Goal: Task Accomplishment & Management: Manage account settings

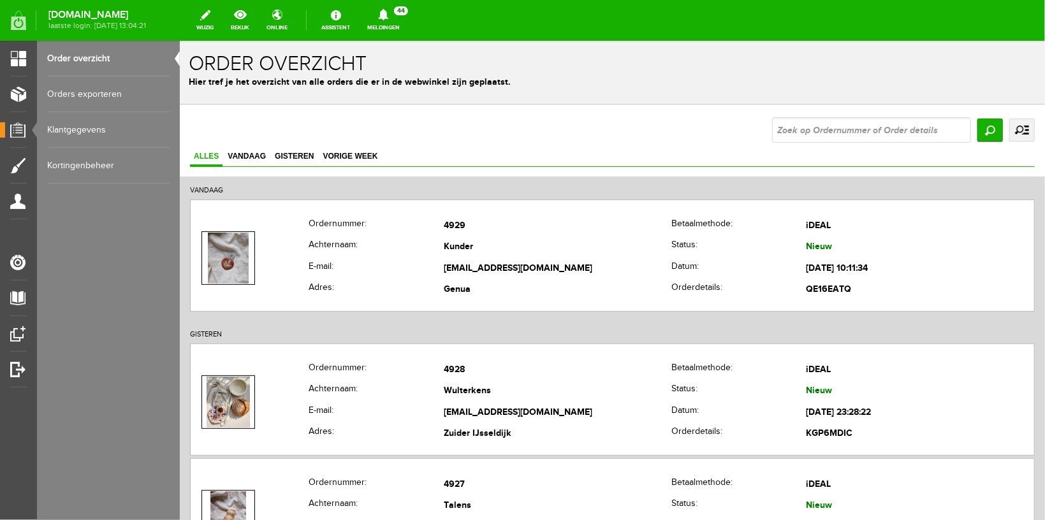
click at [398, 31] on link "Meldingen 44 Nieuwe orders Er is een nieuwe order( #4930 ) geplaatst door [PERS…" at bounding box center [384, 20] width 48 height 28
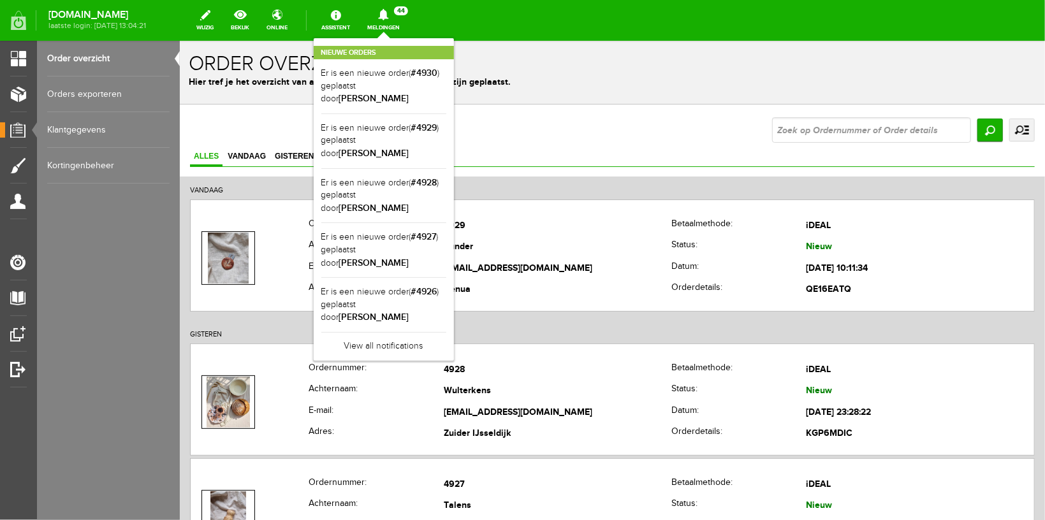
click at [399, 42] on div "Nieuwe orders Er is een nieuwe order( #4930 ) geplaatst door [PERSON_NAME] Er i…" at bounding box center [384, 199] width 140 height 323
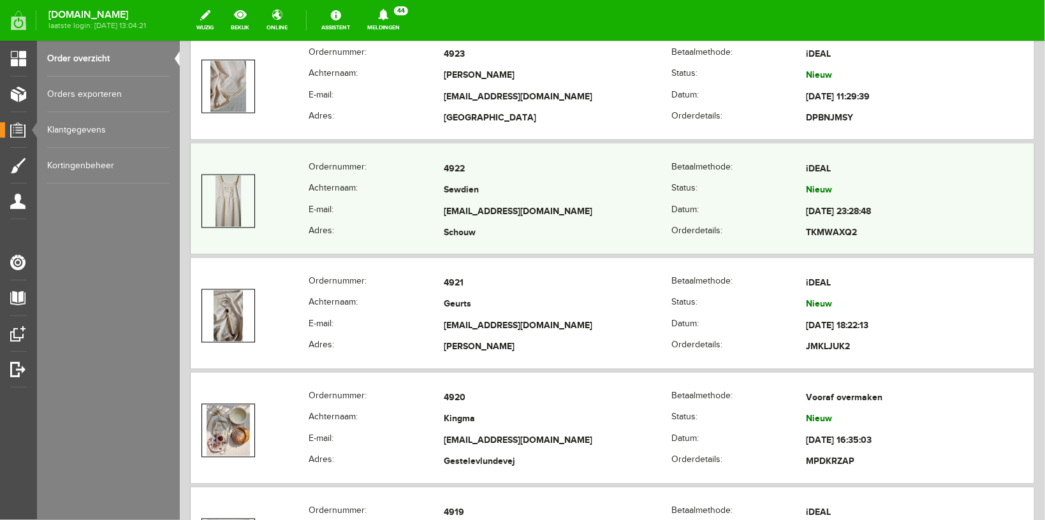
scroll to position [946, 0]
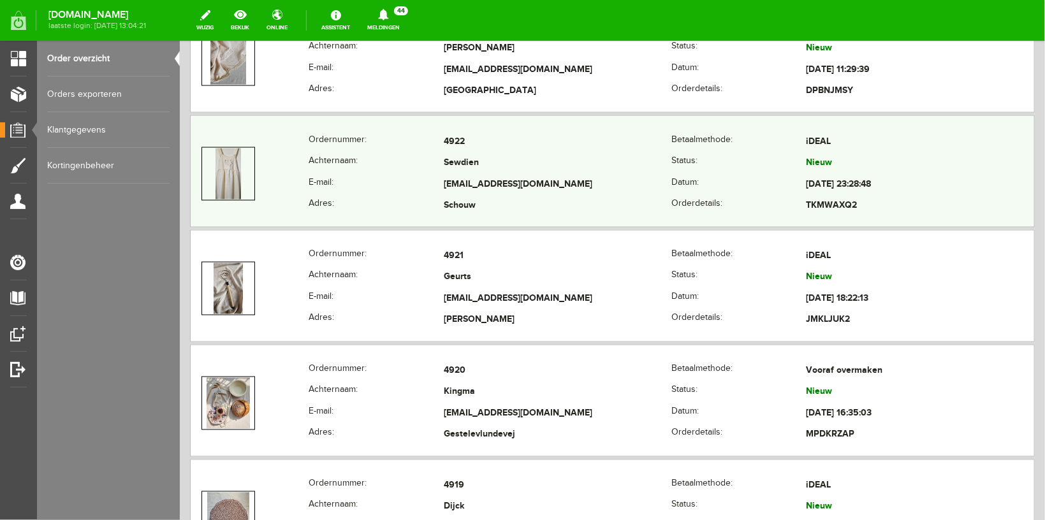
copy tr "[EMAIL_ADDRESS][DOMAIN_NAME]"
drag, startPoint x: 436, startPoint y: 179, endPoint x: 577, endPoint y: 179, distance: 140.9
click at [577, 179] on tr "E-mail: [EMAIL_ADDRESS][DOMAIN_NAME] Datum: [DATE] 23:28:48" at bounding box center [612, 184] width 844 height 22
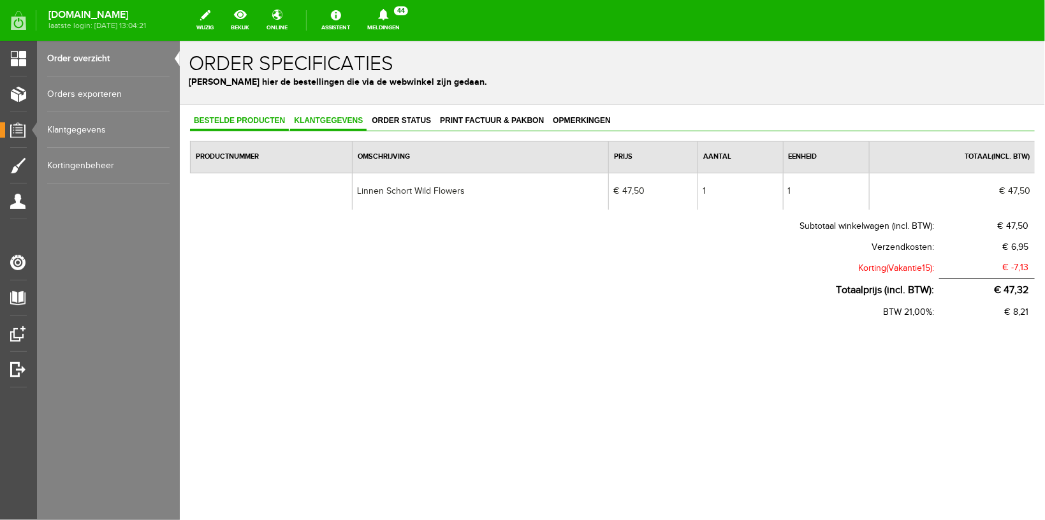
click at [313, 123] on span "Klantgegevens" at bounding box center [328, 119] width 77 height 9
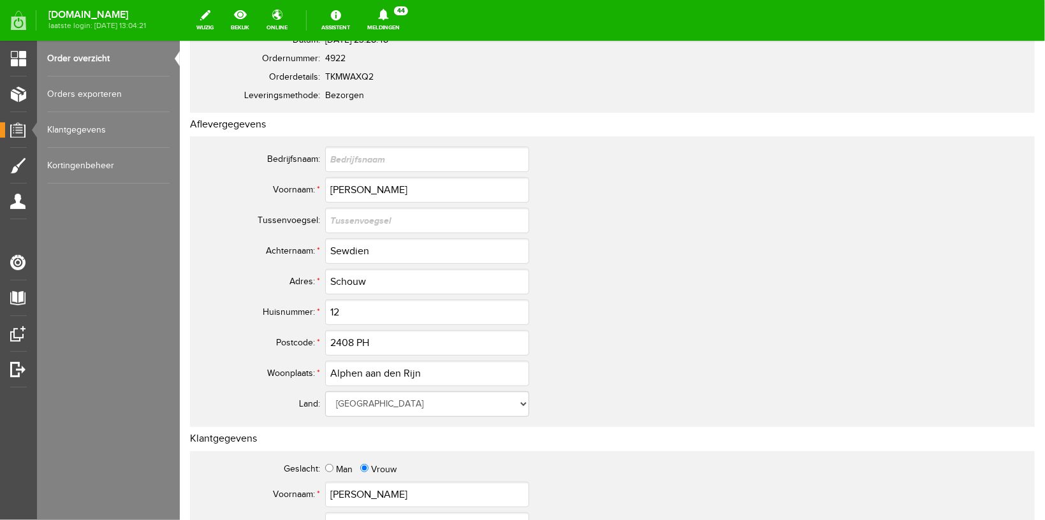
scroll to position [203, 0]
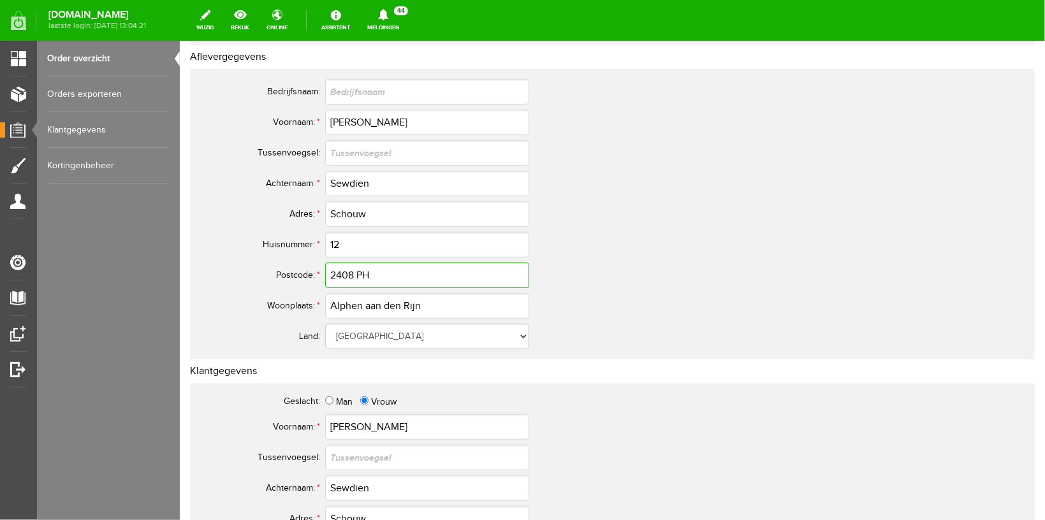
drag, startPoint x: 388, startPoint y: 274, endPoint x: 260, endPoint y: 242, distance: 131.6
click at [325, 262] on input "2408 PH" at bounding box center [427, 275] width 204 height 26
click at [79, 55] on link "Order overzicht" at bounding box center [108, 59] width 122 height 36
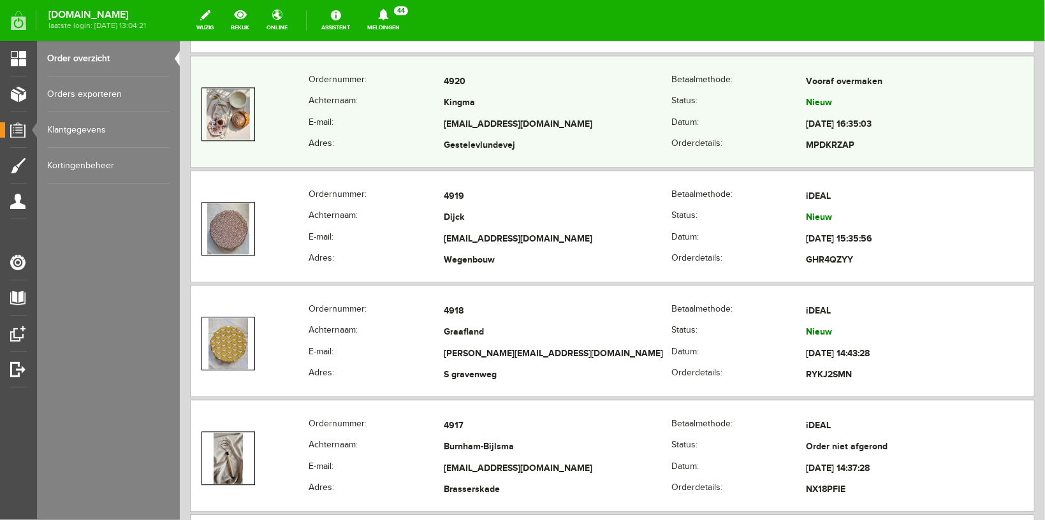
scroll to position [1352, 0]
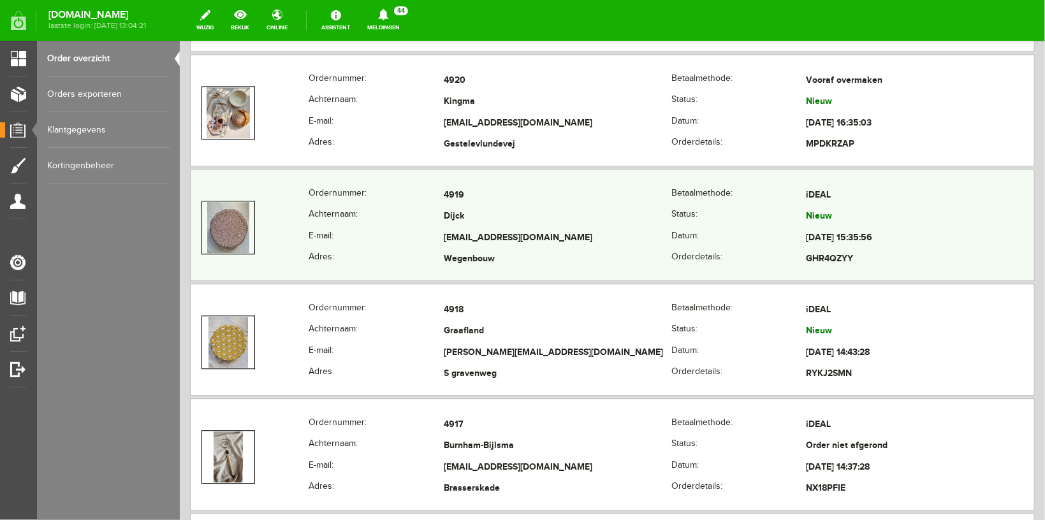
click at [378, 224] on th "Achternaam:" at bounding box center [375, 217] width 135 height 22
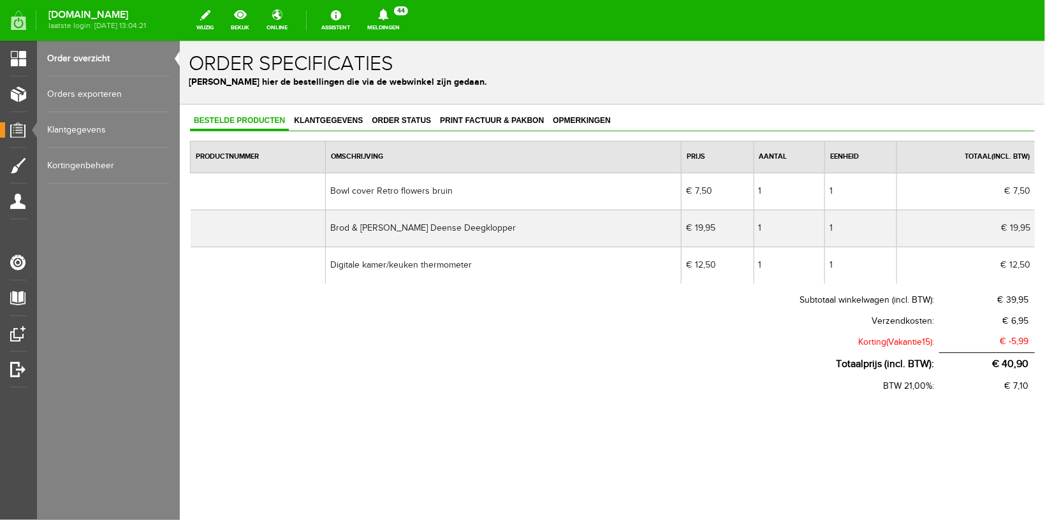
click at [75, 53] on link "Order overzicht" at bounding box center [108, 59] width 122 height 36
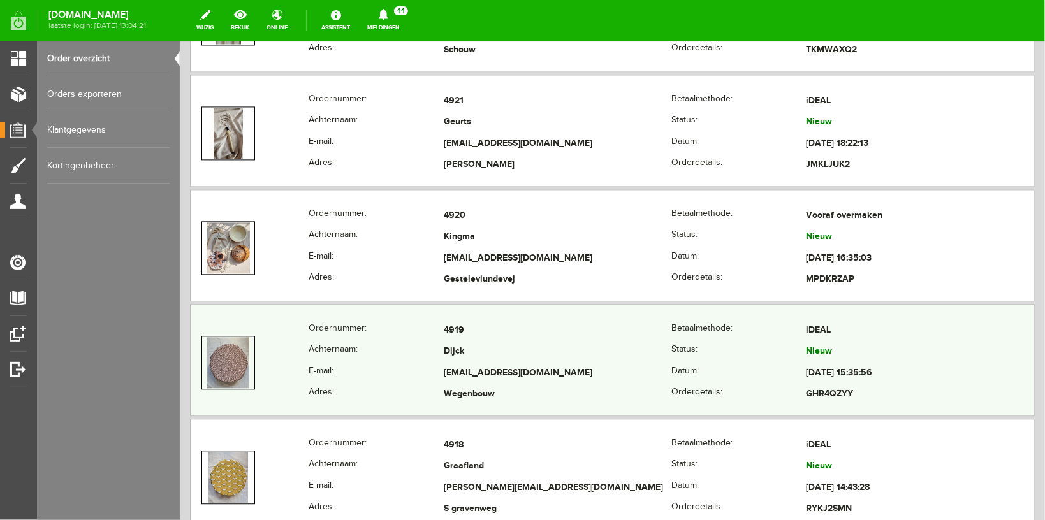
scroll to position [1690, 0]
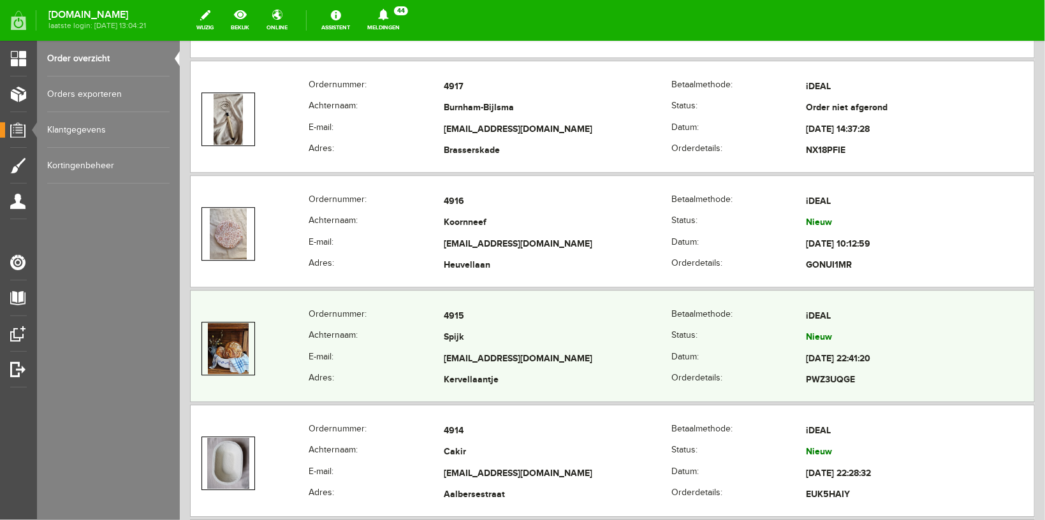
click at [373, 328] on th "Achternaam:" at bounding box center [375, 338] width 135 height 22
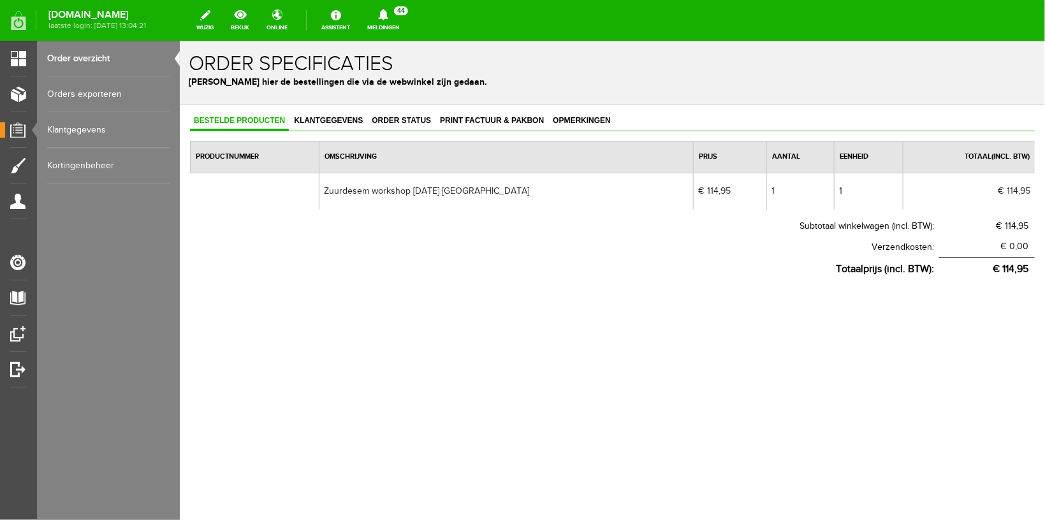
click at [70, 51] on link "Order overzicht" at bounding box center [108, 59] width 122 height 36
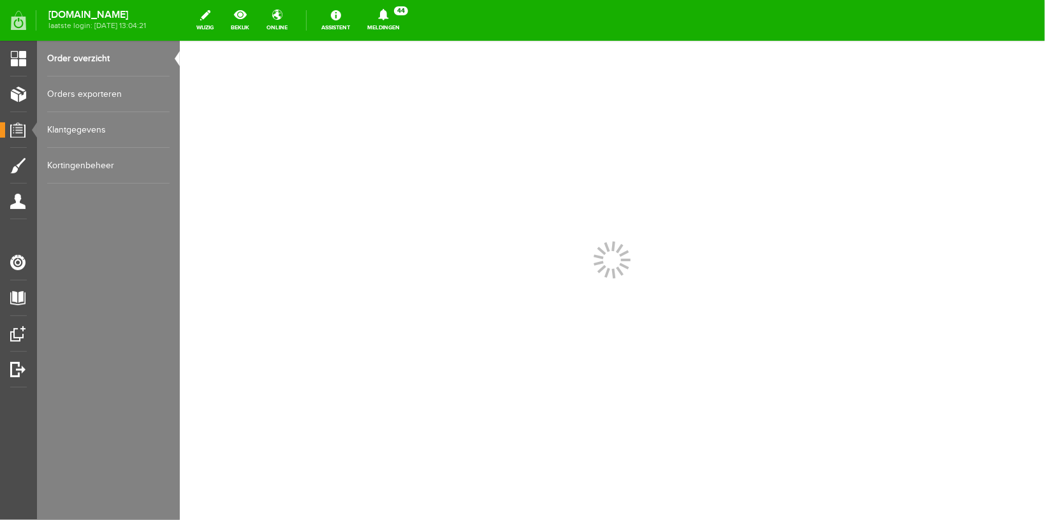
click at [388, 12] on icon at bounding box center [383, 14] width 10 height 11
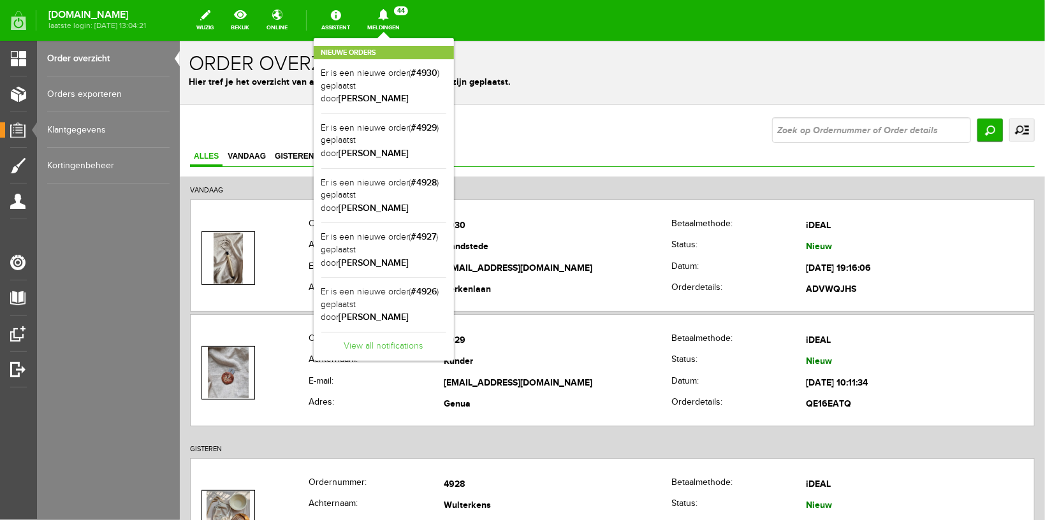
click at [386, 332] on link "View all notifications" at bounding box center [383, 342] width 125 height 21
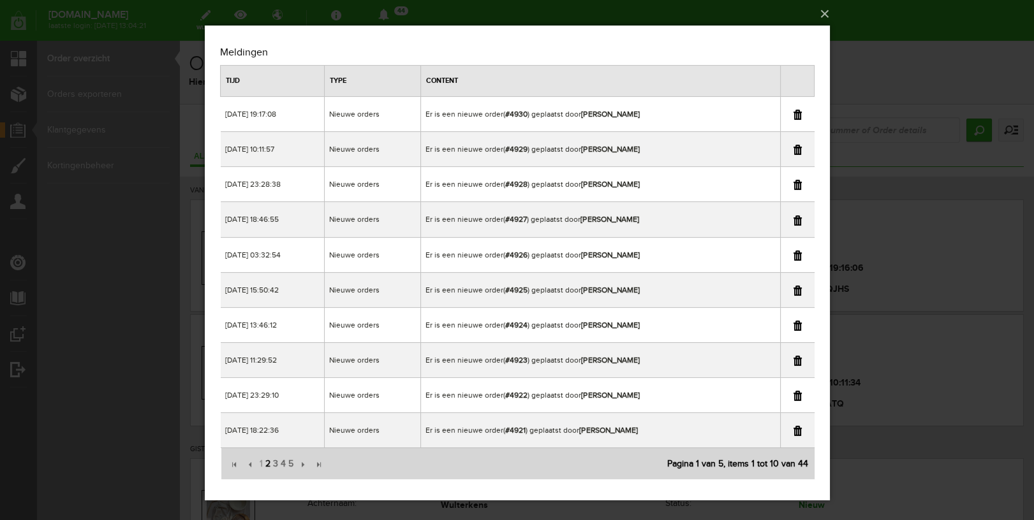
click at [265, 462] on span "2" at bounding box center [267, 465] width 8 height 26
click at [798, 253] on link at bounding box center [797, 256] width 8 height 10
click at [925, 18] on div "×" at bounding box center [517, 260] width 1034 height 520
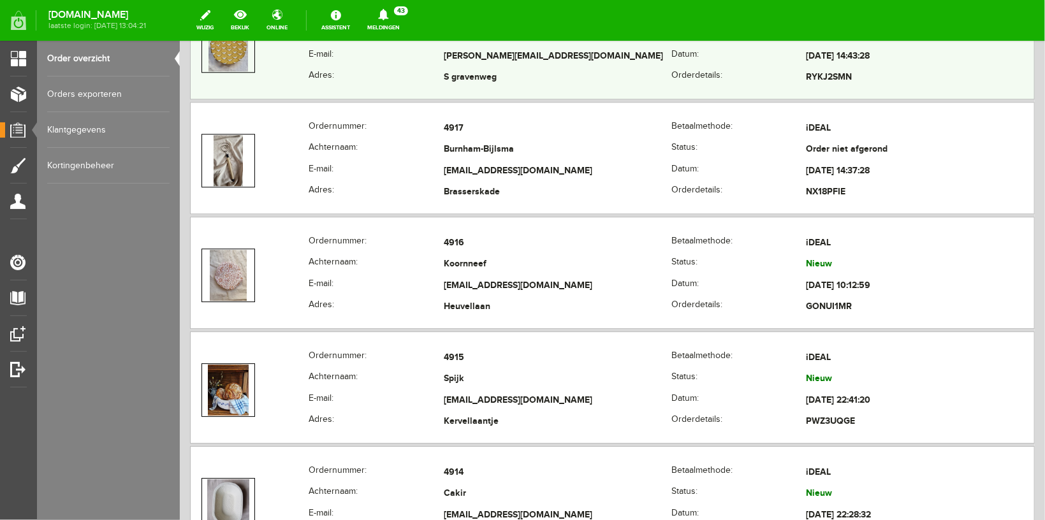
scroll to position [1690, 0]
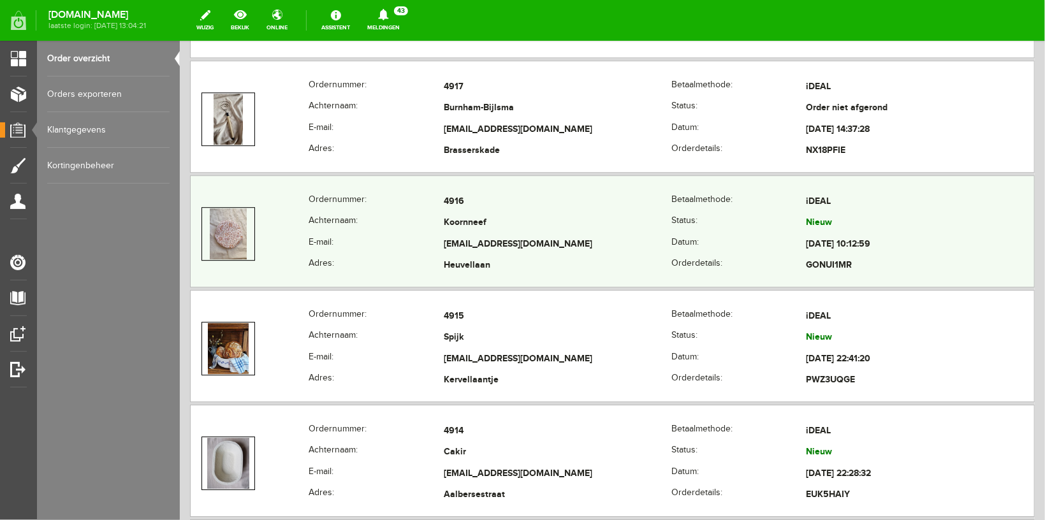
click at [356, 216] on th "Achternaam:" at bounding box center [375, 223] width 135 height 22
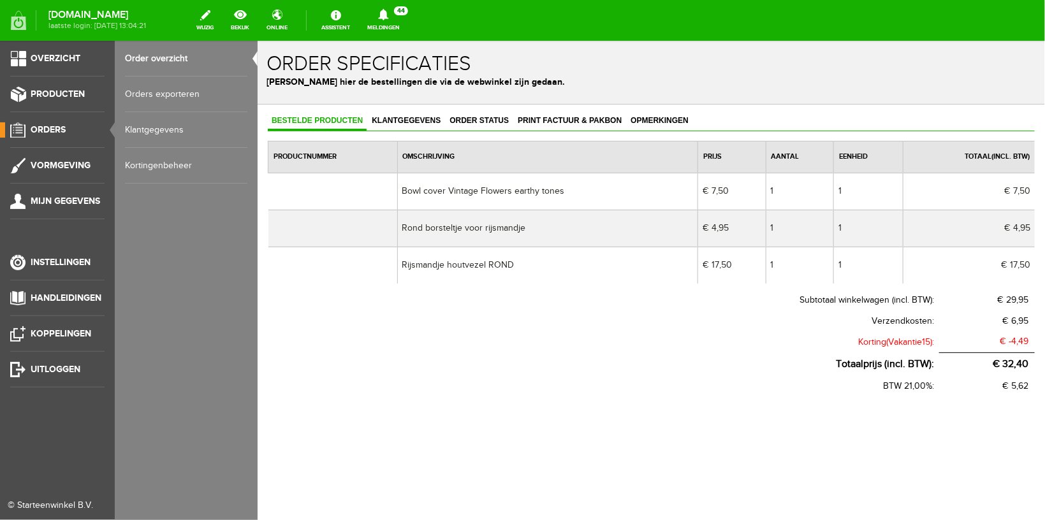
click at [155, 55] on link "Order overzicht" at bounding box center [186, 59] width 122 height 36
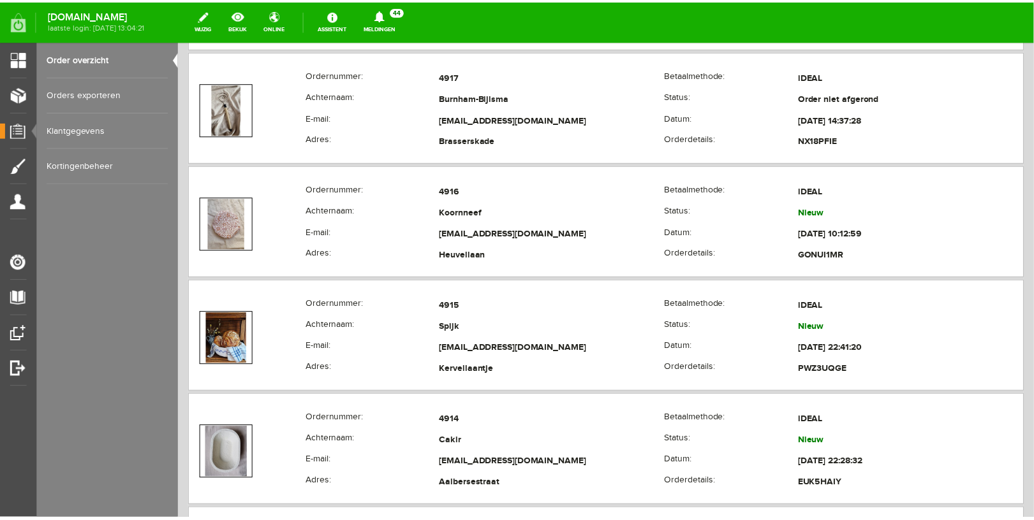
scroll to position [1825, 0]
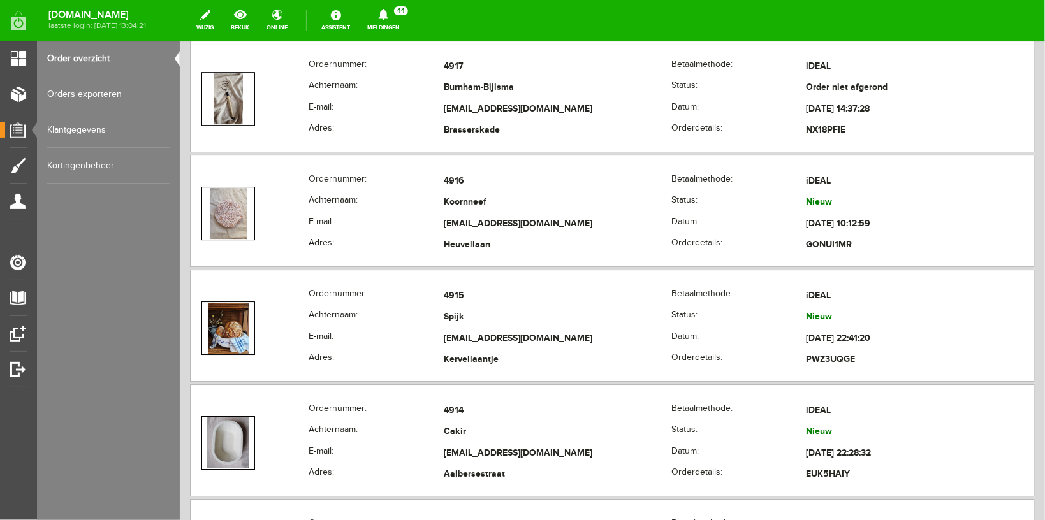
click at [388, 18] on icon at bounding box center [383, 14] width 10 height 11
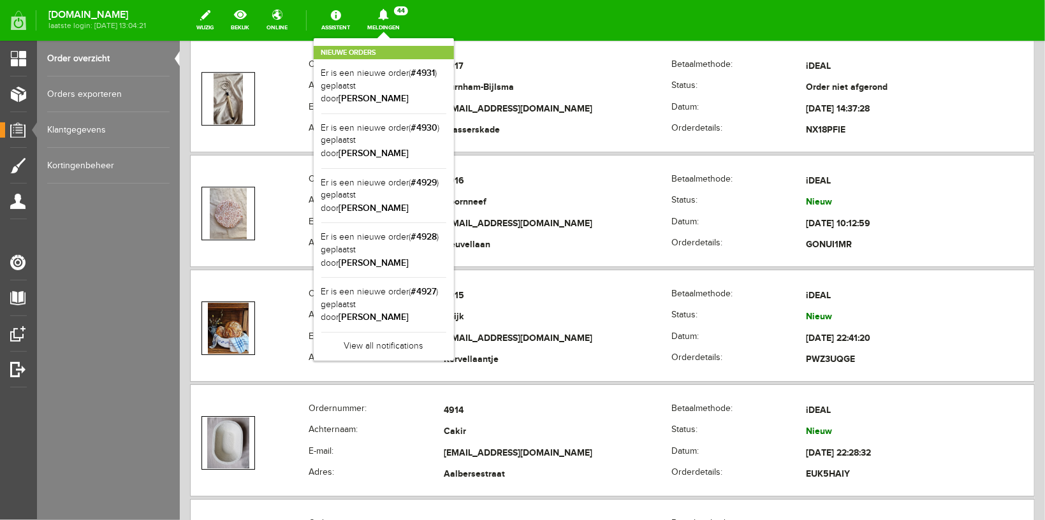
click at [401, 335] on div "Nieuwe orders Er is een nieuwe order( #4931 ) geplaatst door [PERSON_NAME] Er i…" at bounding box center [384, 199] width 140 height 323
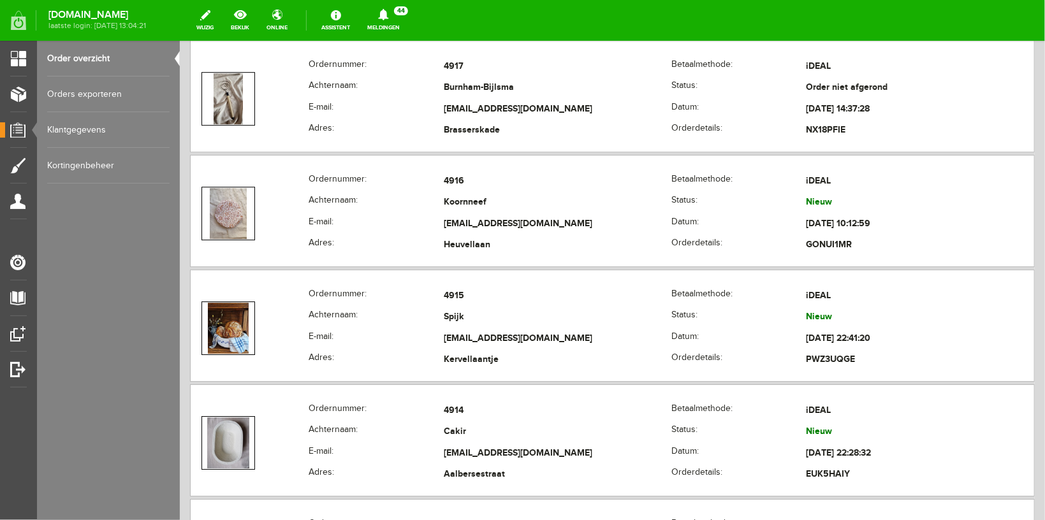
click at [400, 15] on icon at bounding box center [383, 14] width 33 height 11
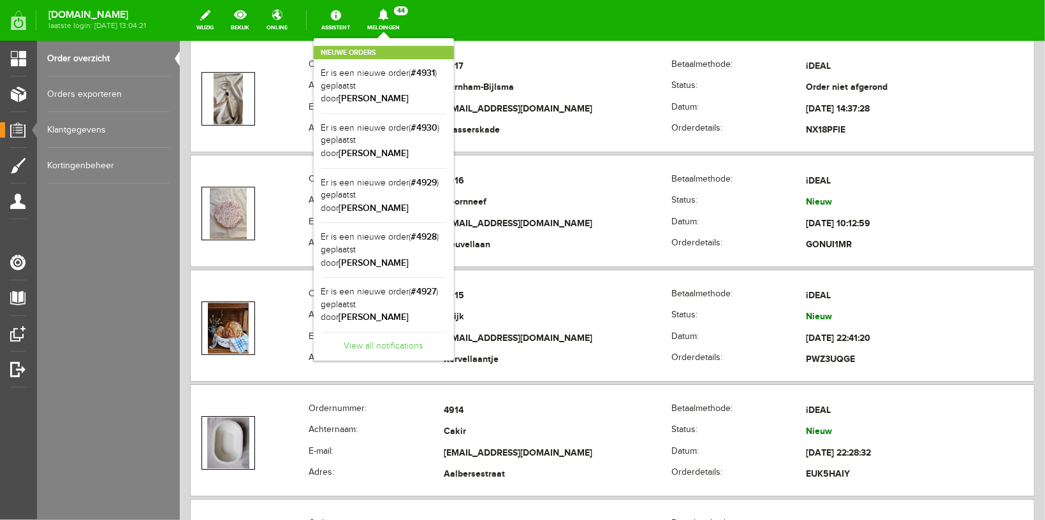
click at [388, 332] on link "View all notifications" at bounding box center [383, 342] width 125 height 21
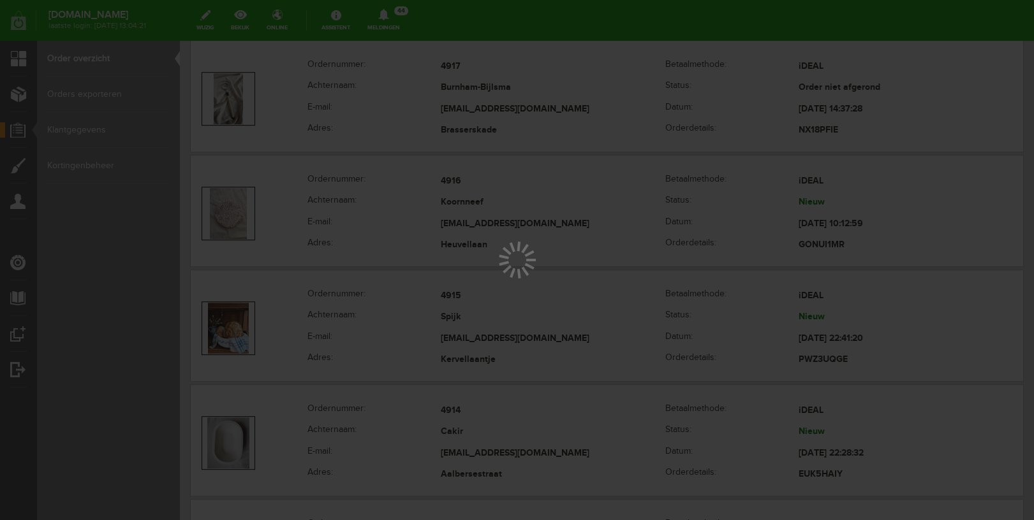
scroll to position [0, 0]
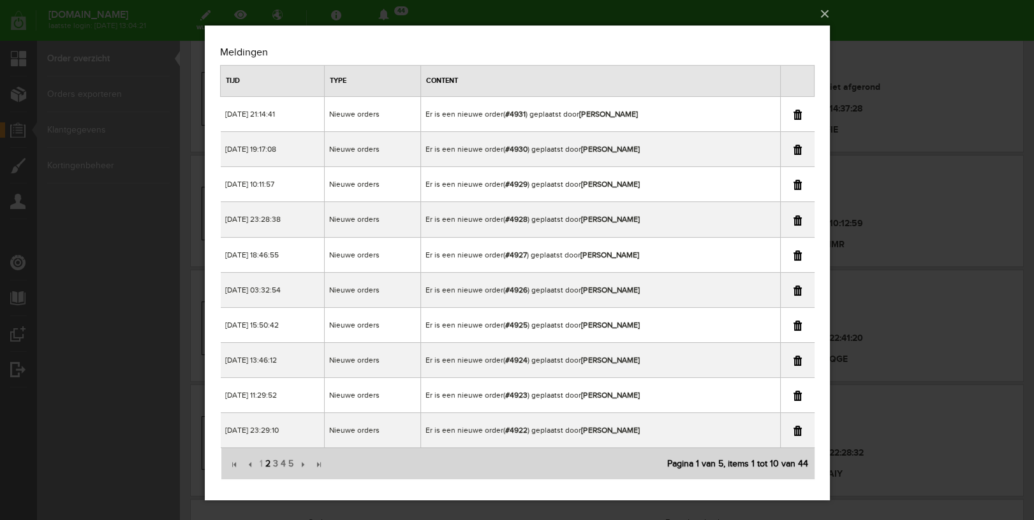
click at [267, 461] on span "2" at bounding box center [267, 465] width 8 height 26
click at [908, 13] on div "×" at bounding box center [517, 260] width 1034 height 520
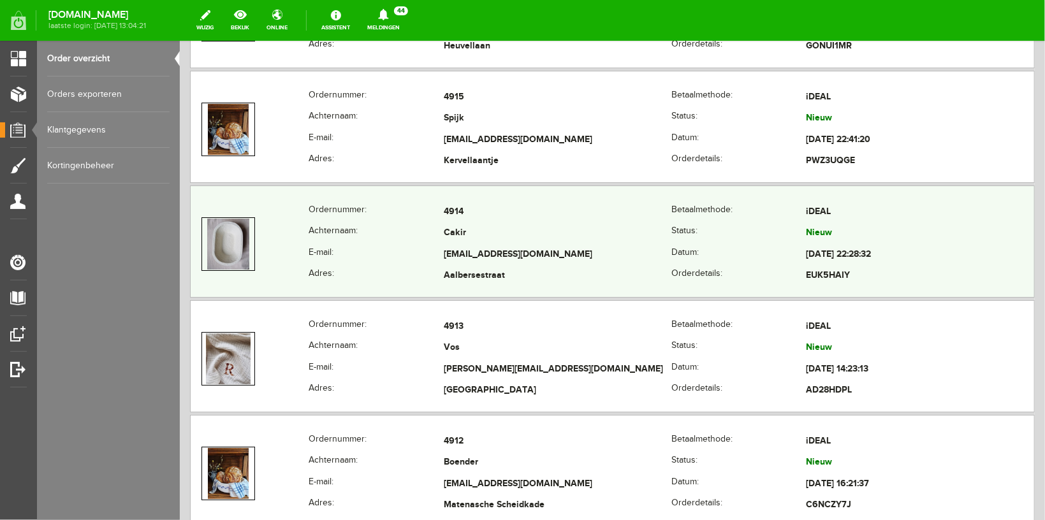
scroll to position [2028, 0]
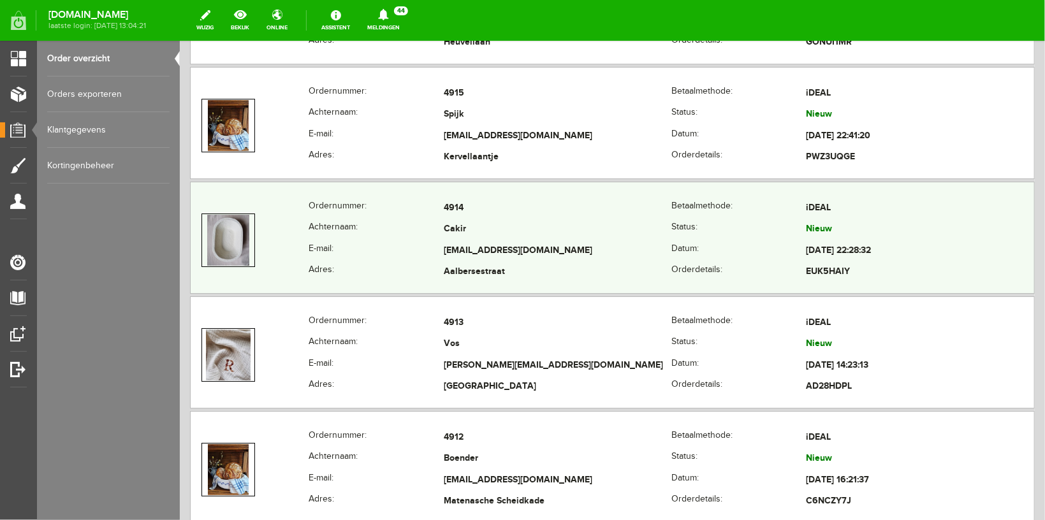
click at [393, 252] on th "E-mail:" at bounding box center [375, 251] width 135 height 22
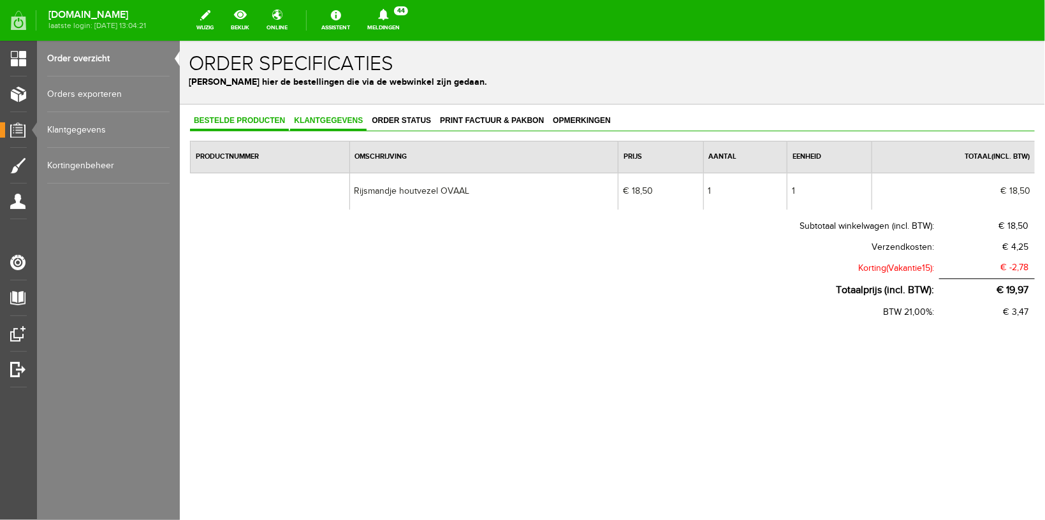
click at [323, 118] on span "Klantgegevens" at bounding box center [328, 119] width 77 height 9
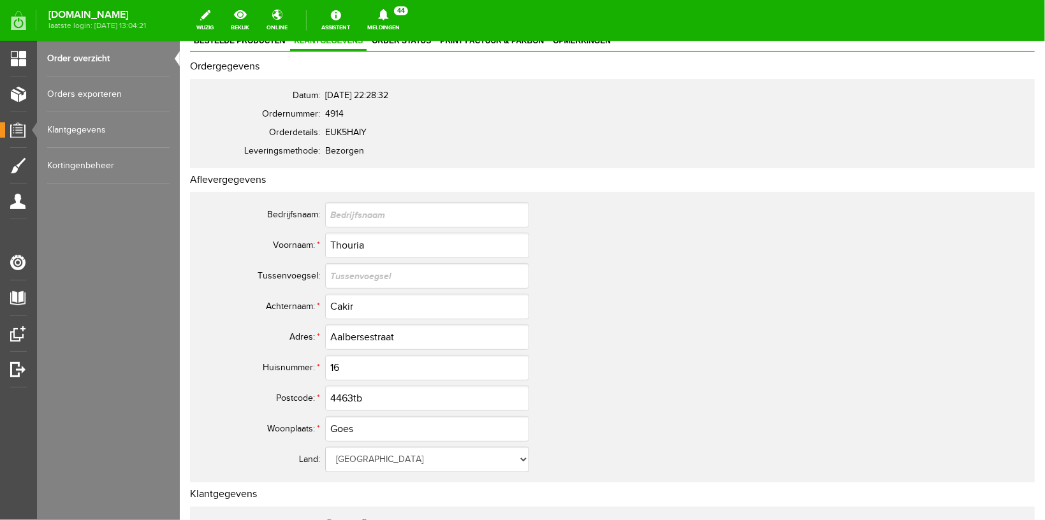
scroll to position [135, 0]
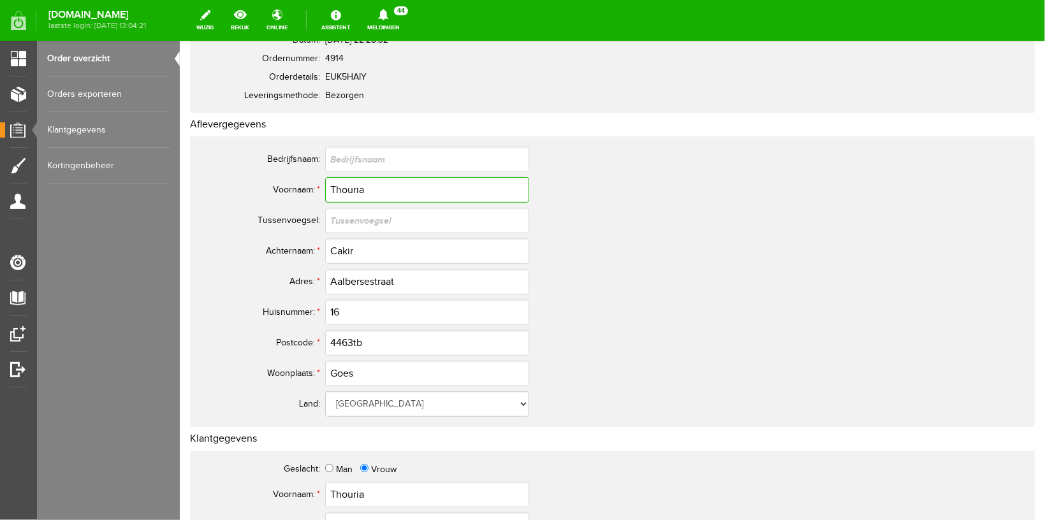
drag, startPoint x: 313, startPoint y: 191, endPoint x: 208, endPoint y: 177, distance: 105.5
click at [325, 177] on input "Thouria" at bounding box center [427, 190] width 204 height 26
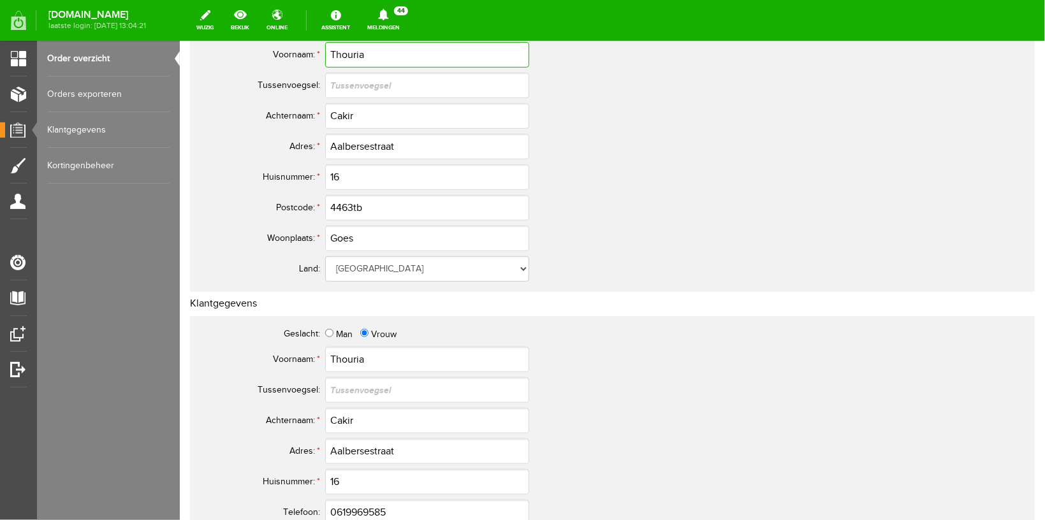
scroll to position [0, 0]
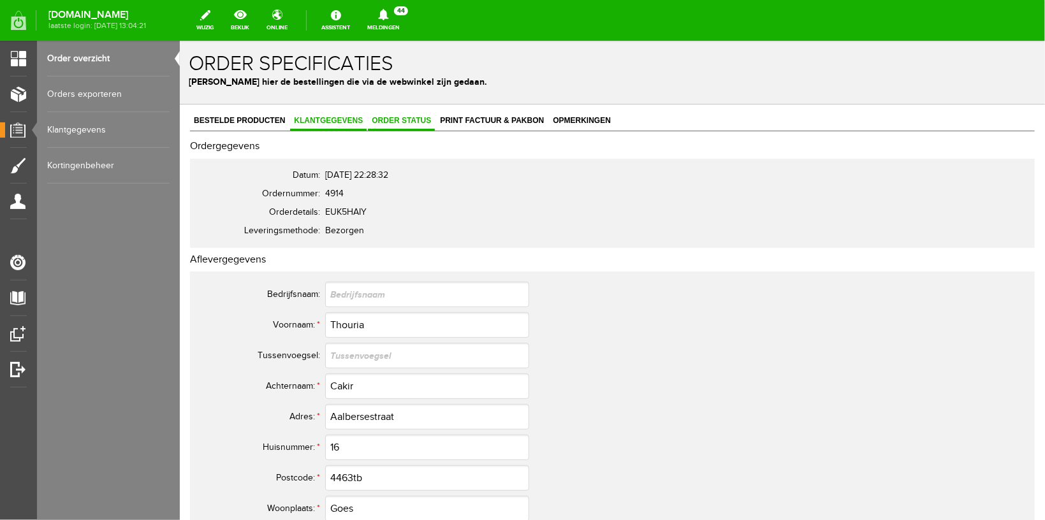
click at [392, 118] on span "Order status" at bounding box center [400, 119] width 67 height 9
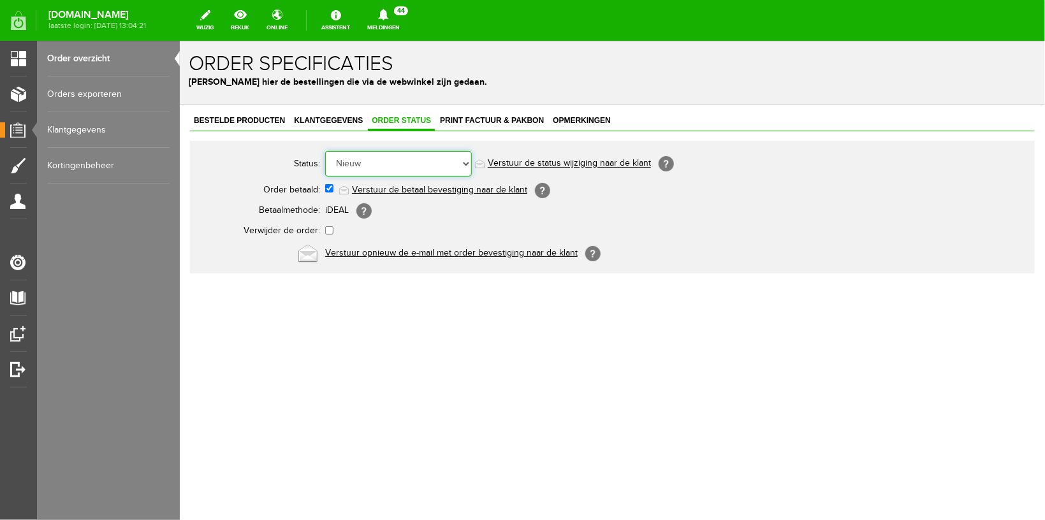
select select "5"
click option "Order is verstuurd" at bounding box center [179, 40] width 0 height 0
select select "1"
click option "Nieuw" at bounding box center [179, 40] width 0 height 0
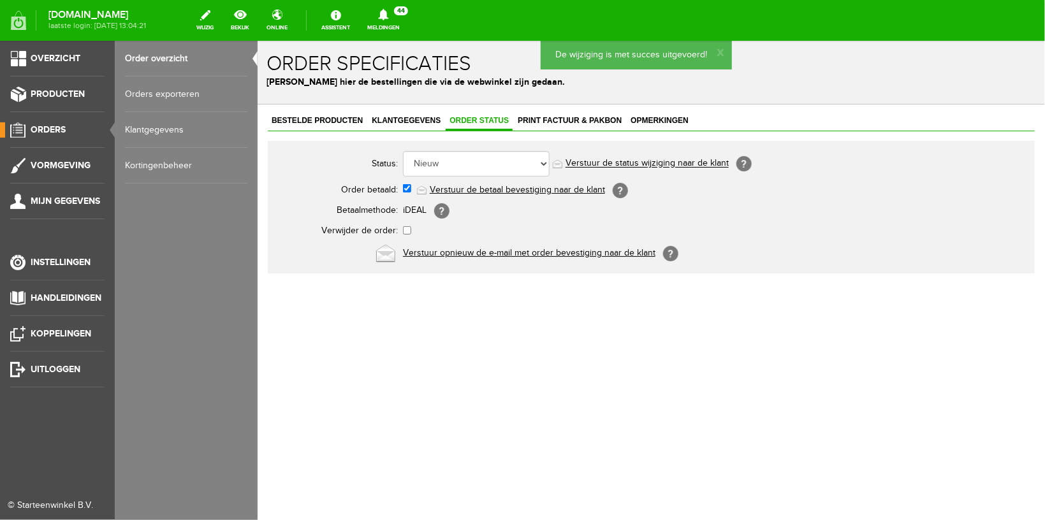
click at [105, 59] on ul "Overzicht Producten Orders Vormgeving Mijn gegevens Instellingen Handleidingen …" at bounding box center [57, 301] width 115 height 520
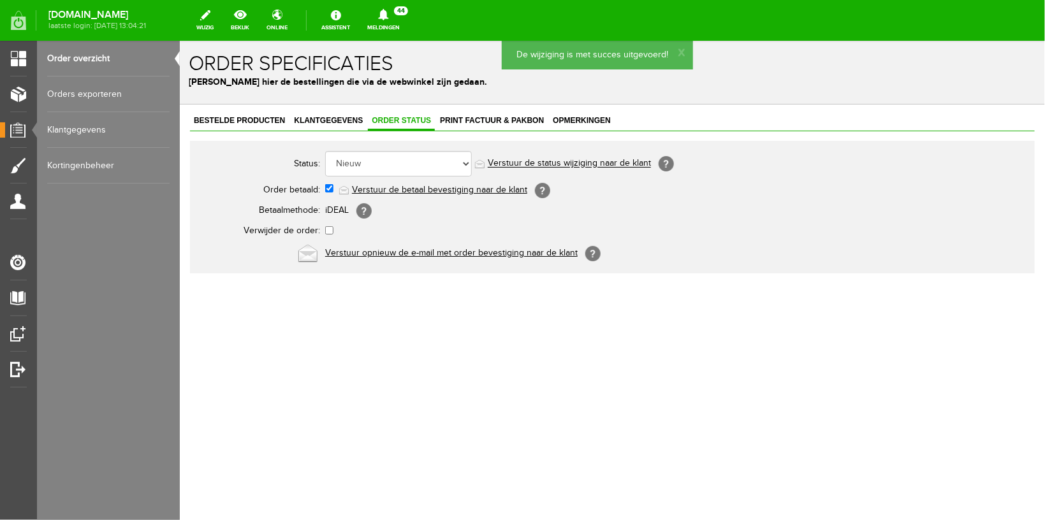
click at [101, 65] on link "Order overzicht" at bounding box center [108, 59] width 122 height 36
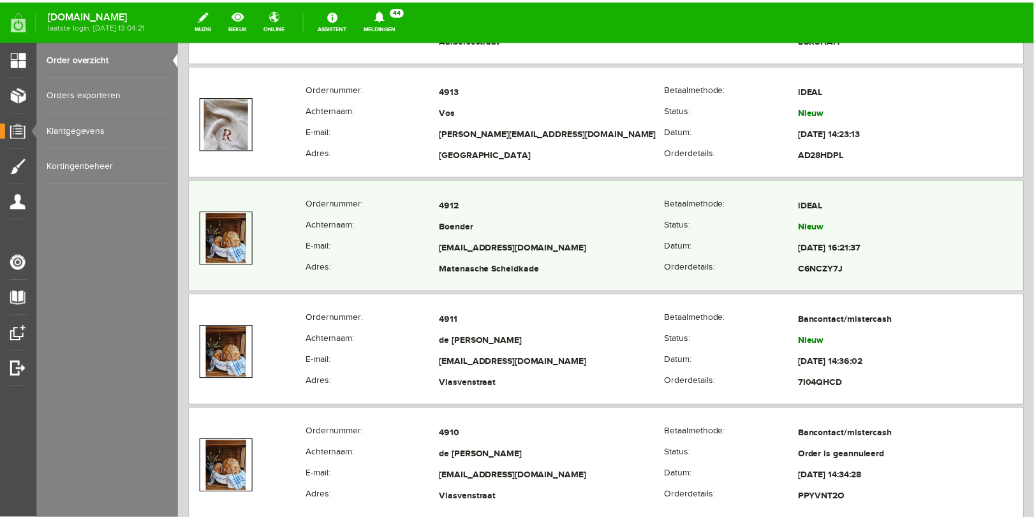
scroll to position [2231, 0]
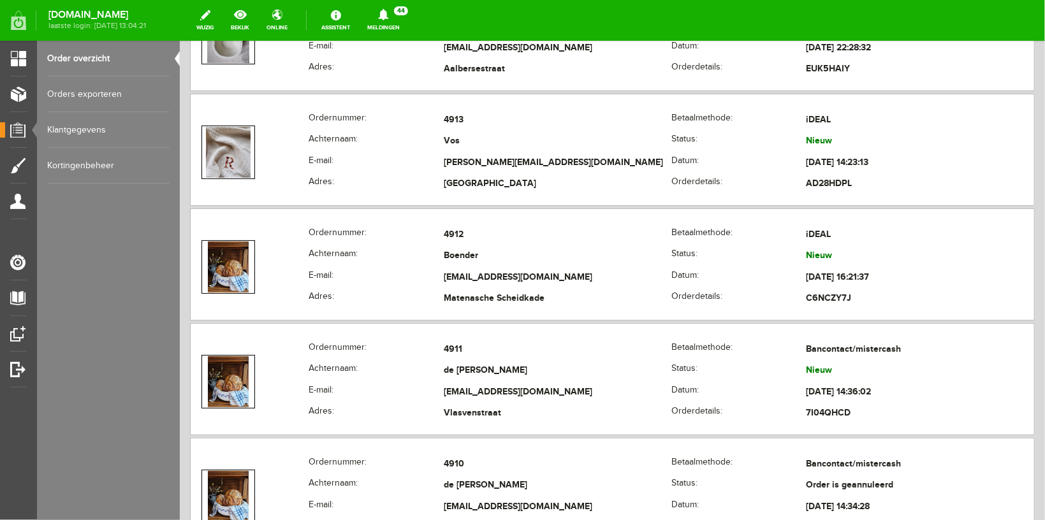
drag, startPoint x: 406, startPoint y: 24, endPoint x: 403, endPoint y: 41, distance: 16.8
click at [403, 24] on link "Meldingen 44 Nieuwe orders Er is een nieuwe order( #4931 ) geplaatst door [PERS…" at bounding box center [384, 20] width 48 height 28
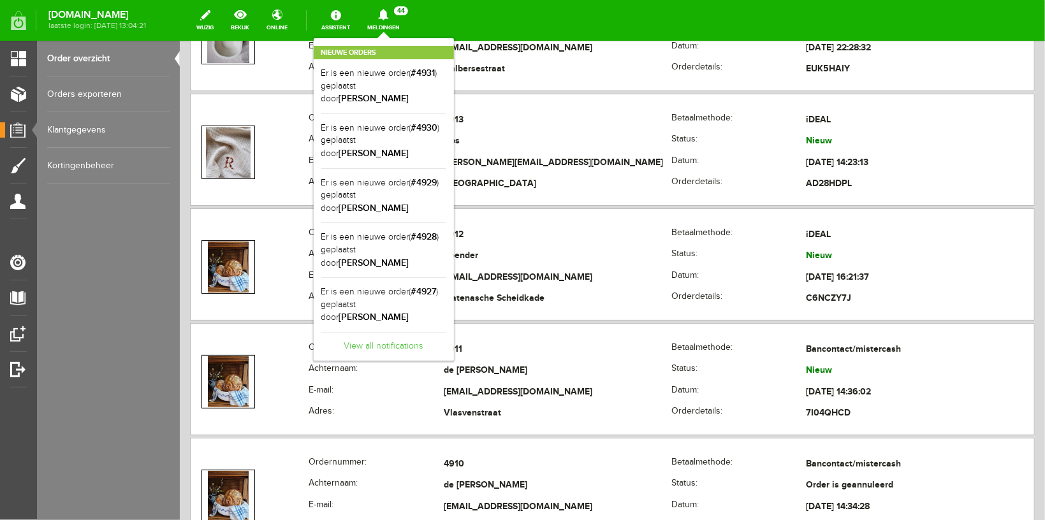
click at [429, 332] on link "View all notifications" at bounding box center [383, 342] width 125 height 21
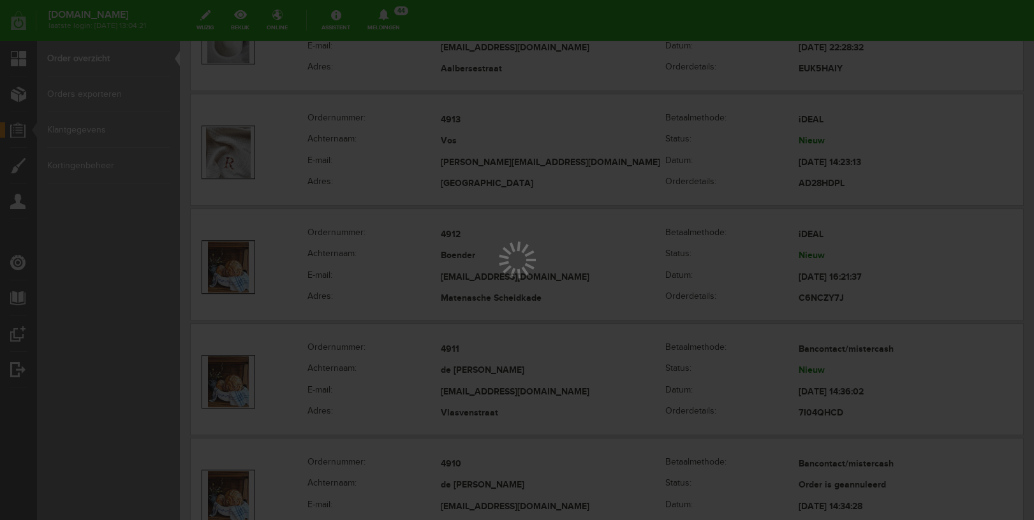
scroll to position [0, 0]
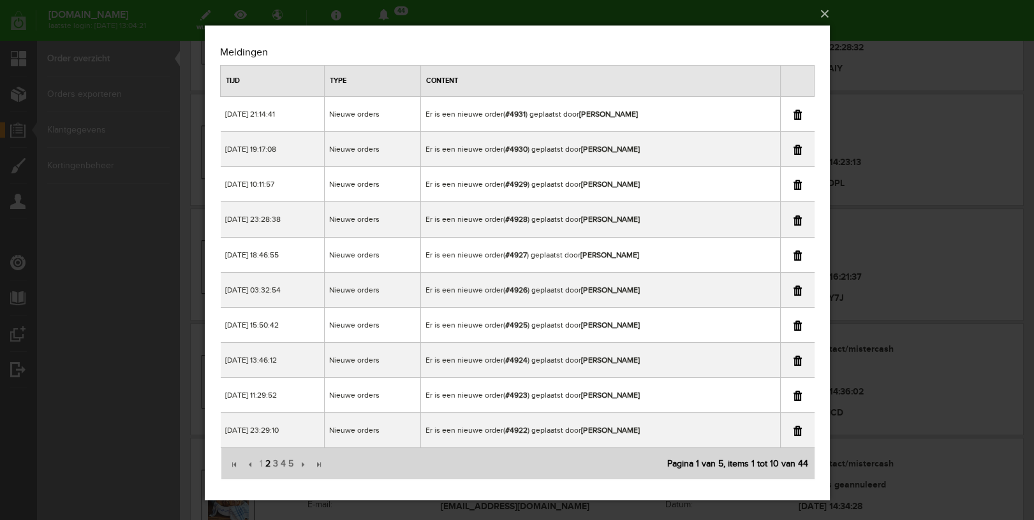
click at [267, 464] on span "2" at bounding box center [267, 465] width 8 height 26
click at [797, 358] on link at bounding box center [797, 361] width 8 height 10
click at [883, 30] on div "×" at bounding box center [517, 260] width 1034 height 520
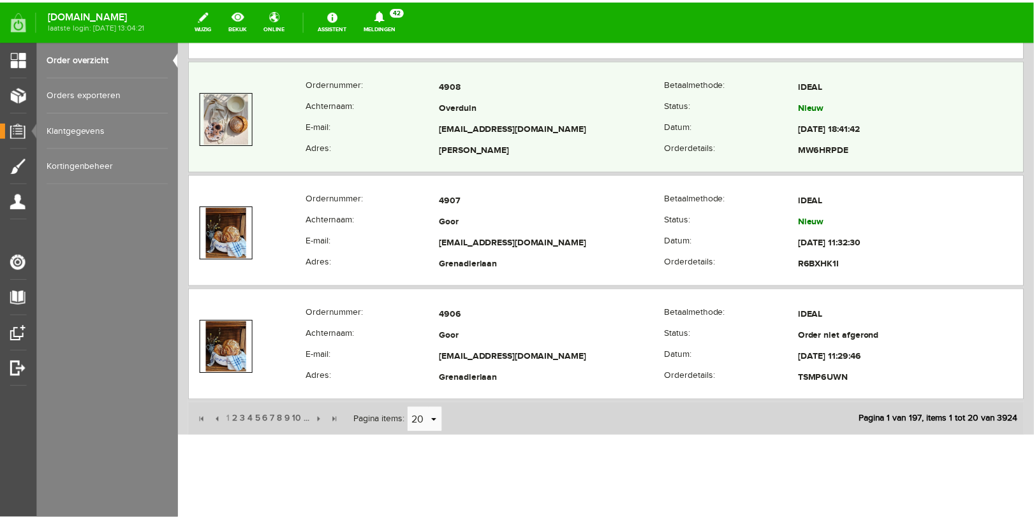
scroll to position [2839, 0]
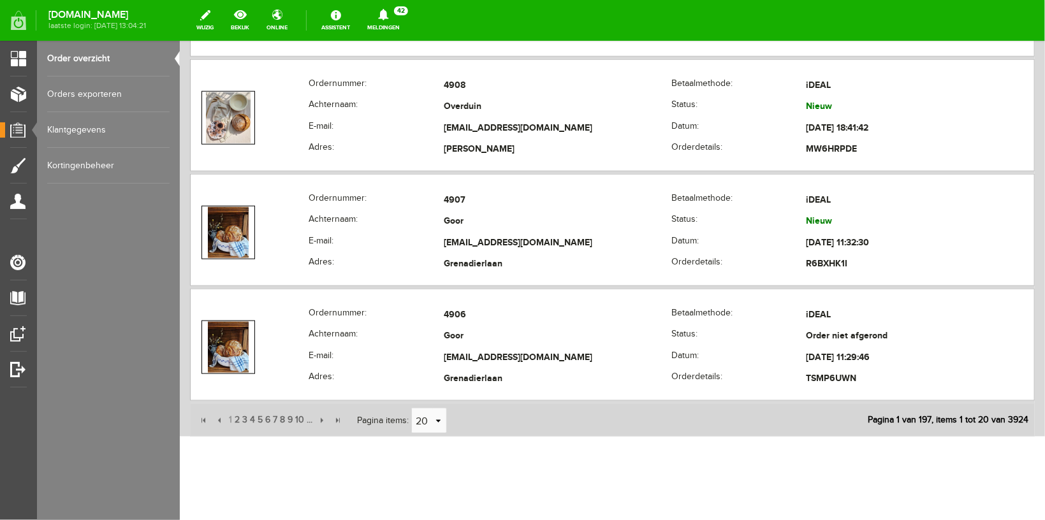
click at [401, 32] on link "Meldingen 42 Nieuwe orders Er is een nieuwe order( #4931 ) geplaatst door [PERS…" at bounding box center [384, 20] width 48 height 28
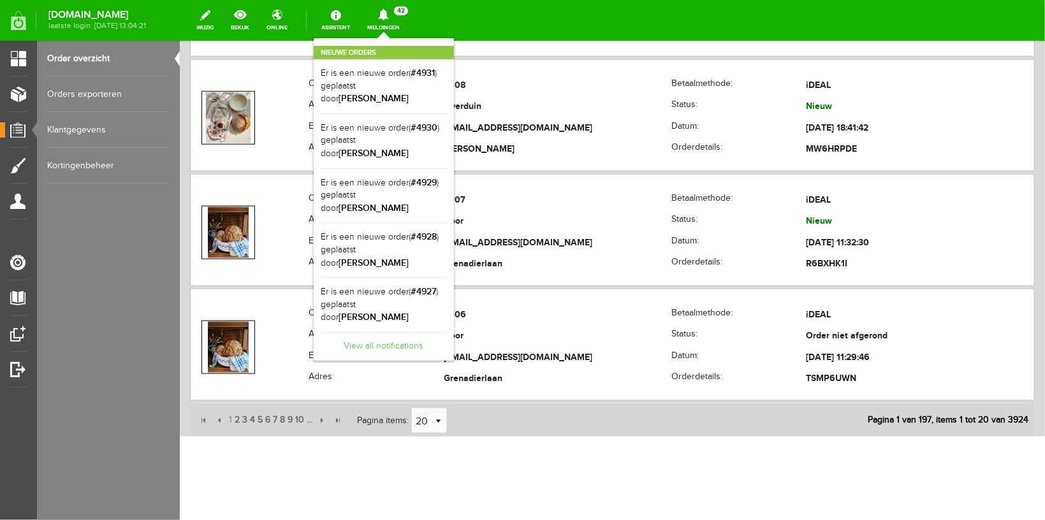
click at [389, 332] on link "View all notifications" at bounding box center [383, 342] width 125 height 21
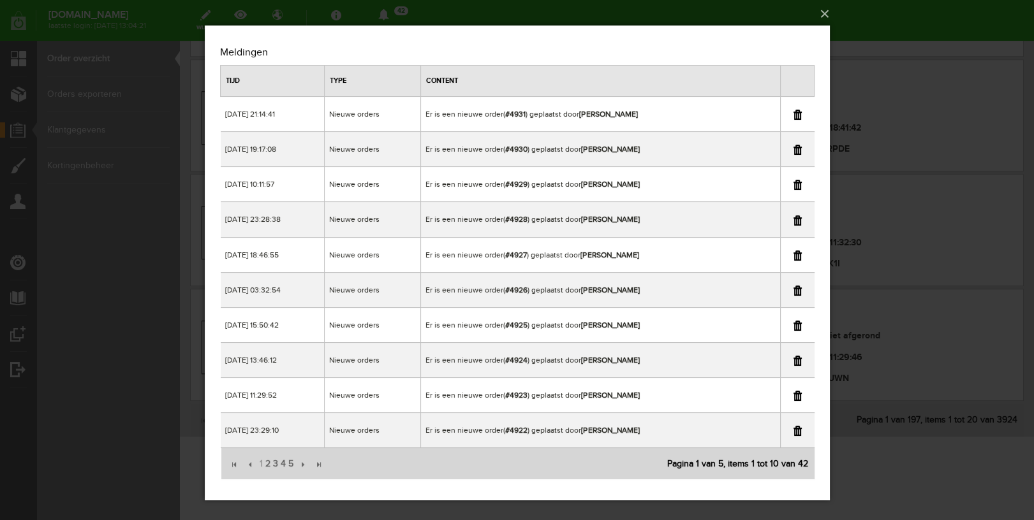
scroll to position [4, 0]
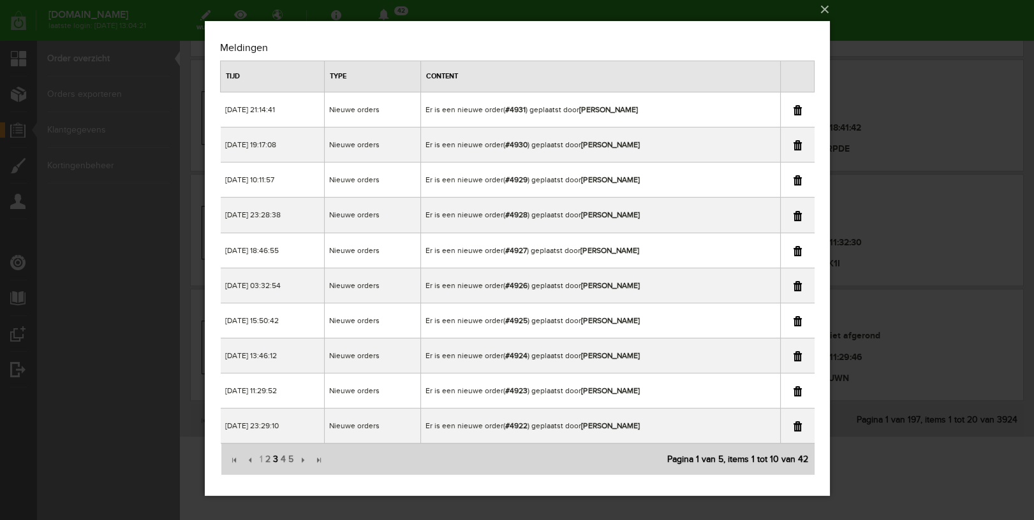
click at [274, 459] on span "3" at bounding box center [275, 460] width 8 height 26
click at [285, 460] on span "4" at bounding box center [283, 460] width 8 height 26
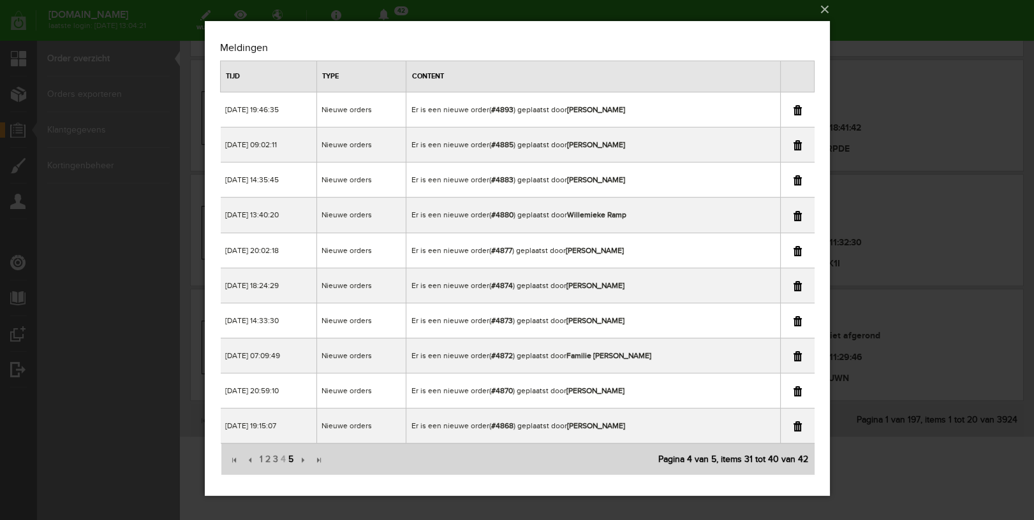
click at [291, 459] on span "5" at bounding box center [290, 460] width 8 height 26
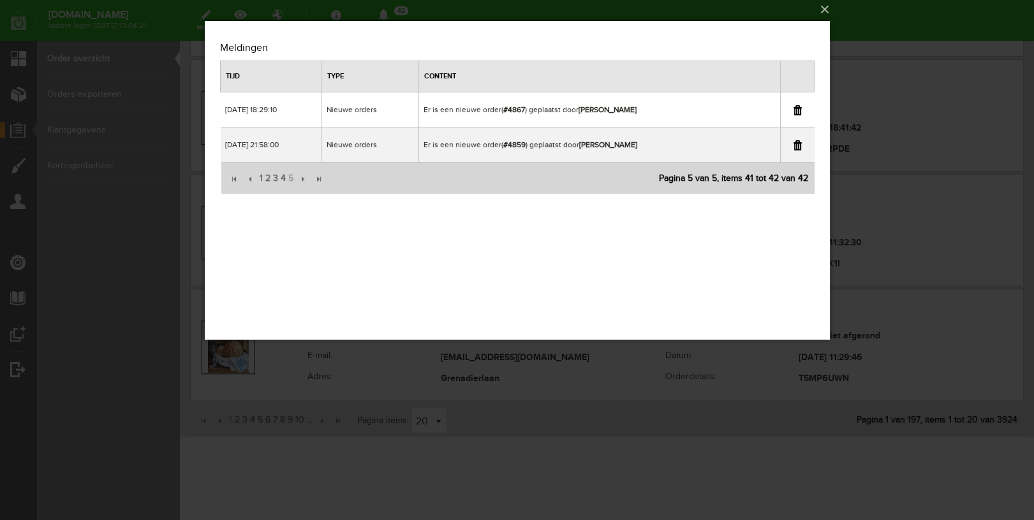
click at [907, 18] on div "×" at bounding box center [517, 256] width 1034 height 520
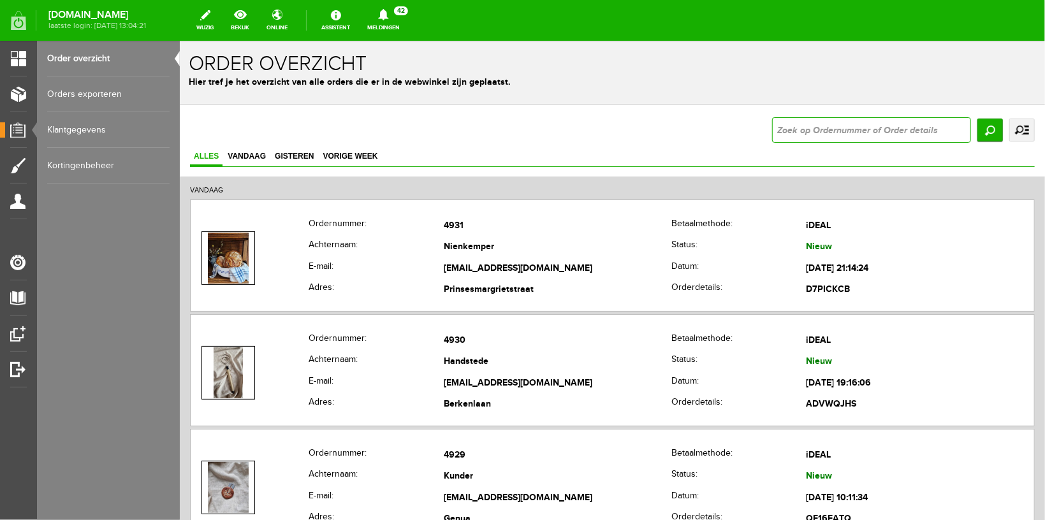
click at [803, 129] on input "text" at bounding box center [871, 130] width 199 height 26
type input "4867"
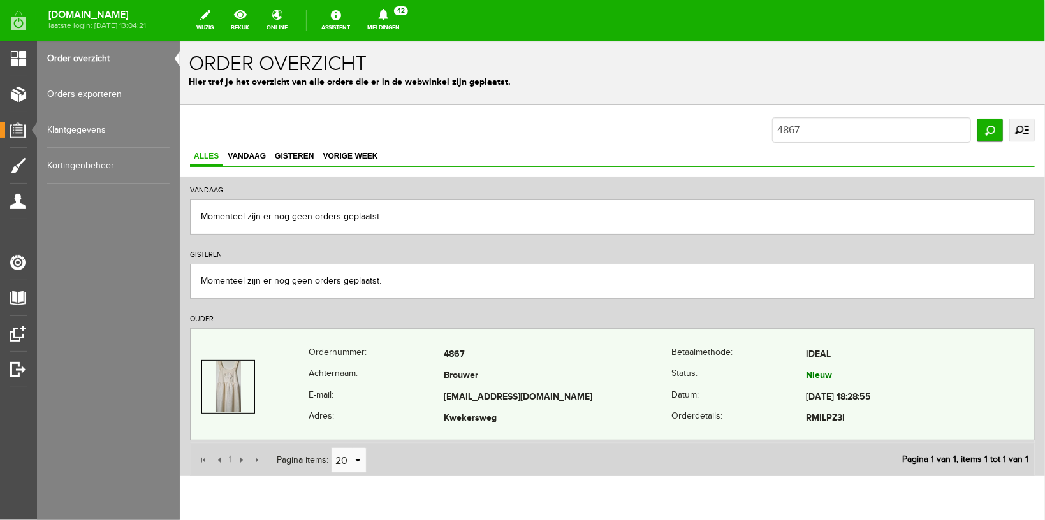
drag, startPoint x: 431, startPoint y: 390, endPoint x: 381, endPoint y: 357, distance: 60.7
click at [381, 357] on tbody "Ordernummer: 4867 [GEOGRAPHIC_DATA]: iDEAL Achternaam: Brouwer Status: Nieuw E-…" at bounding box center [612, 386] width 844 height 85
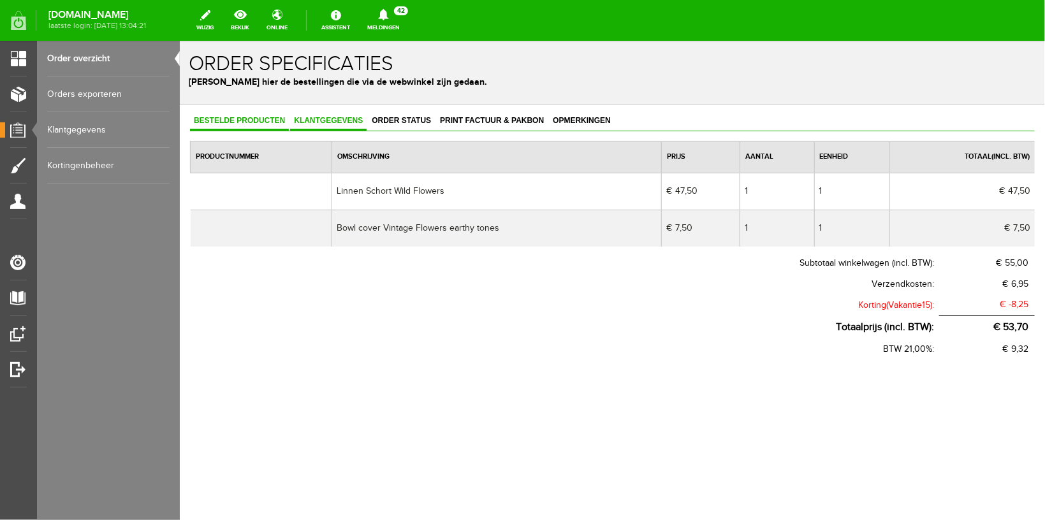
click at [342, 120] on span "Klantgegevens" at bounding box center [328, 119] width 77 height 9
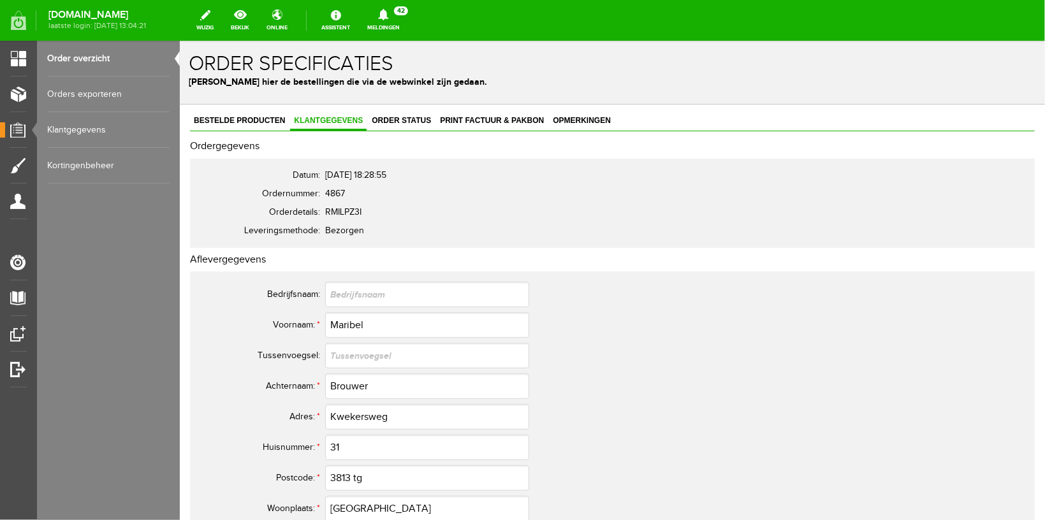
click at [75, 55] on link "Order overzicht" at bounding box center [108, 59] width 122 height 36
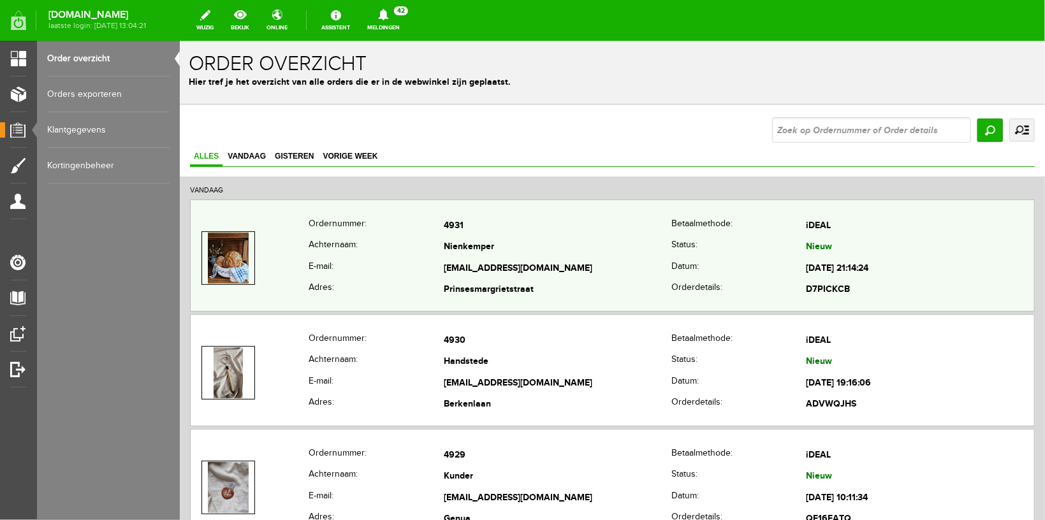
click at [327, 226] on th "Ordernummer:" at bounding box center [375, 226] width 135 height 22
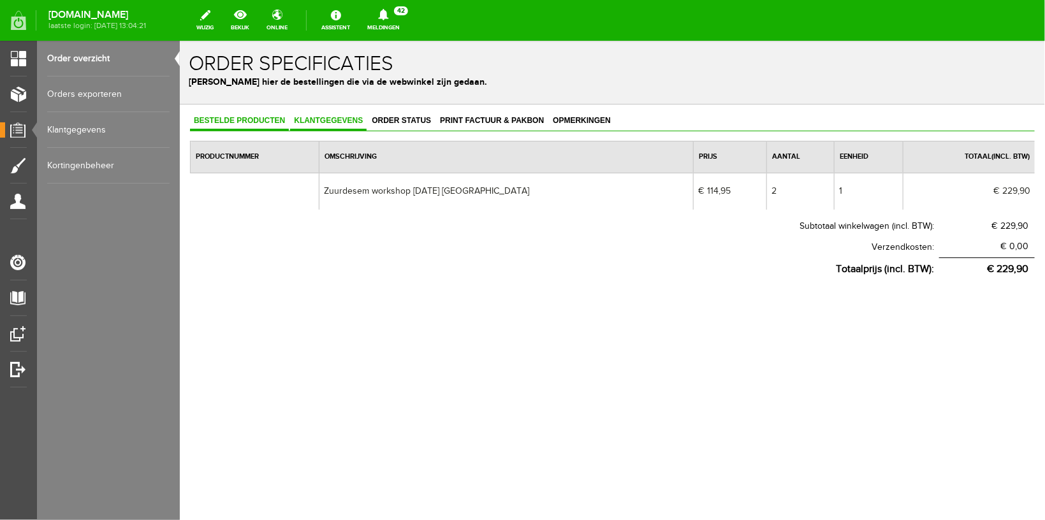
click at [326, 118] on span "Klantgegevens" at bounding box center [328, 119] width 77 height 9
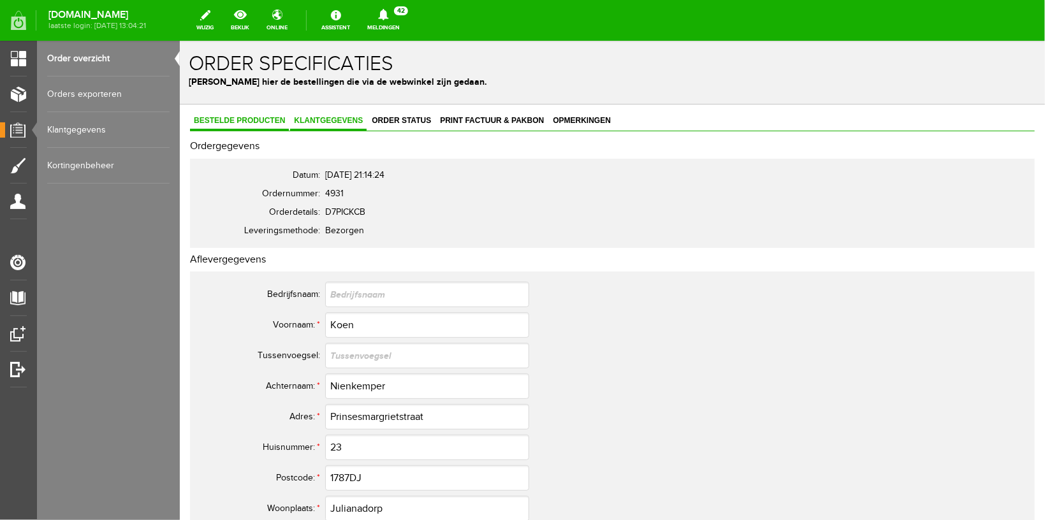
click at [231, 115] on link "Bestelde producten" at bounding box center [238, 121] width 99 height 18
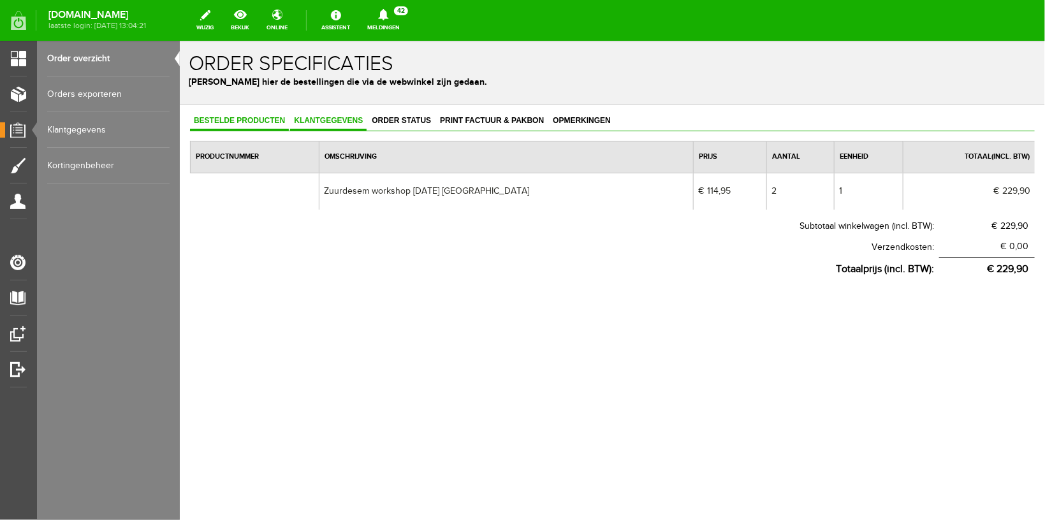
click at [311, 119] on span "Klantgegevens" at bounding box center [328, 119] width 77 height 9
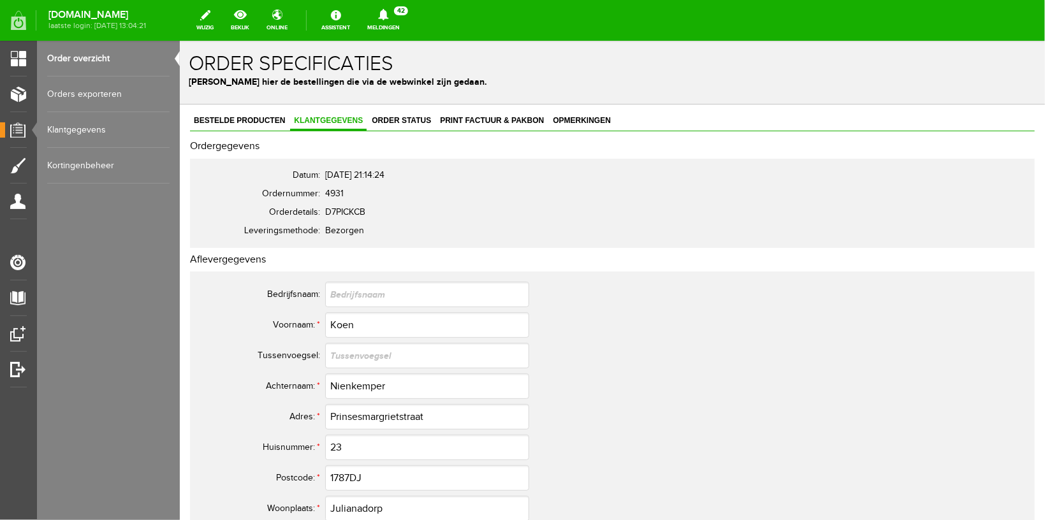
click at [80, 52] on link "Order overzicht" at bounding box center [108, 59] width 122 height 36
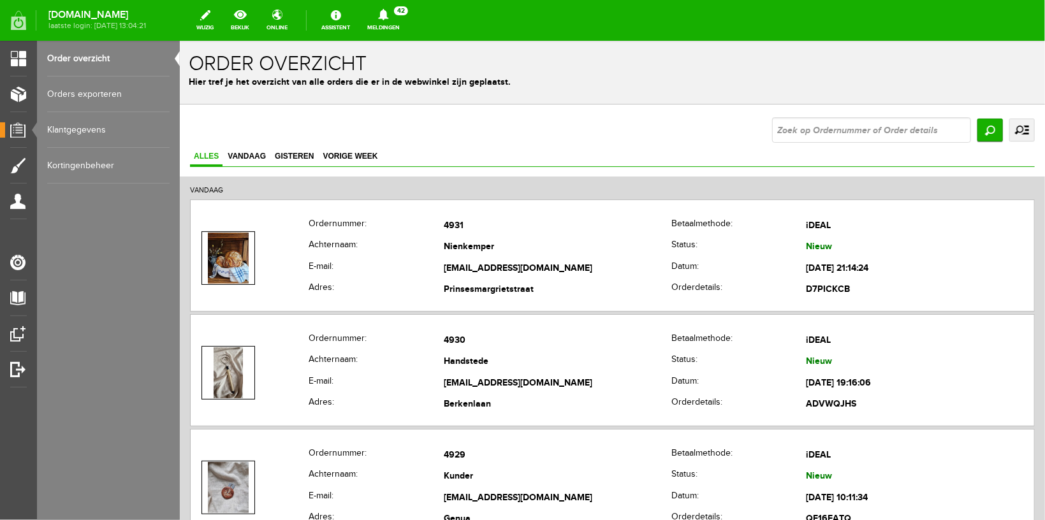
click at [399, 19] on icon at bounding box center [383, 14] width 33 height 11
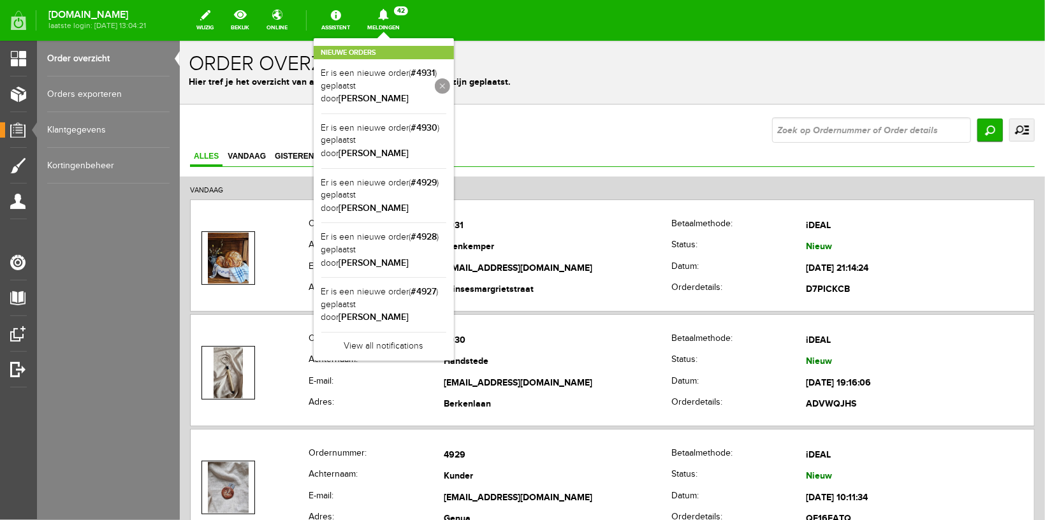
click at [450, 82] on link at bounding box center [442, 85] width 15 height 15
click at [399, 38] on div "Nieuwe orders Er is een nieuwe order( #4930 ) geplaatst door [PERSON_NAME] Er i…" at bounding box center [384, 172] width 140 height 268
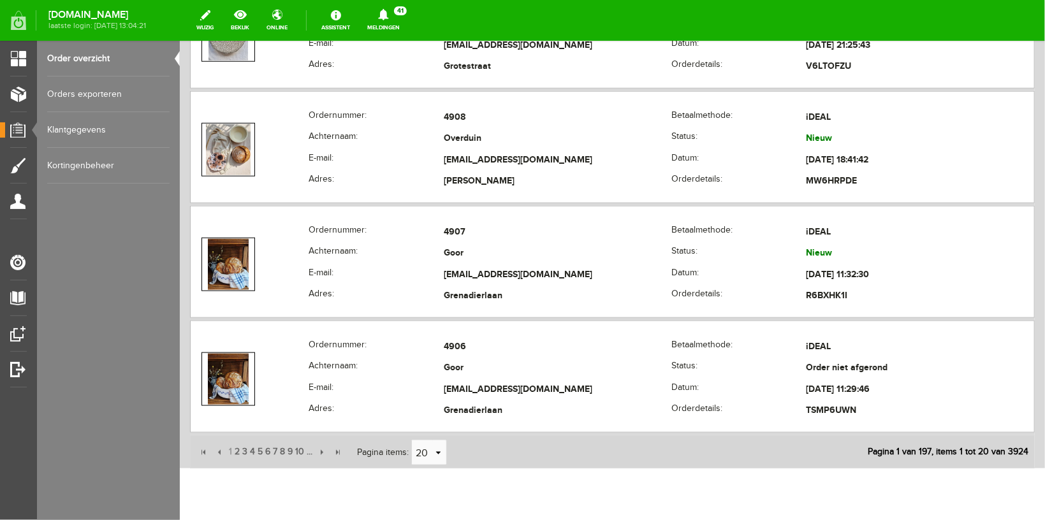
scroll to position [2847, 0]
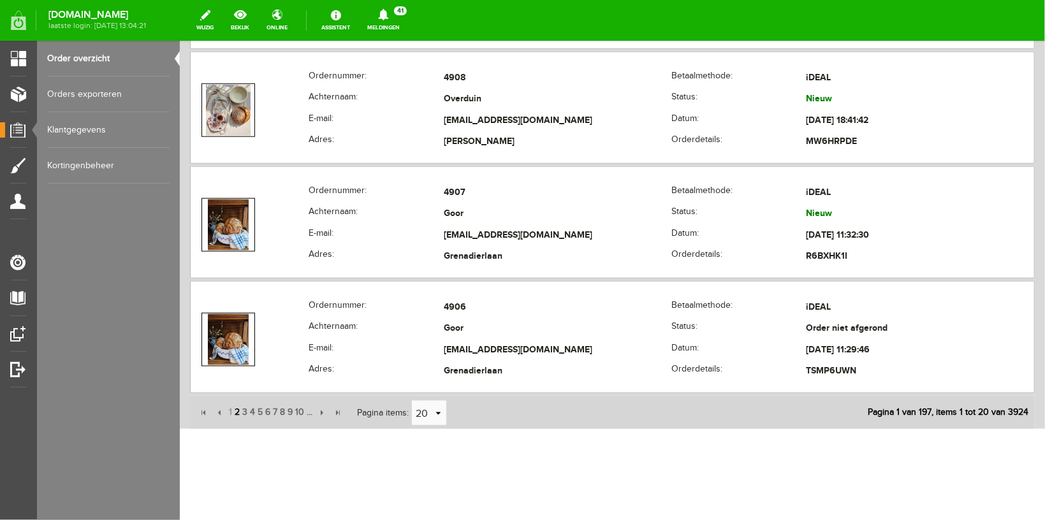
click at [238, 411] on span "2" at bounding box center [237, 412] width 8 height 26
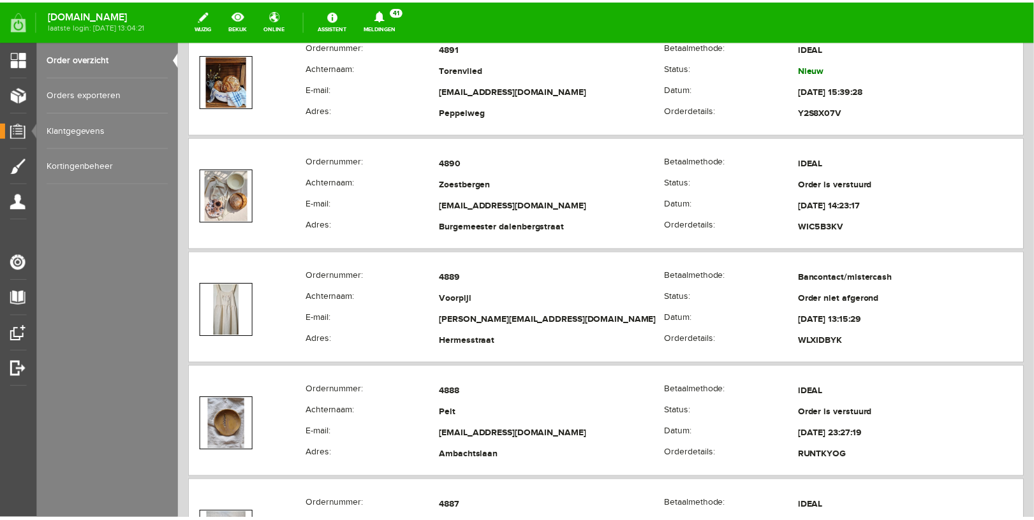
scroll to position [2441, 0]
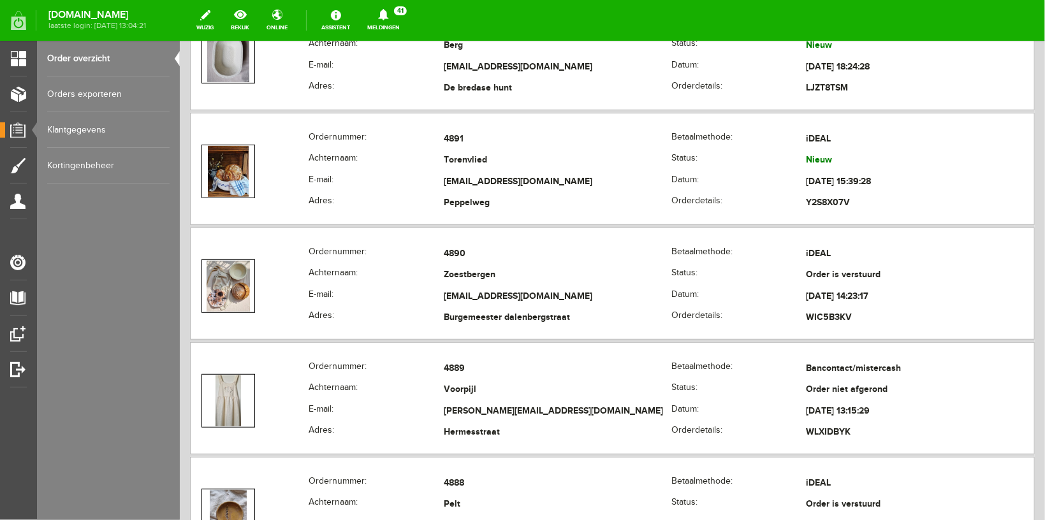
click at [394, 7] on link "Meldingen 41 Nieuwe orders Er is een nieuwe order( #4930 ) geplaatst door [PERS…" at bounding box center [384, 20] width 48 height 28
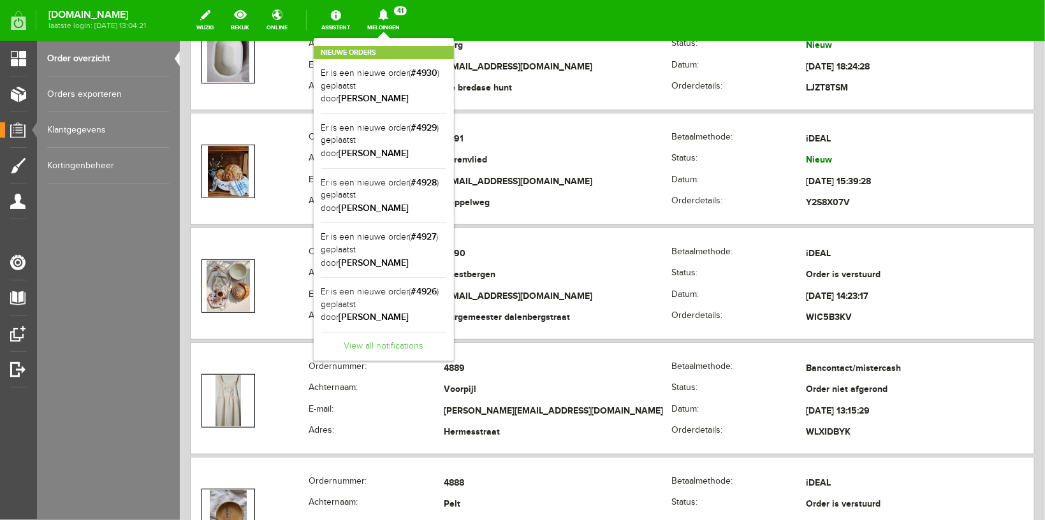
click at [385, 332] on link "View all notifications" at bounding box center [383, 342] width 125 height 21
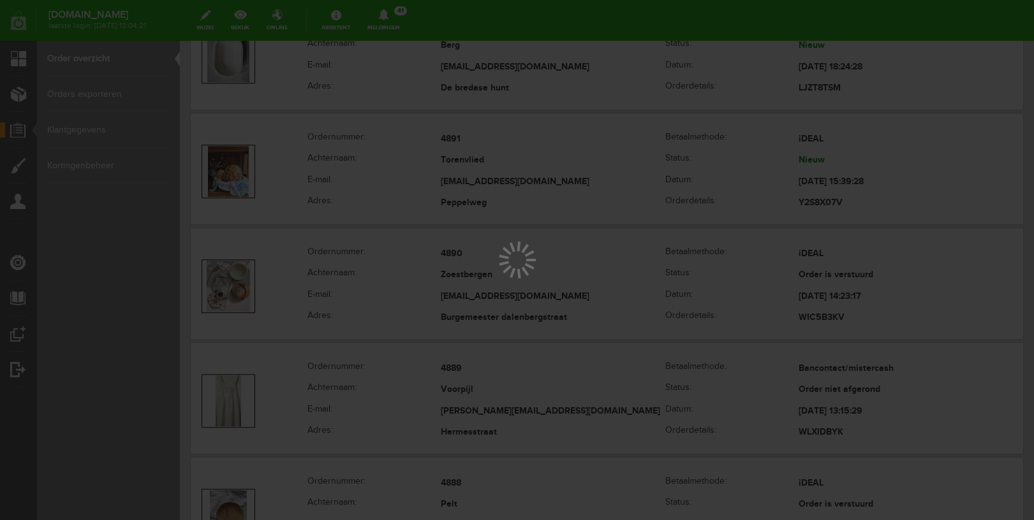
scroll to position [0, 0]
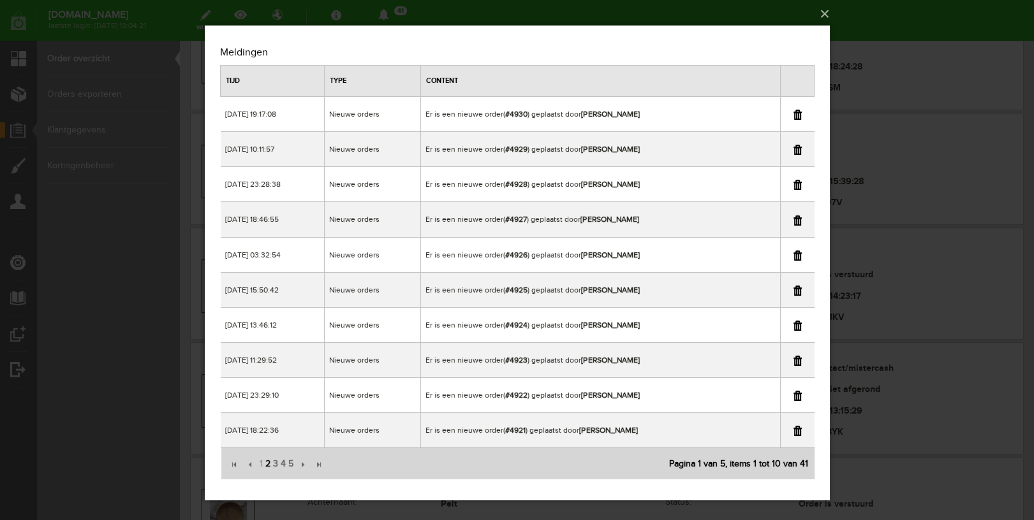
click at [270, 461] on span "2" at bounding box center [267, 465] width 8 height 26
click at [794, 391] on link at bounding box center [797, 396] width 8 height 10
click at [279, 465] on span "3" at bounding box center [275, 465] width 8 height 26
click at [867, 7] on div "×" at bounding box center [517, 260] width 1034 height 520
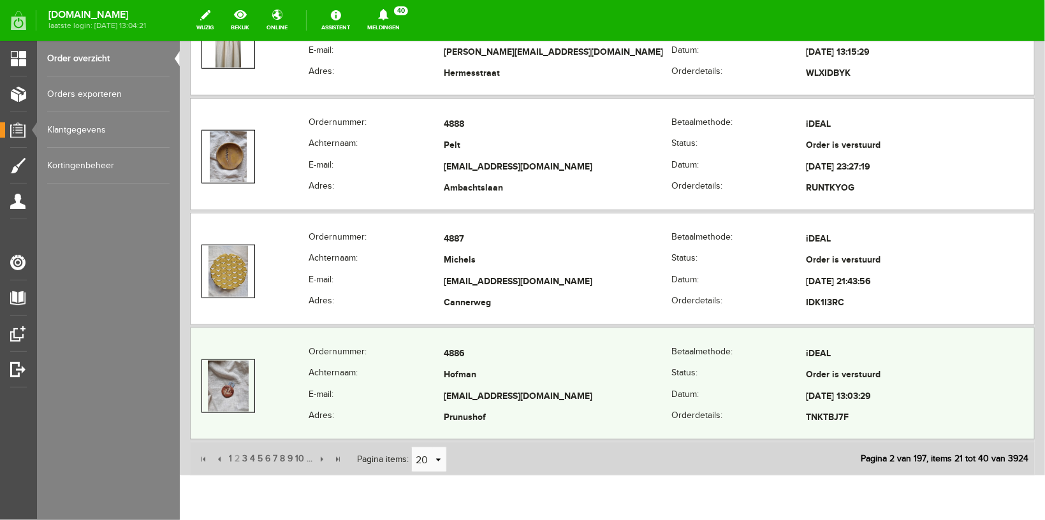
scroll to position [2847, 0]
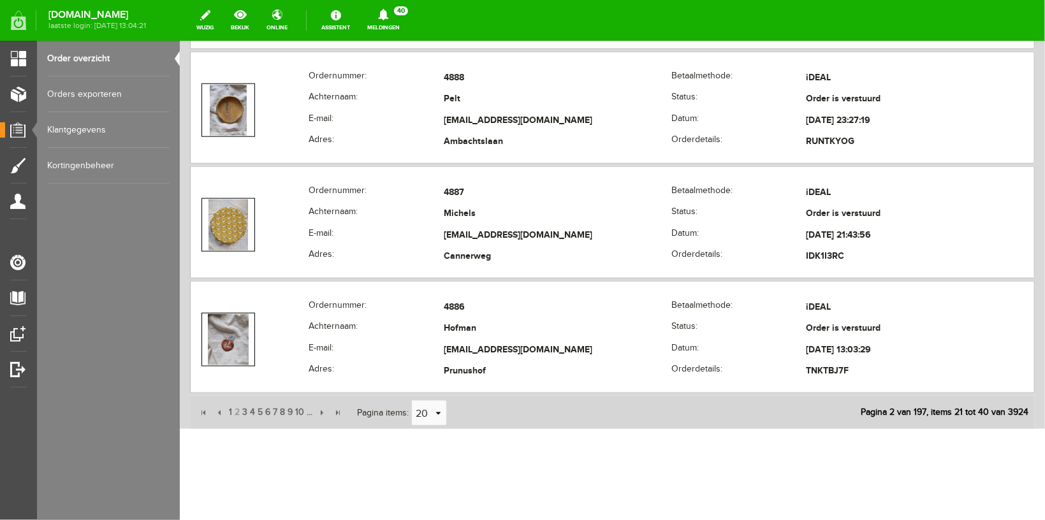
click at [236, 408] on span "2" at bounding box center [237, 412] width 8 height 26
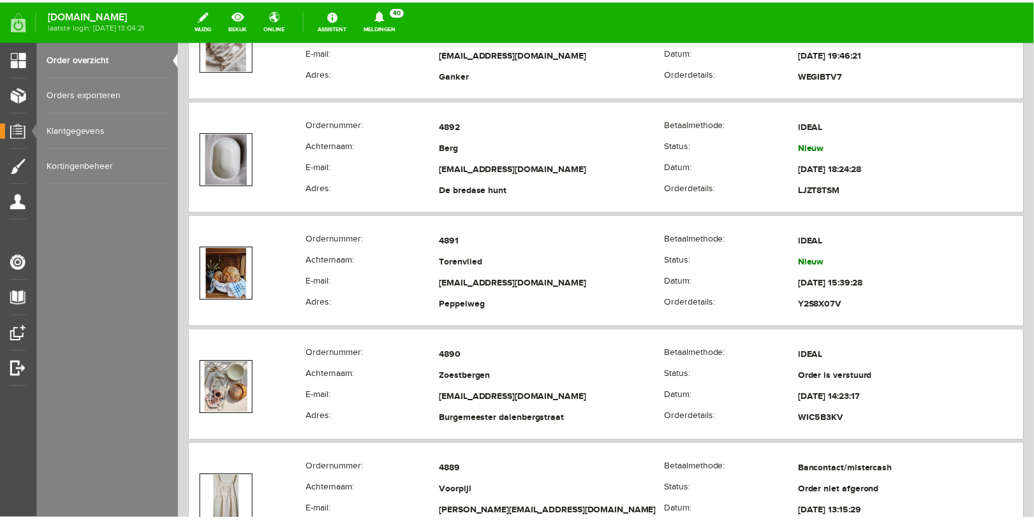
scroll to position [2306, 0]
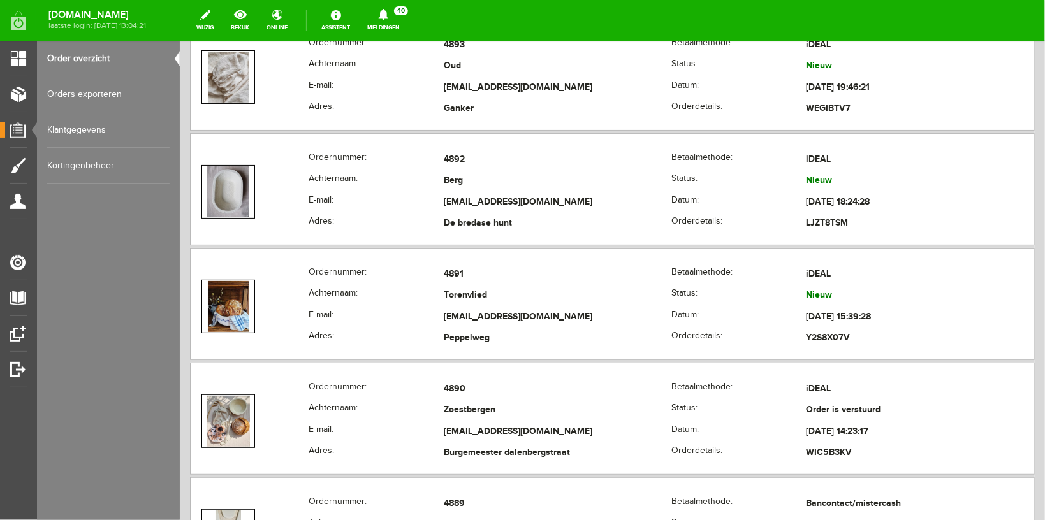
click at [401, 21] on link "Meldingen 40 Nieuwe orders Er is een nieuwe order( #4930 ) geplaatst door [PERS…" at bounding box center [384, 20] width 48 height 28
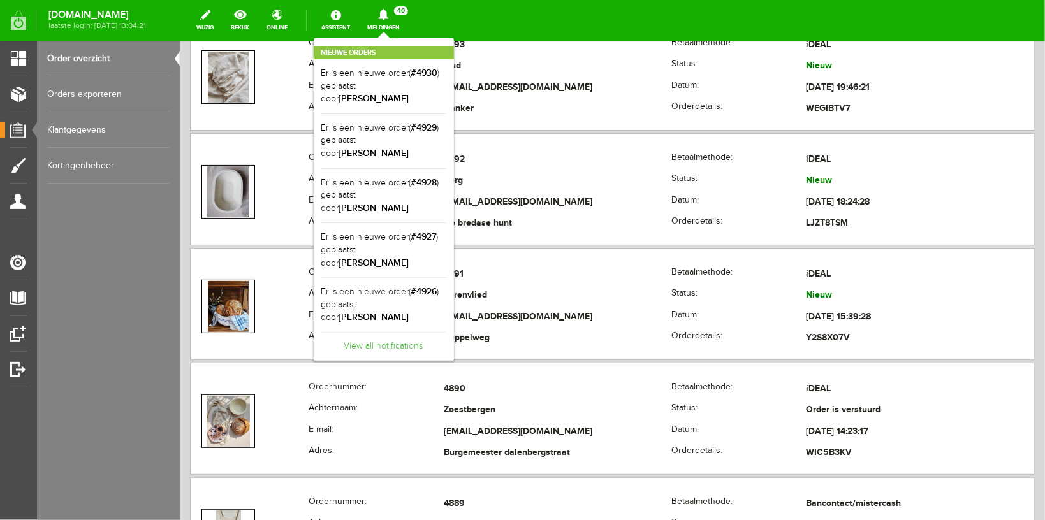
click at [379, 332] on link "View all notifications" at bounding box center [383, 342] width 125 height 21
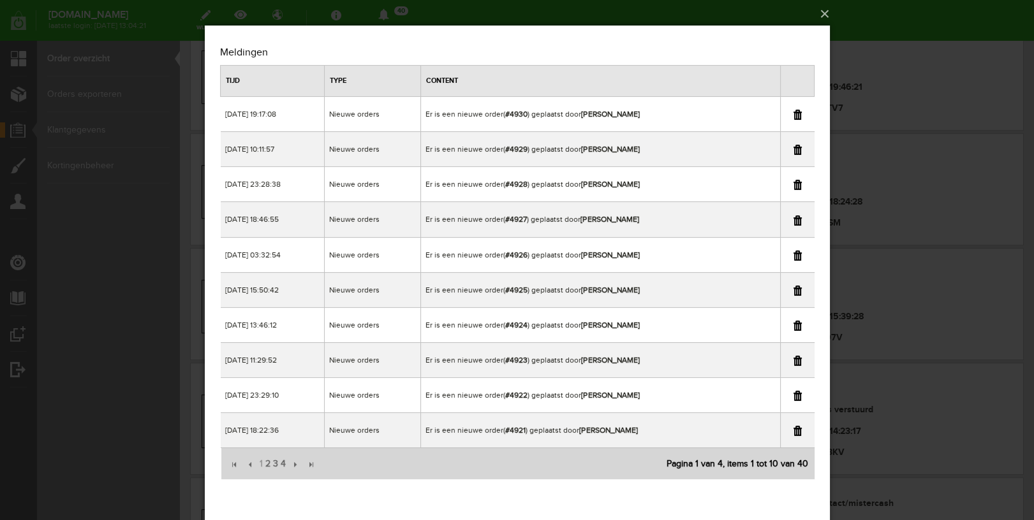
scroll to position [0, 0]
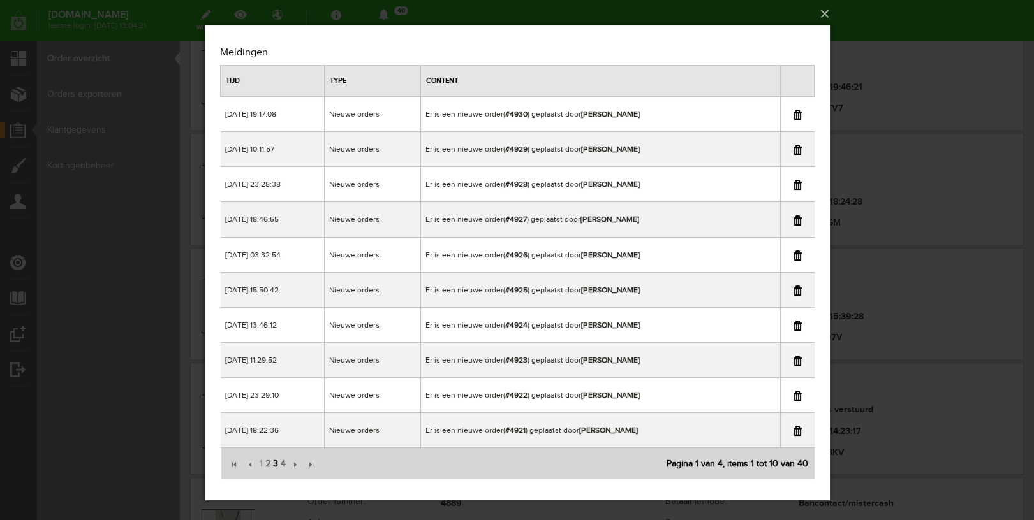
click at [275, 460] on span "3" at bounding box center [275, 465] width 8 height 26
click at [260, 462] on span "1" at bounding box center [261, 465] width 6 height 26
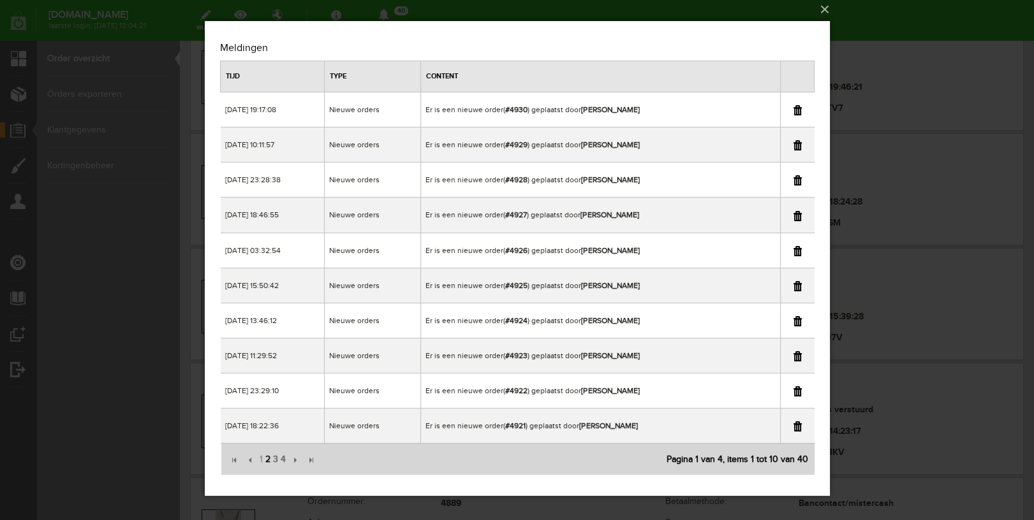
click at [265, 457] on span "2" at bounding box center [267, 460] width 8 height 26
click at [283, 457] on span "4" at bounding box center [283, 460] width 8 height 26
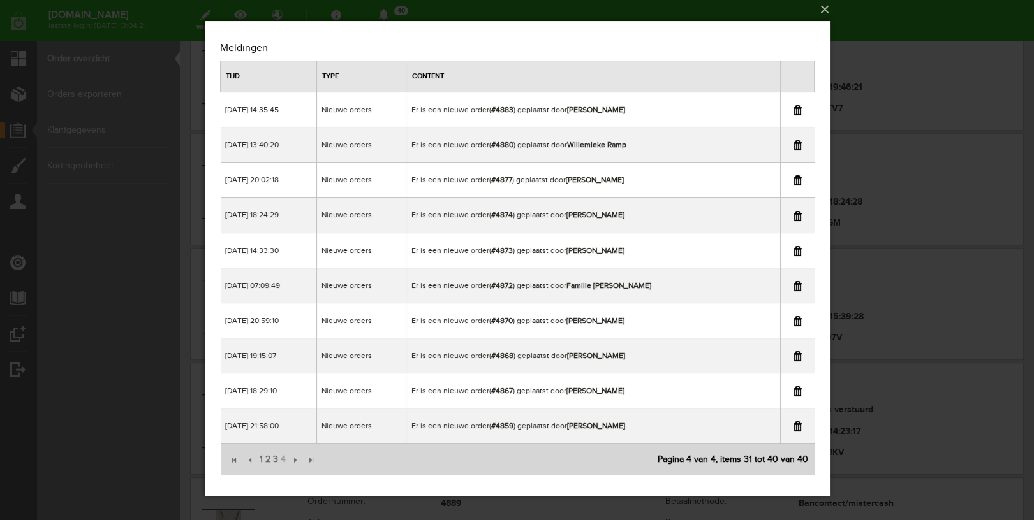
click at [904, 20] on div "×" at bounding box center [517, 256] width 1034 height 520
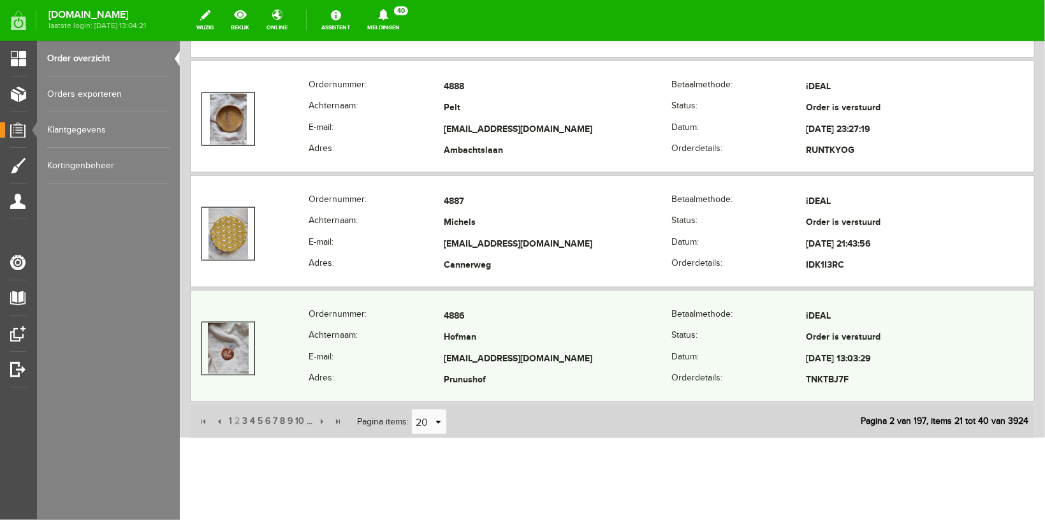
scroll to position [2847, 0]
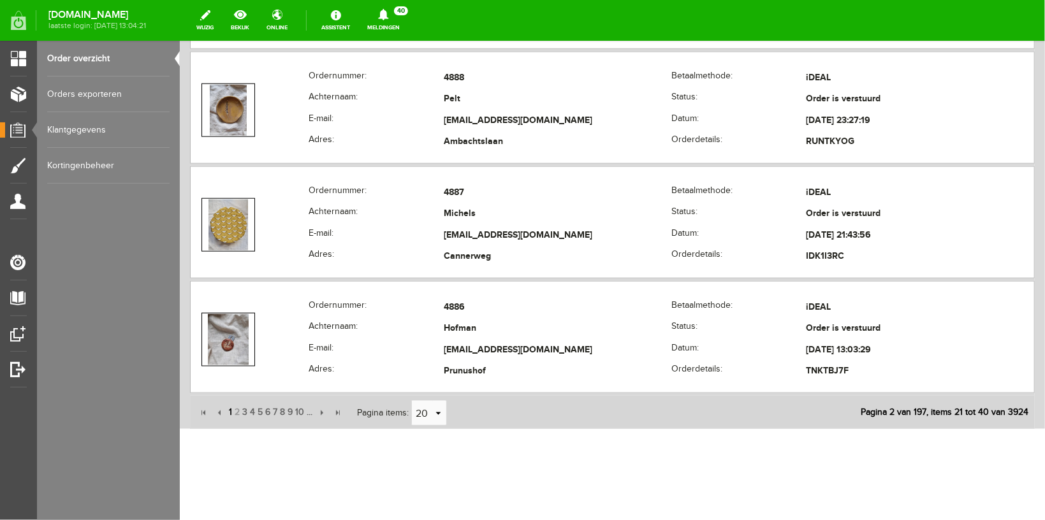
click at [229, 408] on span "1" at bounding box center [230, 412] width 6 height 26
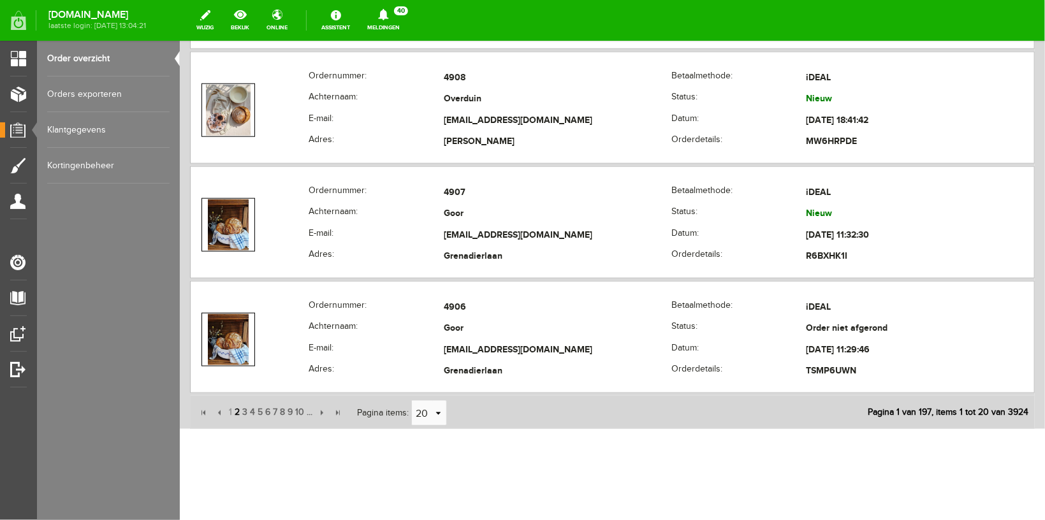
click at [237, 408] on span "2" at bounding box center [237, 412] width 8 height 26
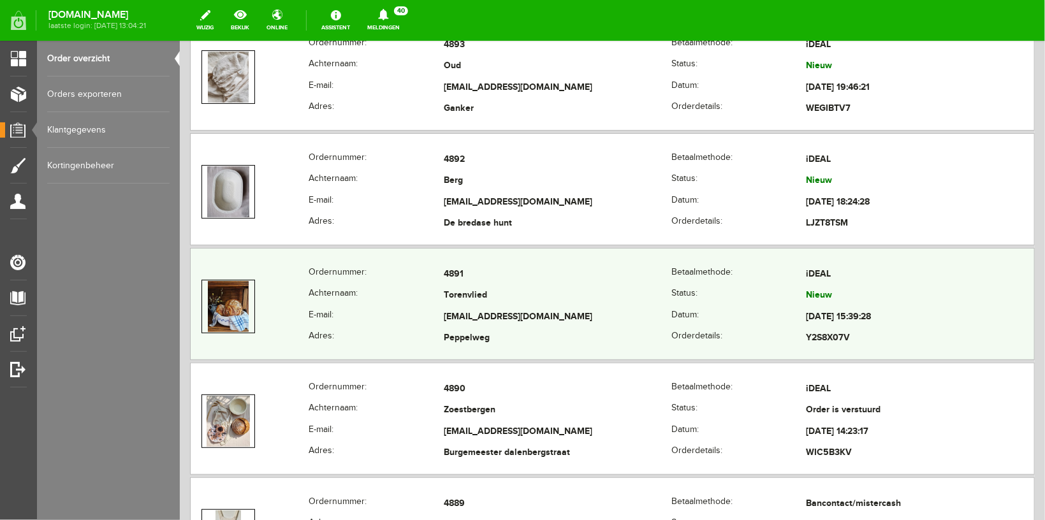
scroll to position [2171, 0]
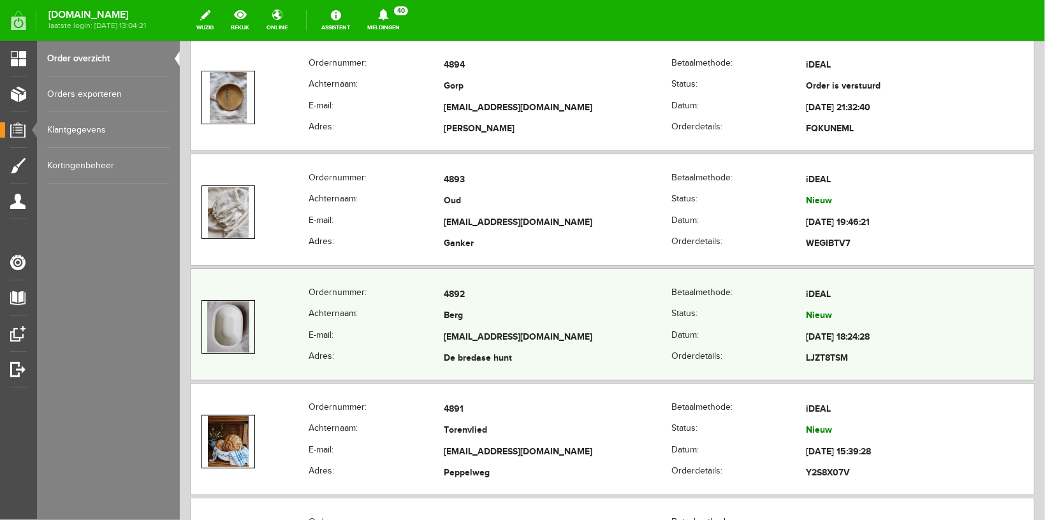
click at [294, 302] on td at bounding box center [249, 326] width 118 height 85
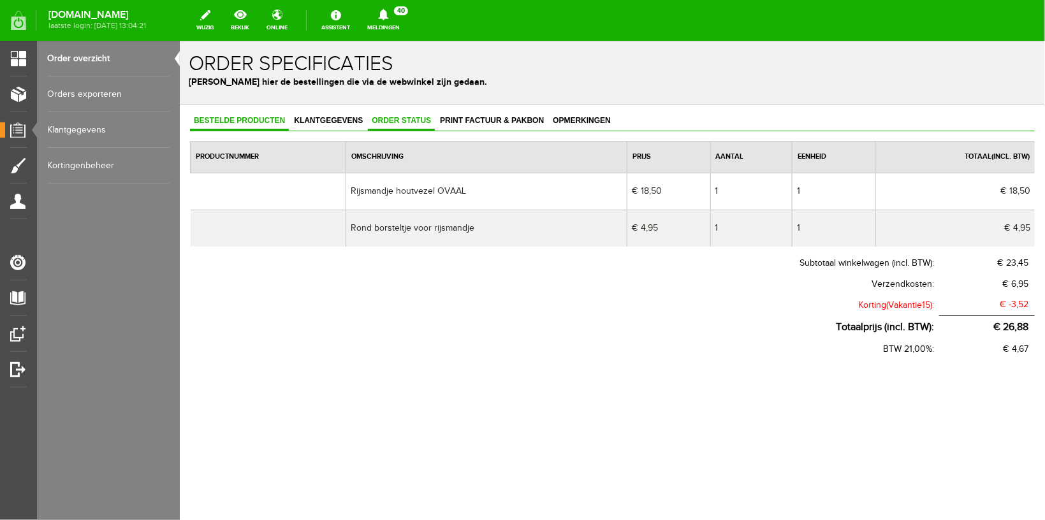
click at [411, 118] on span "Order status" at bounding box center [400, 119] width 67 height 9
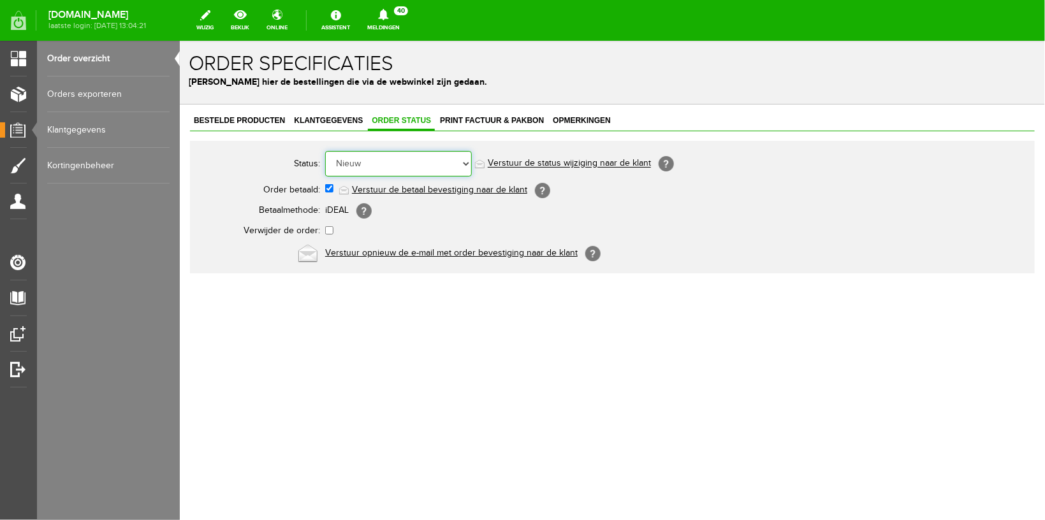
select select "5"
click option "Order is verstuurd" at bounding box center [179, 40] width 0 height 0
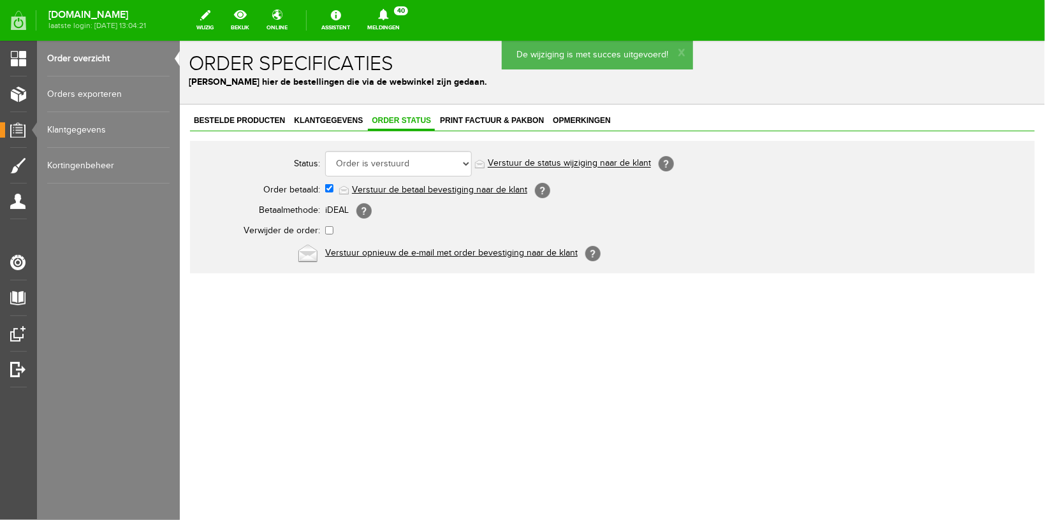
click at [388, 17] on icon at bounding box center [383, 14] width 10 height 11
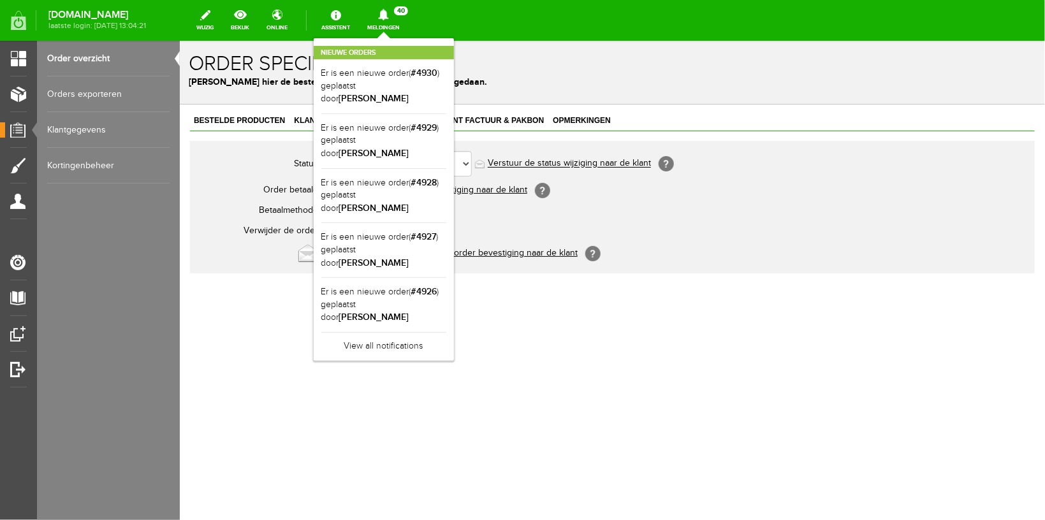
click at [398, 41] on div "Nieuwe orders Er is een nieuwe order( #4930 ) geplaatst door [PERSON_NAME] Er i…" at bounding box center [384, 199] width 140 height 323
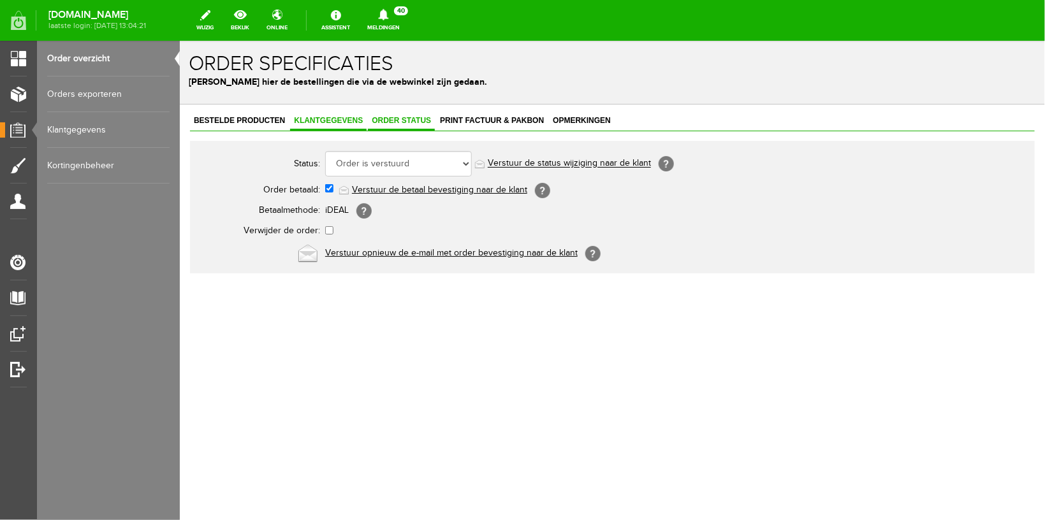
click at [323, 122] on span "Klantgegevens" at bounding box center [328, 119] width 77 height 9
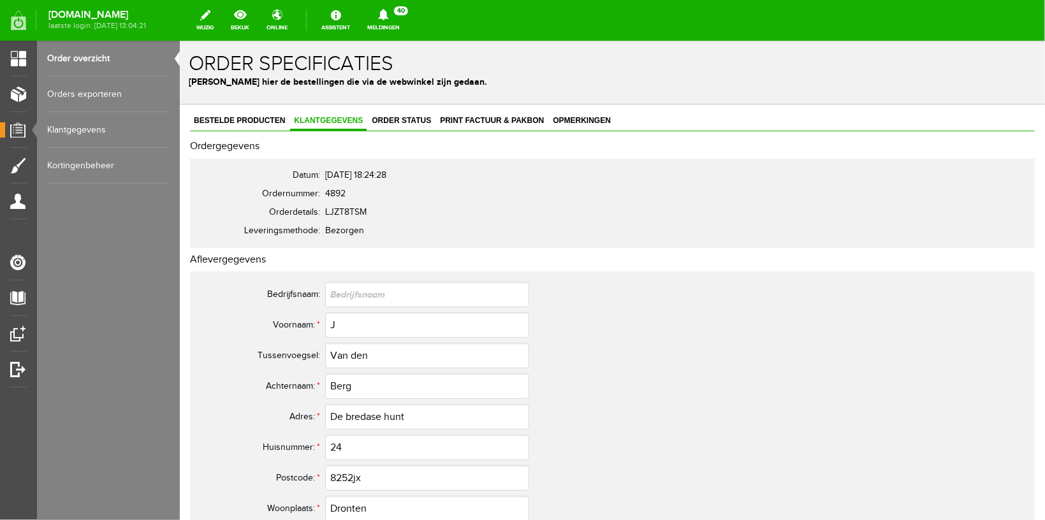
drag, startPoint x: 396, startPoint y: 8, endPoint x: 394, endPoint y: 19, distance: 11.6
click at [396, 10] on link "Meldingen 40 Nieuwe orders Er is een nieuwe order( #4930 ) geplaatst door [PERS…" at bounding box center [384, 20] width 48 height 28
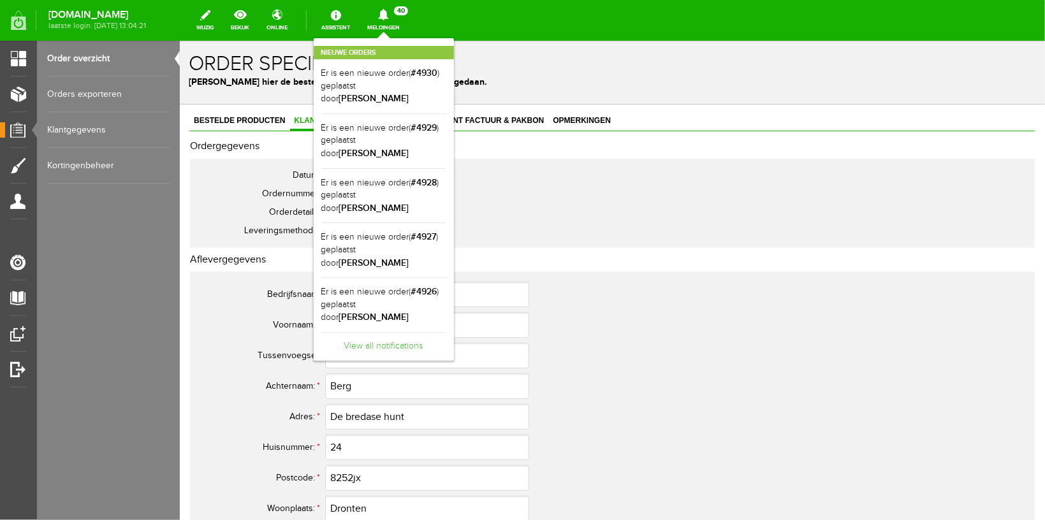
click at [417, 332] on link "View all notifications" at bounding box center [383, 342] width 125 height 21
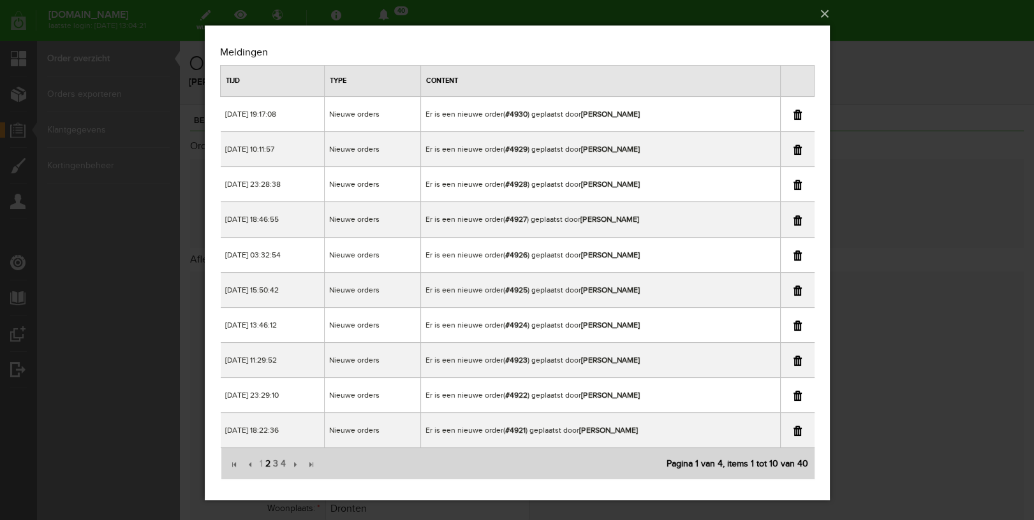
click at [269, 465] on span "2" at bounding box center [267, 465] width 8 height 26
click at [276, 459] on span "3" at bounding box center [275, 465] width 8 height 26
click at [281, 465] on span "4" at bounding box center [283, 465] width 8 height 26
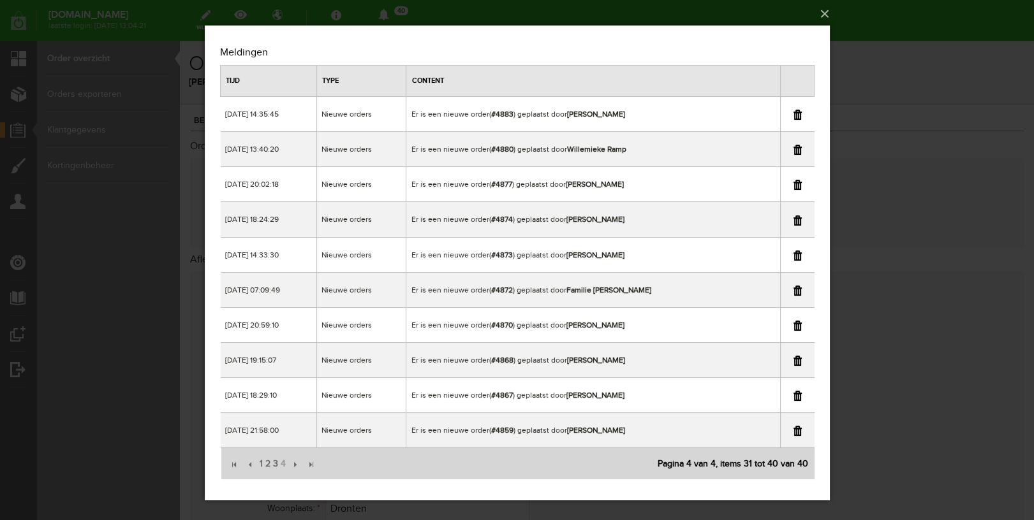
click at [905, 7] on div "×" at bounding box center [517, 260] width 1034 height 520
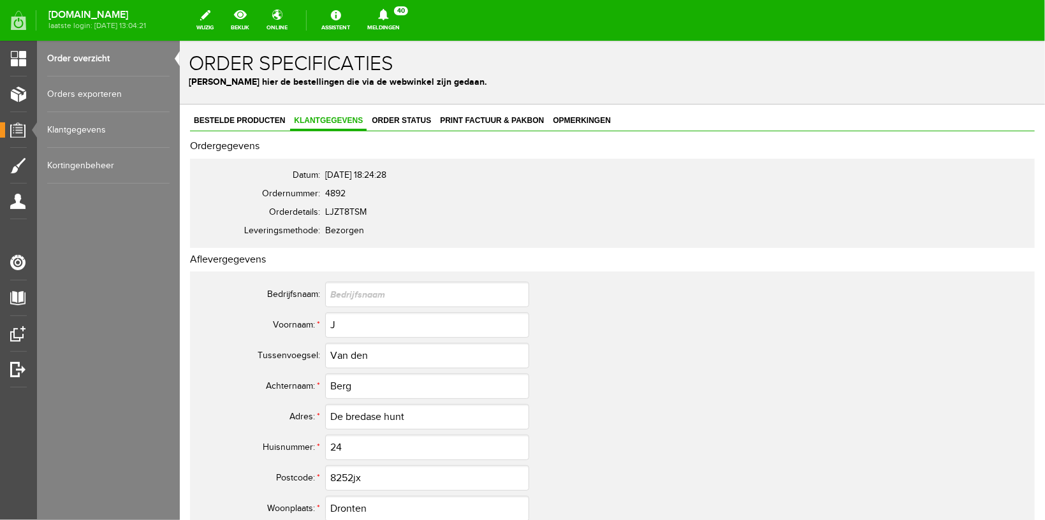
click at [92, 54] on link "Order overzicht" at bounding box center [108, 59] width 122 height 36
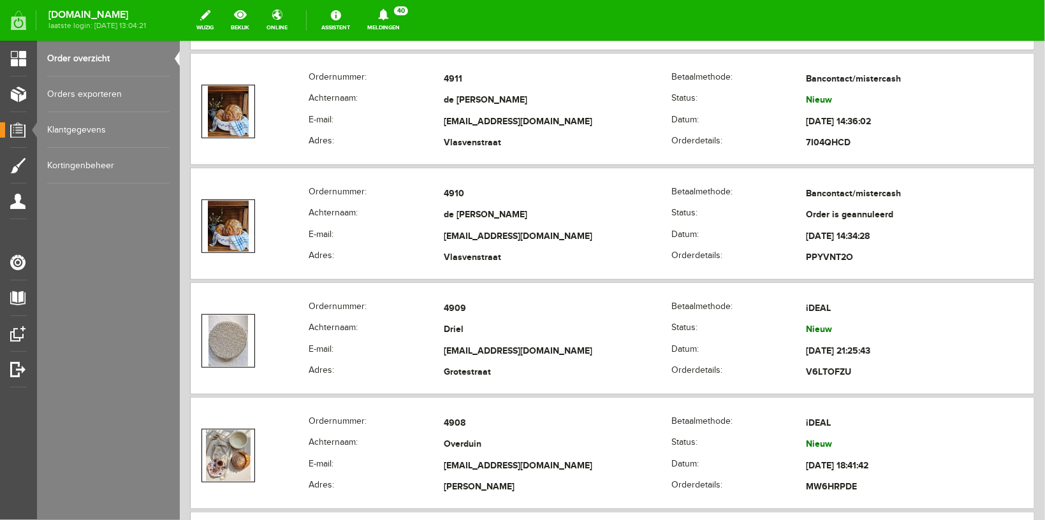
scroll to position [2847, 0]
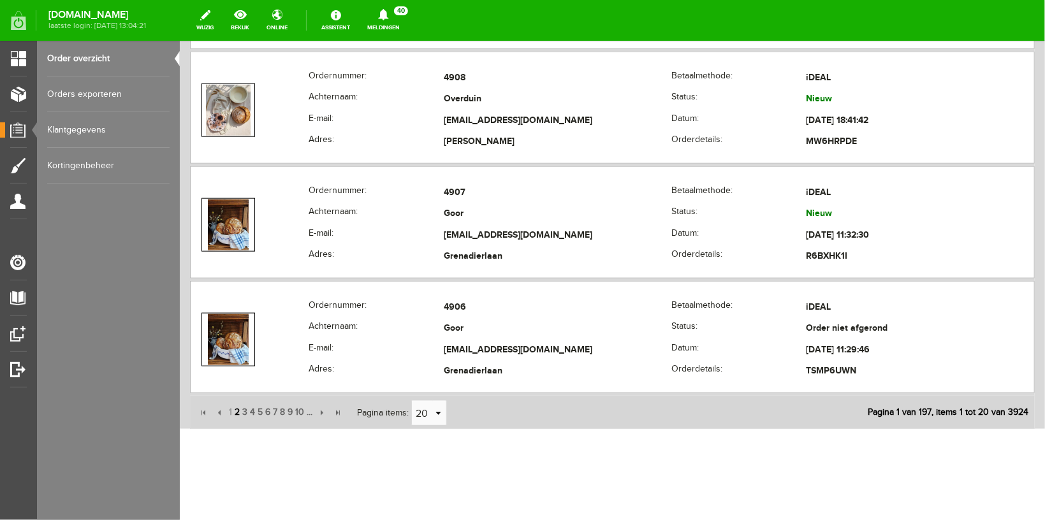
click at [234, 406] on span "2" at bounding box center [237, 412] width 8 height 26
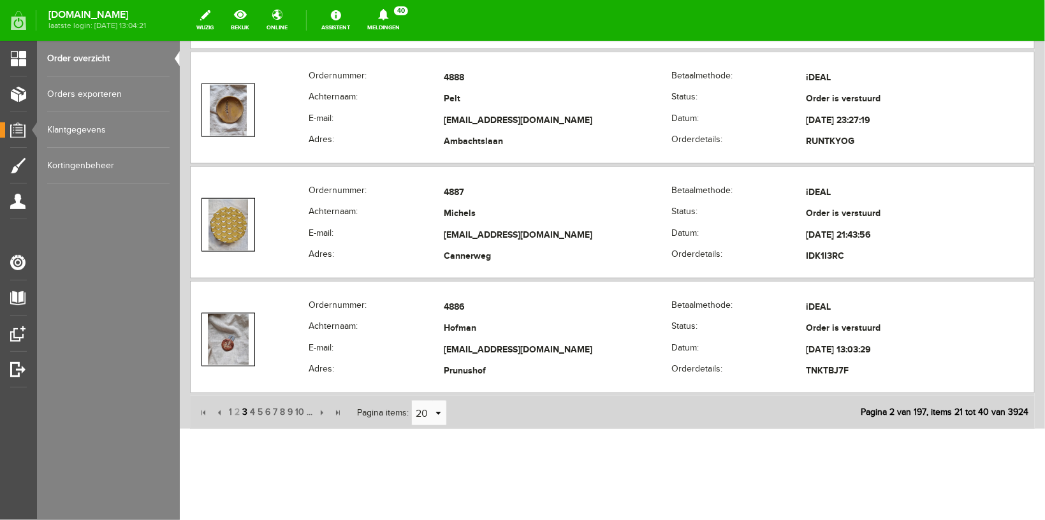
click at [243, 403] on span "3" at bounding box center [244, 412] width 8 height 26
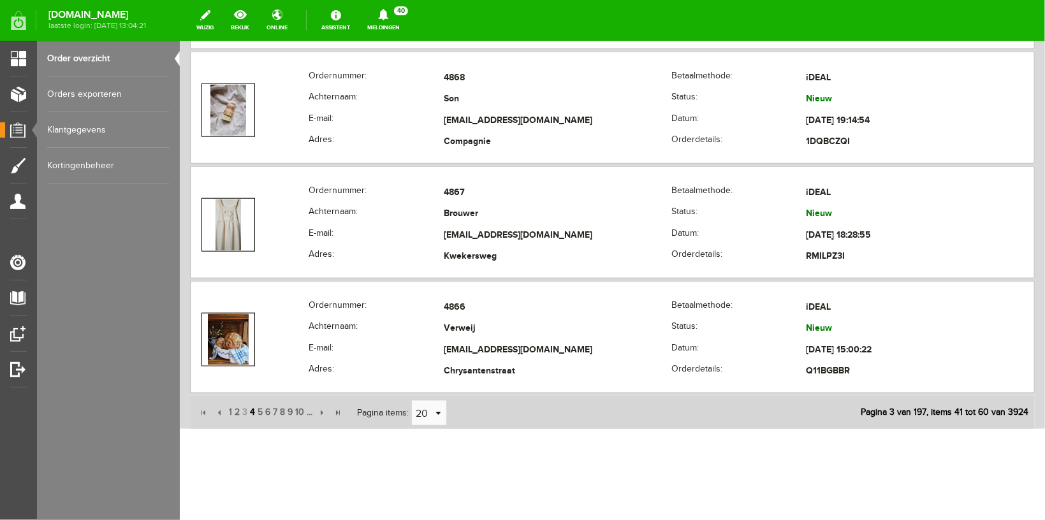
click at [253, 408] on span "4" at bounding box center [252, 412] width 8 height 26
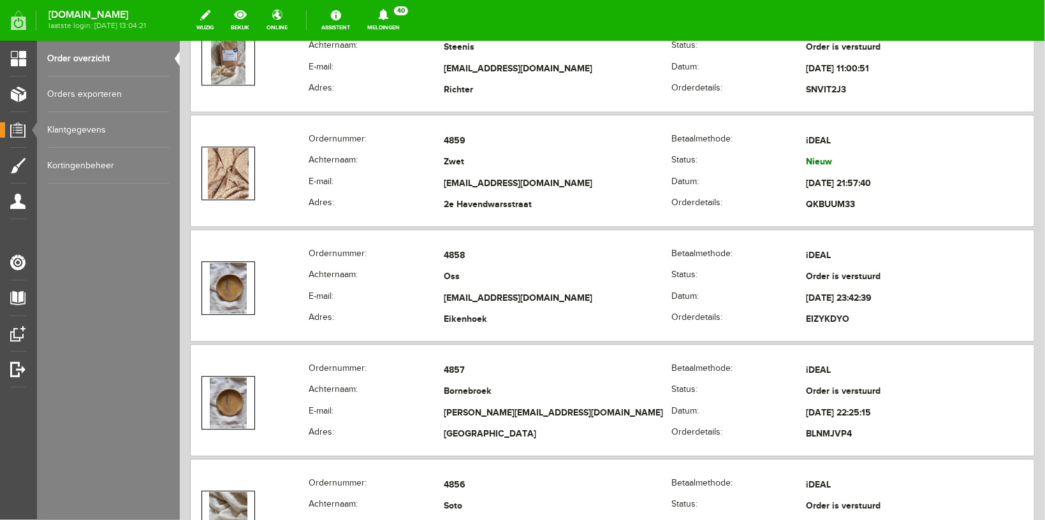
scroll to position [1495, 0]
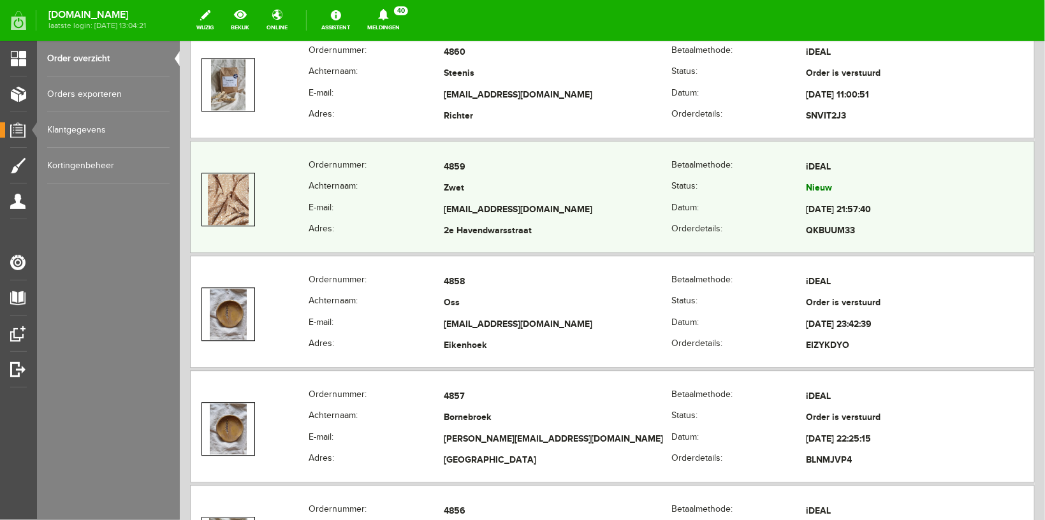
click at [283, 191] on td at bounding box center [249, 198] width 118 height 85
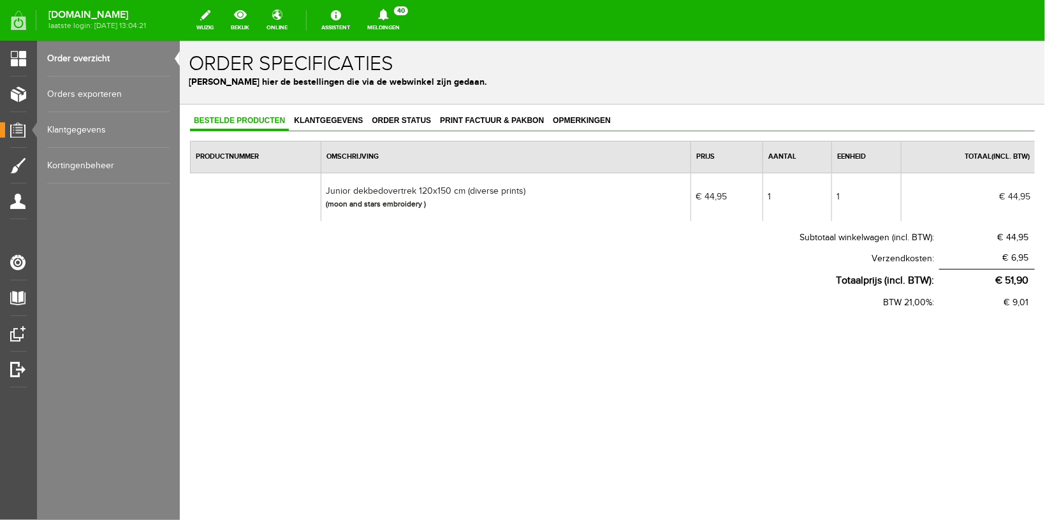
click at [87, 50] on link "Order overzicht" at bounding box center [108, 59] width 122 height 36
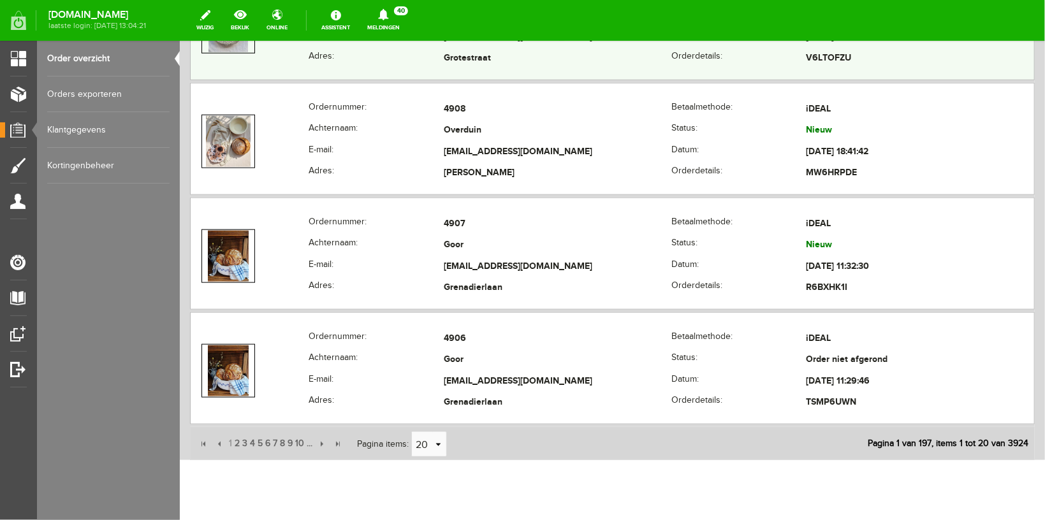
scroll to position [2847, 0]
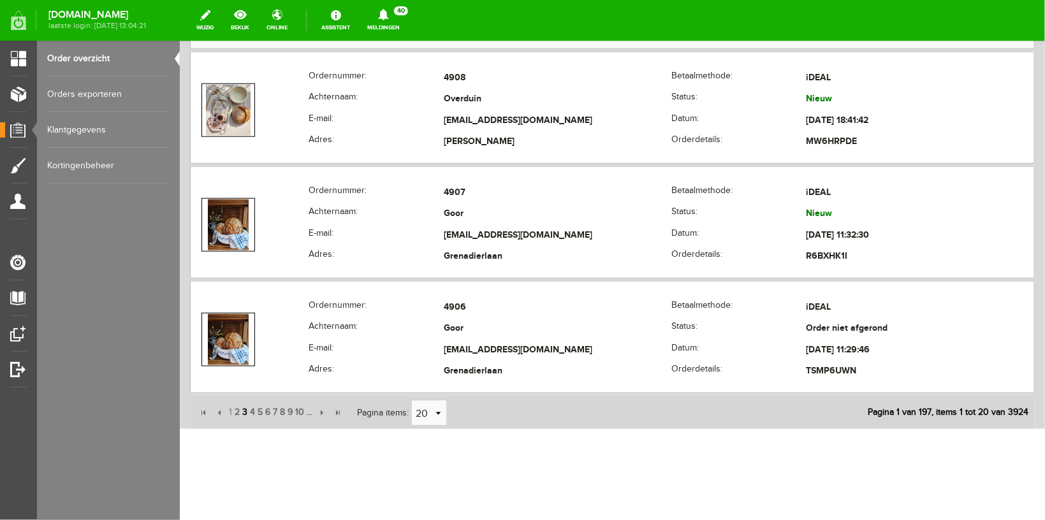
click at [245, 410] on span "3" at bounding box center [244, 412] width 8 height 26
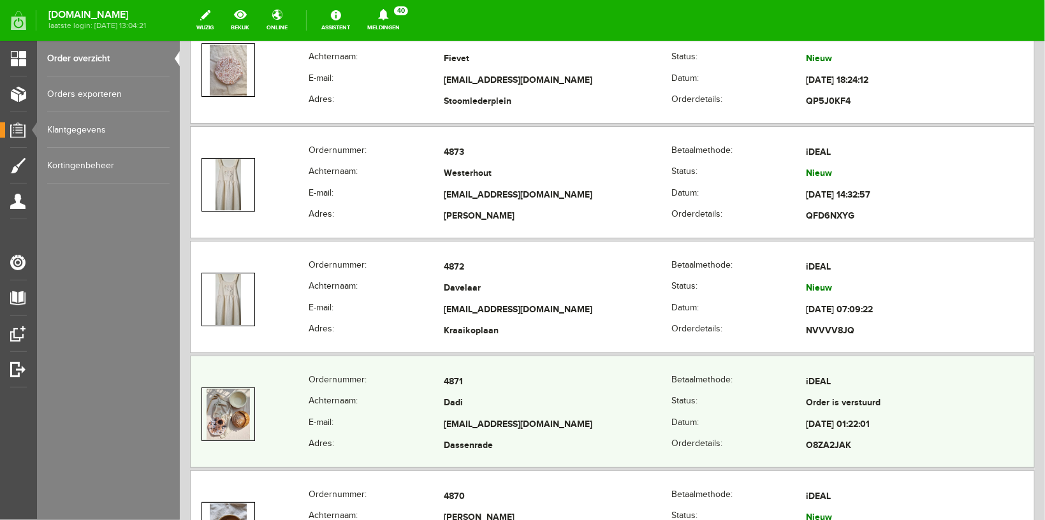
scroll to position [2171, 0]
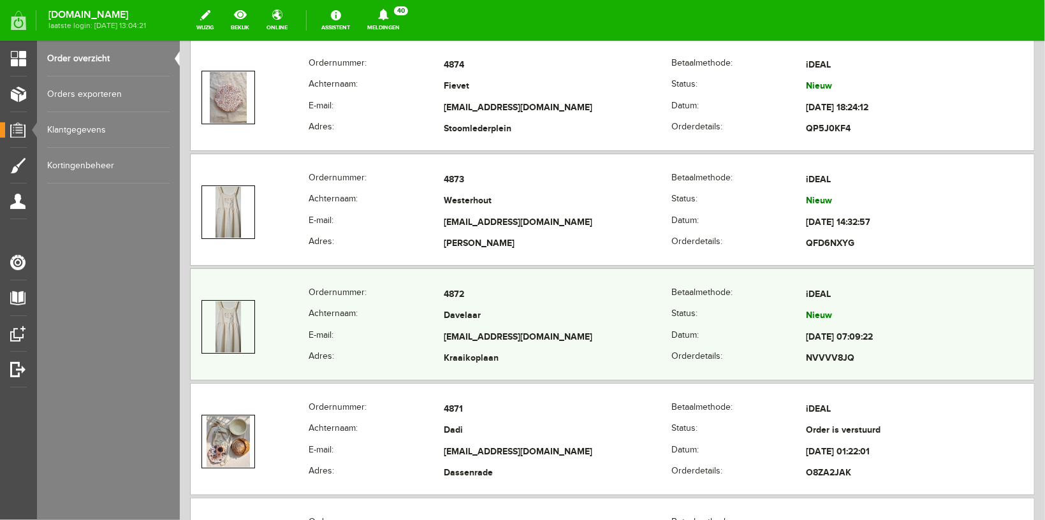
copy tr "[EMAIL_ADDRESS][DOMAIN_NAME]"
drag, startPoint x: 420, startPoint y: 337, endPoint x: 554, endPoint y: 330, distance: 134.1
click at [554, 330] on tr "E-mail: [EMAIL_ADDRESS][DOMAIN_NAME] Datum: [DATE] 07:09:22" at bounding box center [612, 338] width 844 height 22
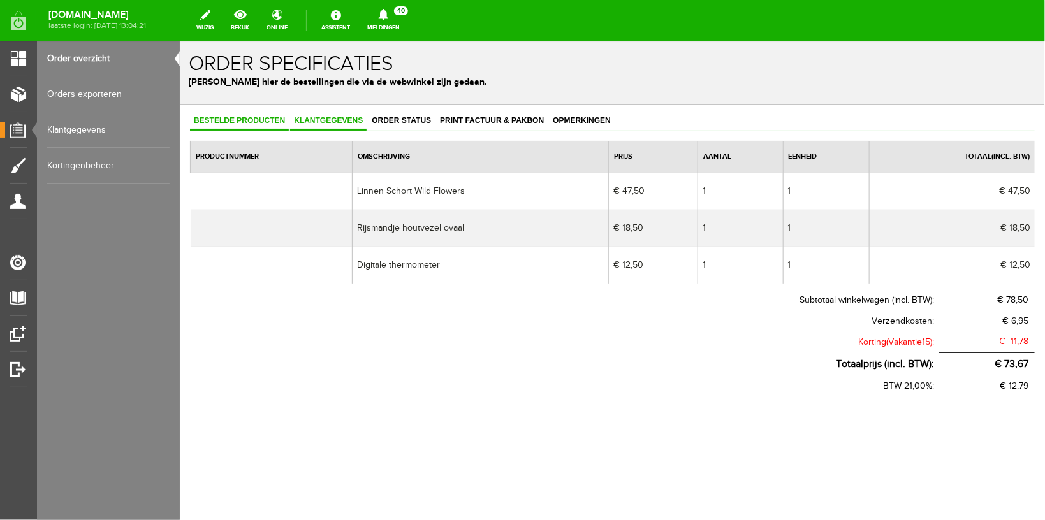
click at [316, 117] on span "Klantgegevens" at bounding box center [328, 119] width 77 height 9
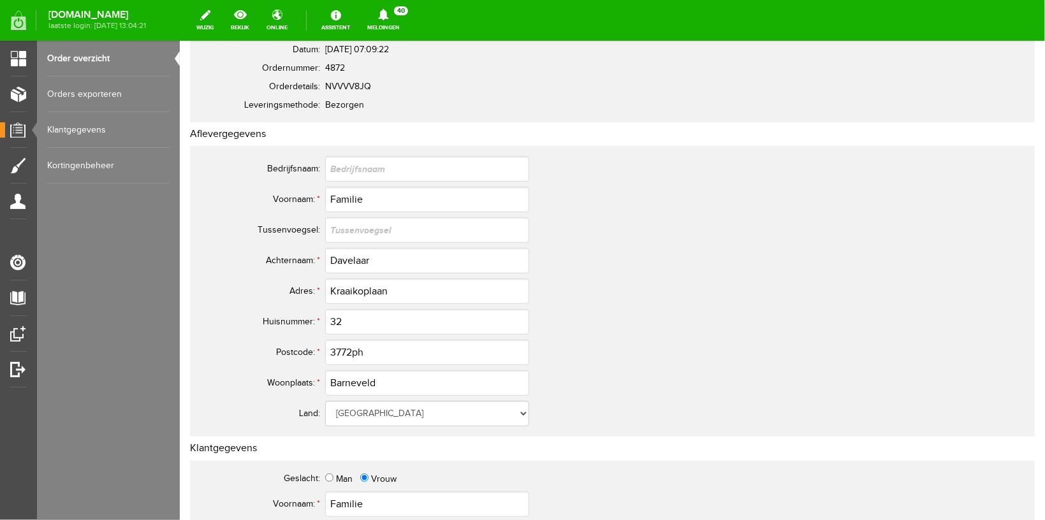
scroll to position [135, 0]
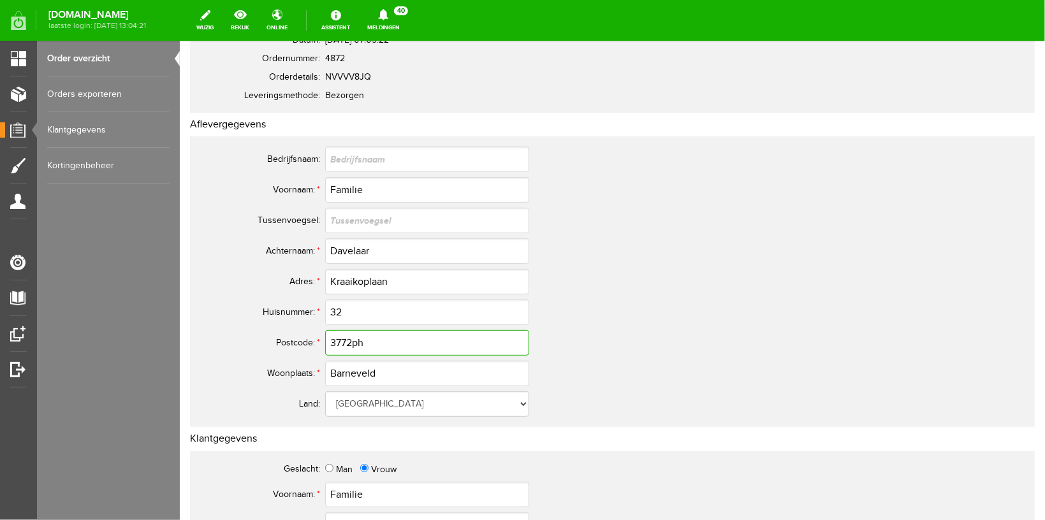
drag, startPoint x: 372, startPoint y: 342, endPoint x: 150, endPoint y: 296, distance: 226.8
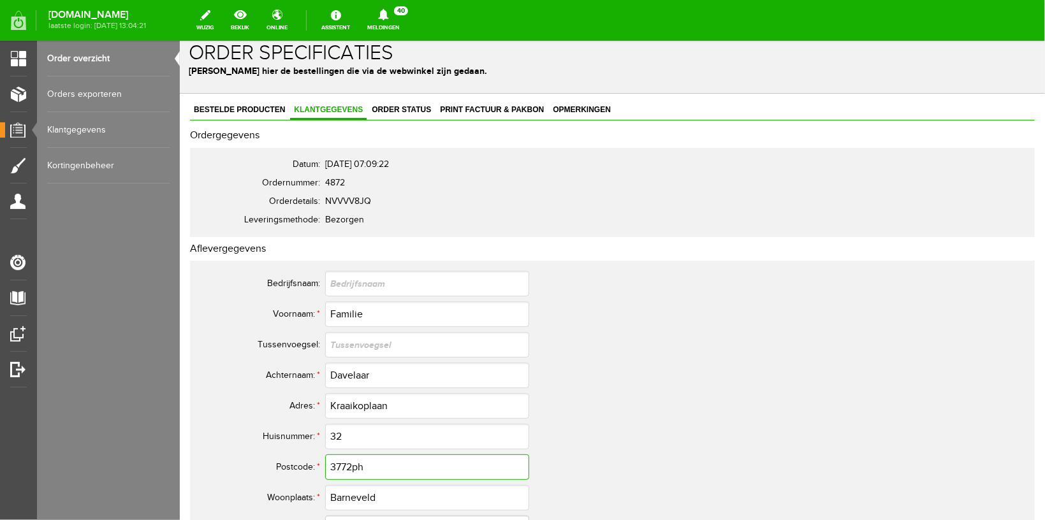
scroll to position [0, 0]
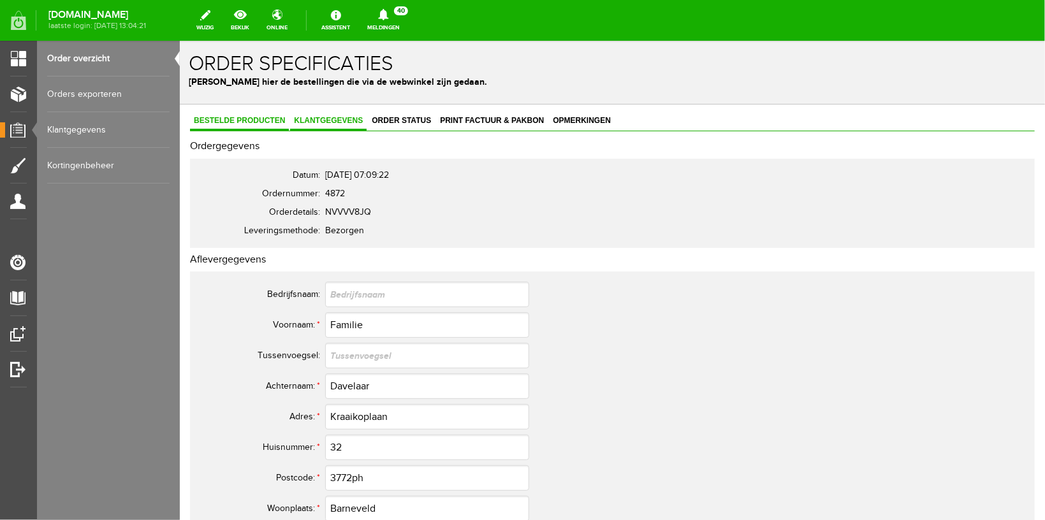
click at [227, 128] on link "Bestelde producten" at bounding box center [238, 121] width 99 height 18
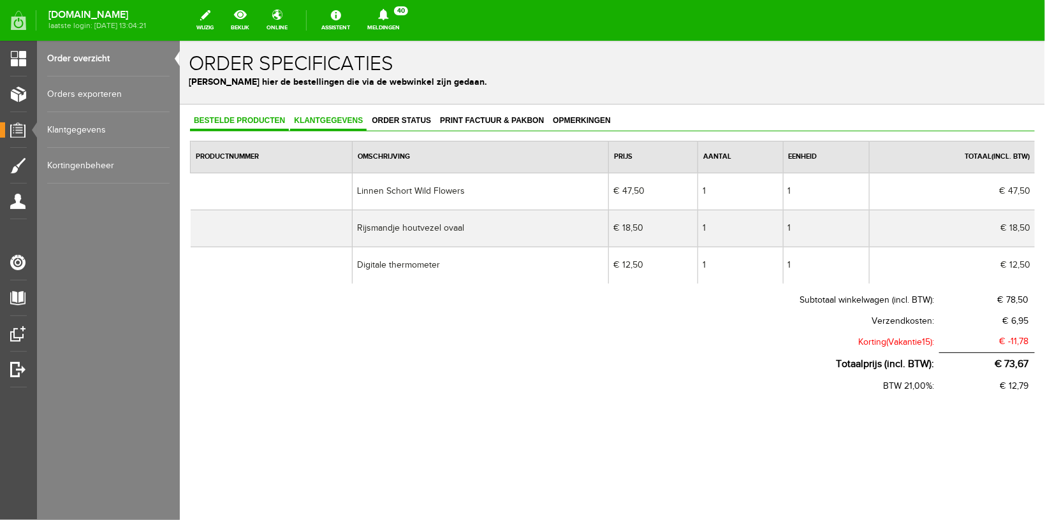
click at [321, 119] on span "Klantgegevens" at bounding box center [328, 119] width 77 height 9
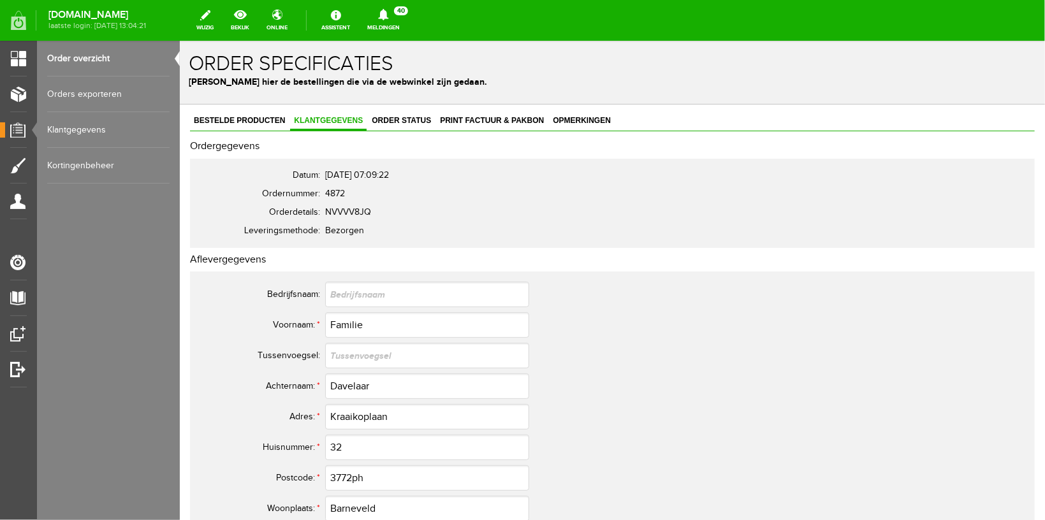
click at [80, 61] on link "Order overzicht" at bounding box center [108, 59] width 122 height 36
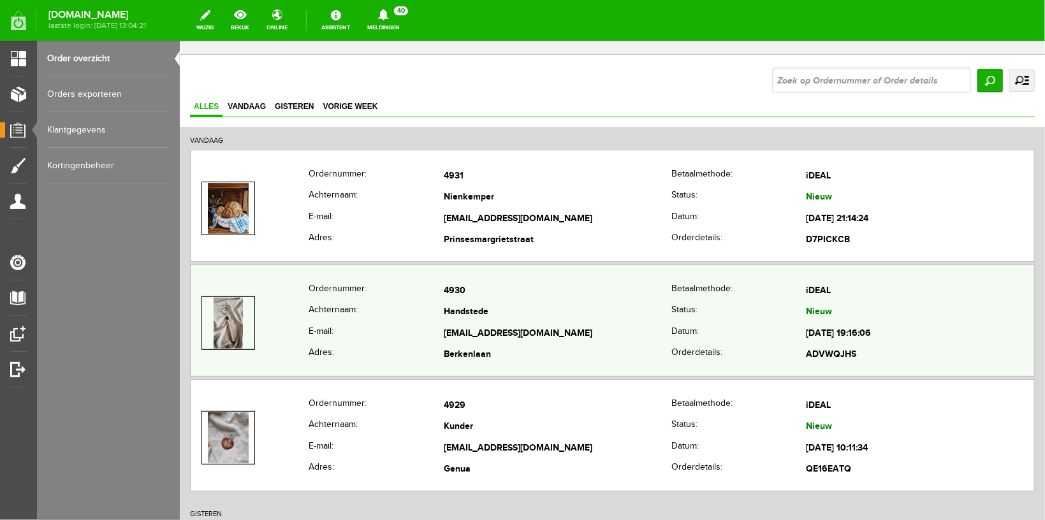
scroll to position [68, 0]
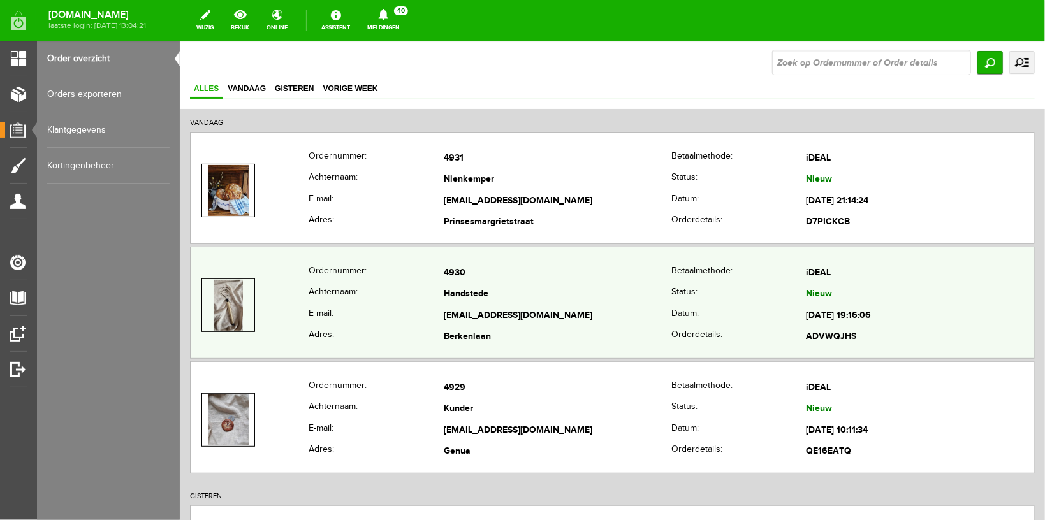
click at [385, 306] on th "E-mail:" at bounding box center [375, 316] width 135 height 22
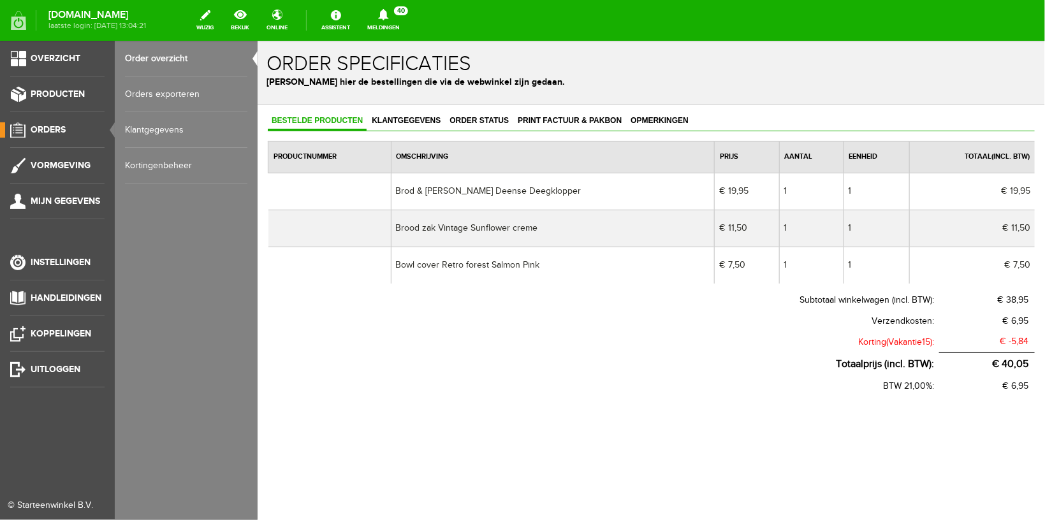
click at [164, 55] on link "Order overzicht" at bounding box center [186, 59] width 122 height 36
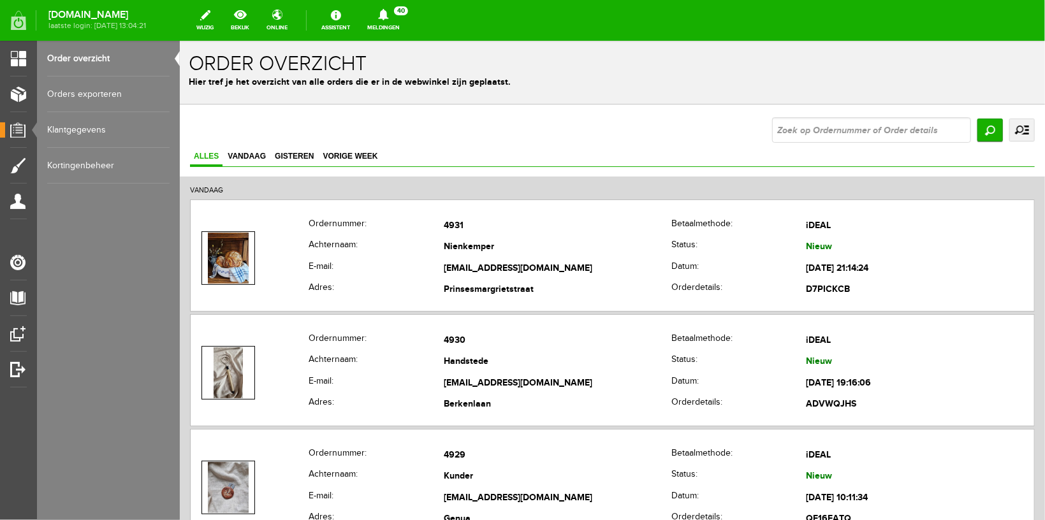
click at [392, 15] on icon at bounding box center [383, 14] width 33 height 11
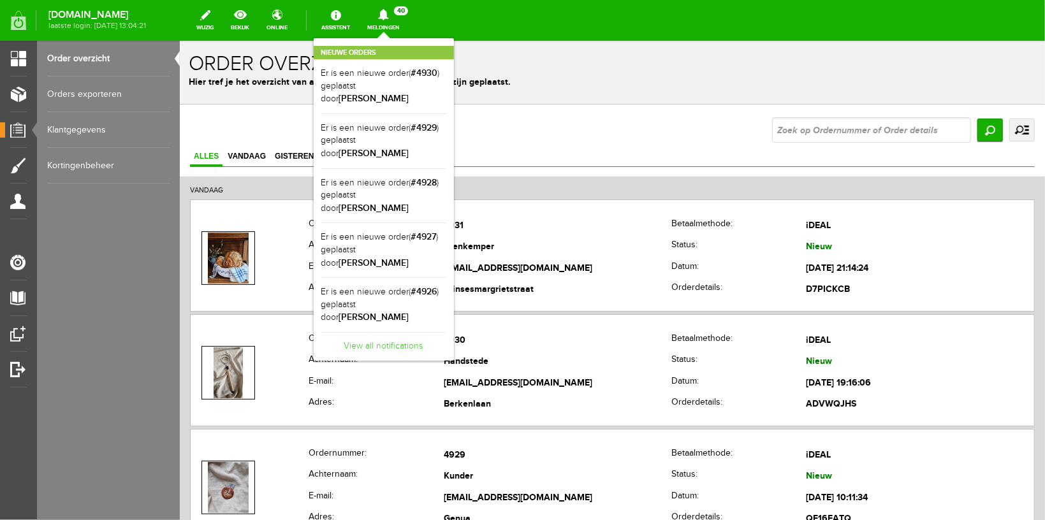
click at [374, 332] on link "View all notifications" at bounding box center [383, 342] width 125 height 21
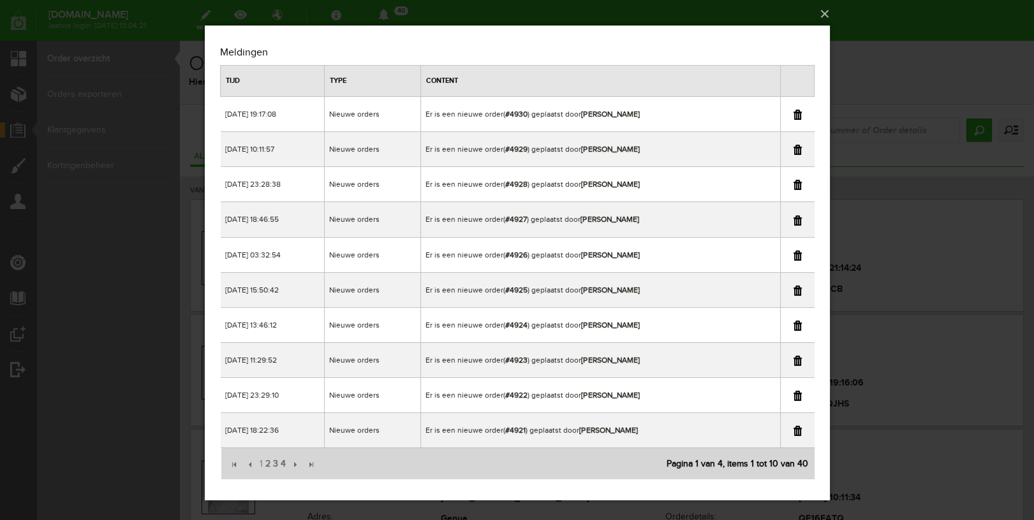
scroll to position [4, 0]
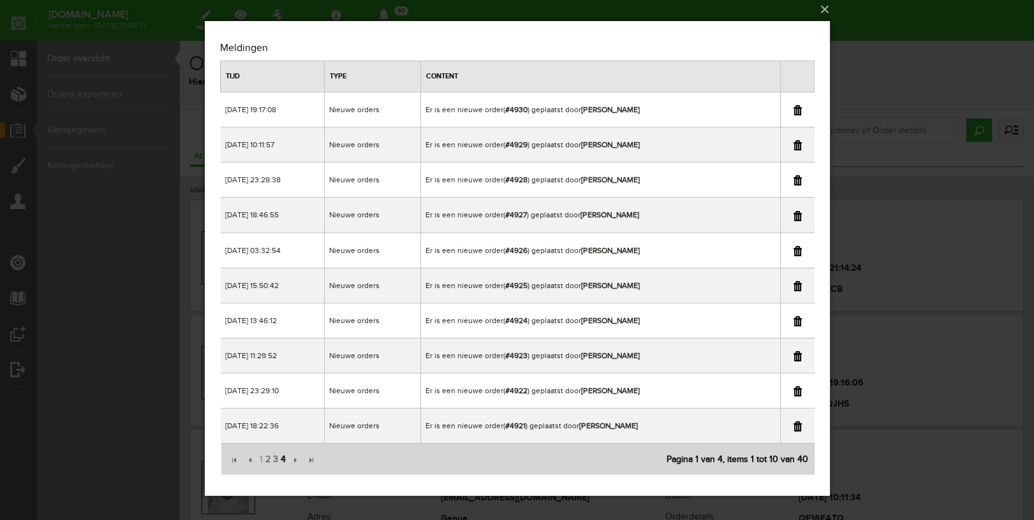
click at [280, 457] on span "4" at bounding box center [283, 460] width 8 height 26
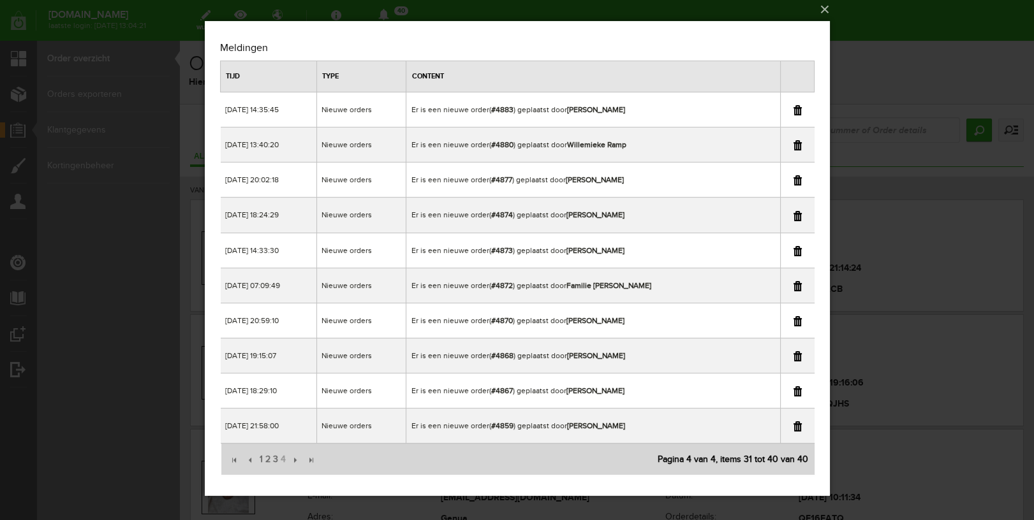
scroll to position [0, 0]
drag, startPoint x: 869, startPoint y: 129, endPoint x: 688, endPoint y: 87, distance: 186.4
click at [869, 129] on div "×" at bounding box center [517, 256] width 1034 height 520
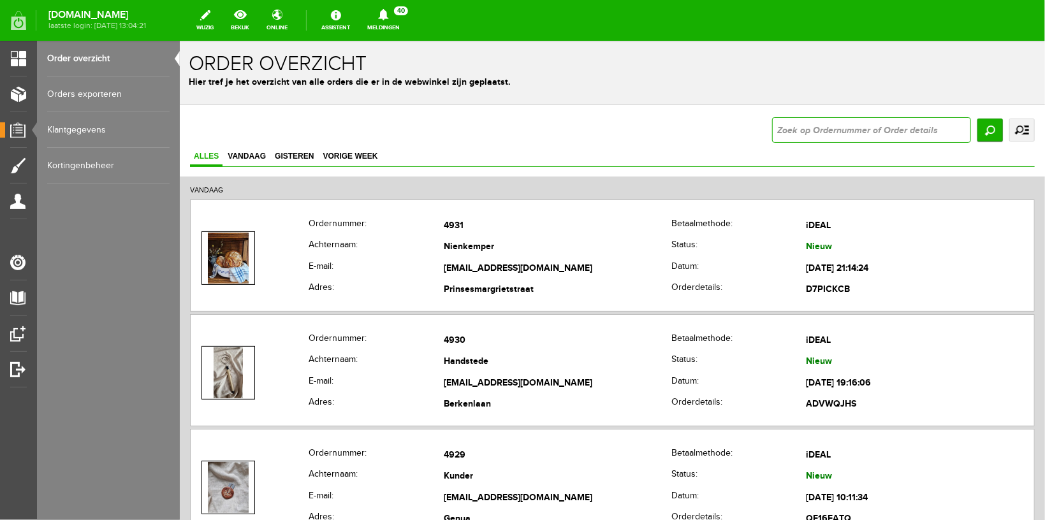
click at [855, 131] on input "text" at bounding box center [871, 130] width 199 height 26
type input "4874"
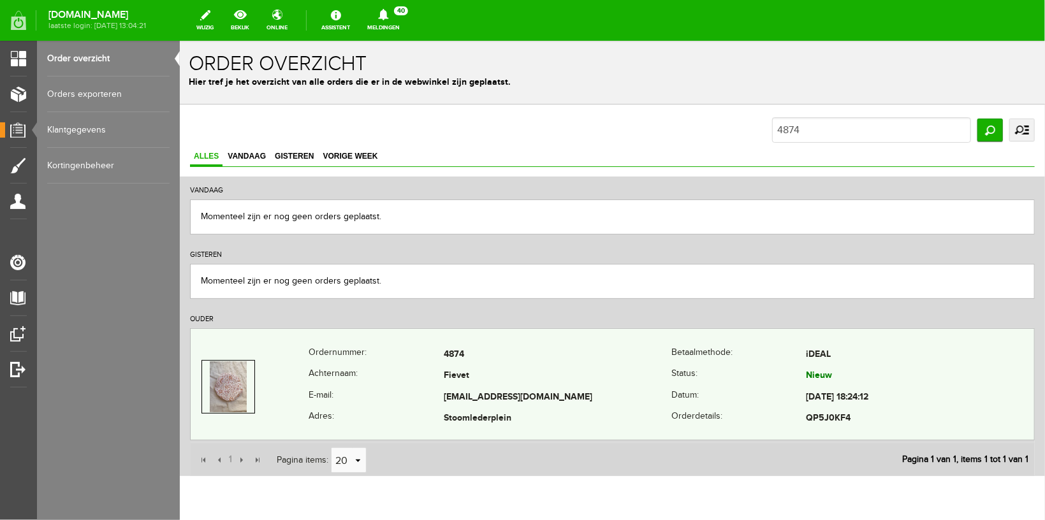
click at [403, 386] on th "E-mail:" at bounding box center [375, 397] width 135 height 22
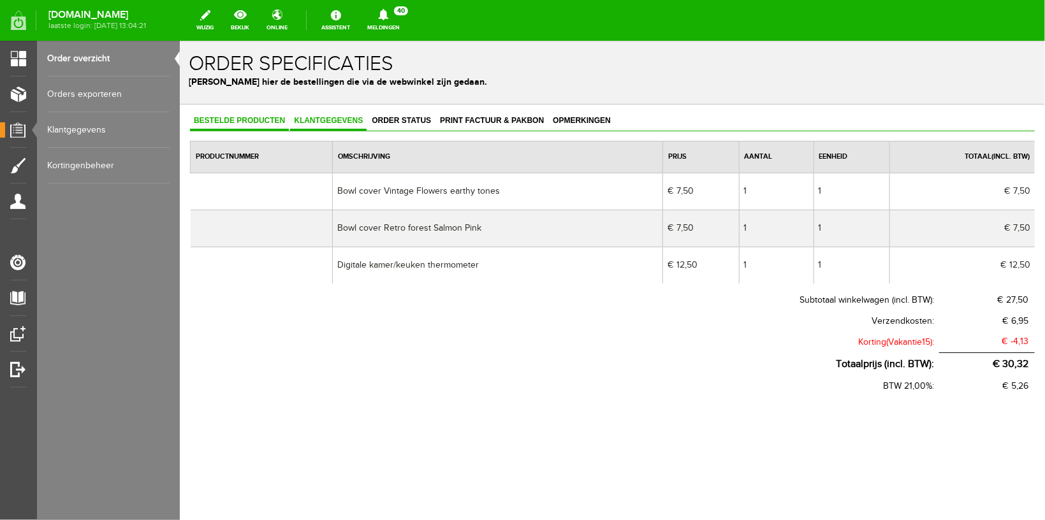
click at [325, 118] on span "Klantgegevens" at bounding box center [328, 119] width 77 height 9
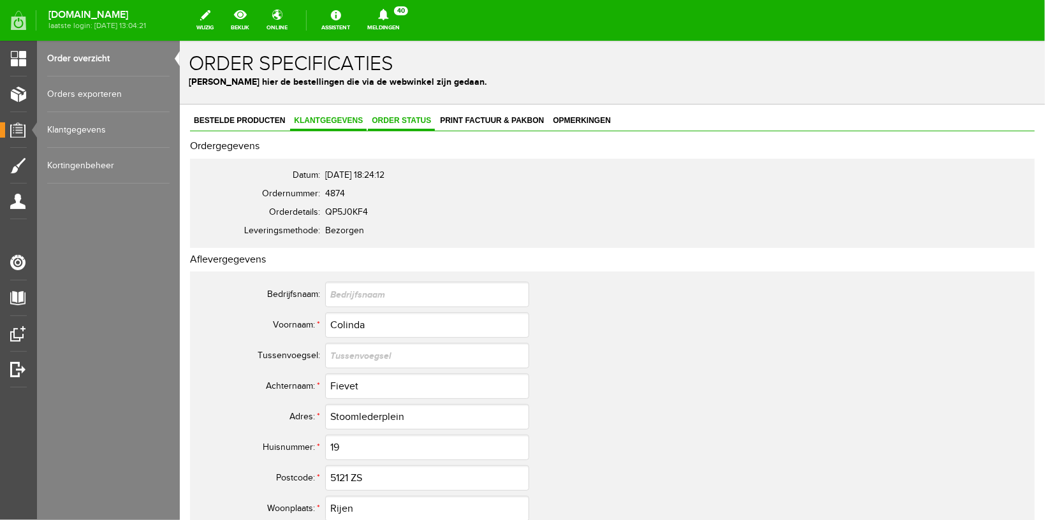
click at [380, 120] on span "Order status" at bounding box center [400, 119] width 67 height 9
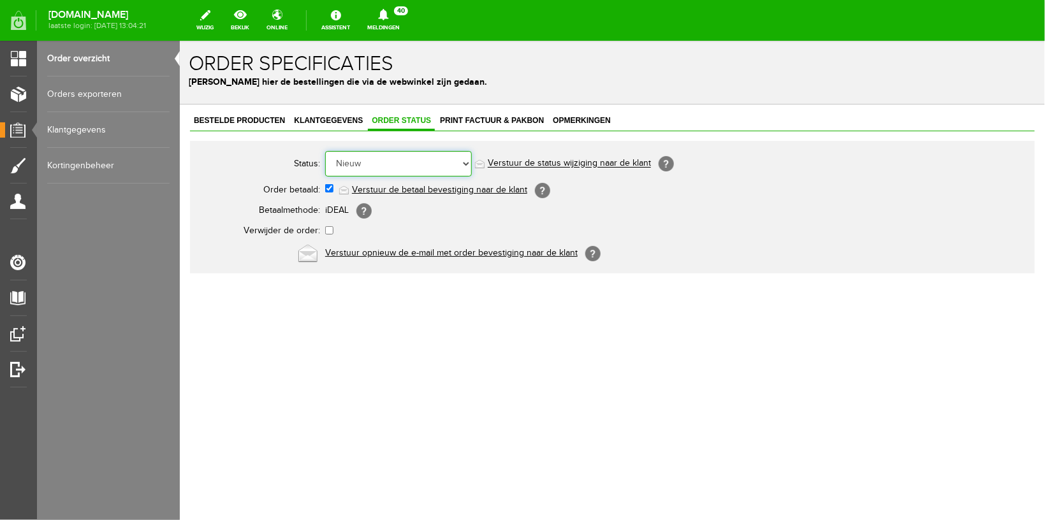
select select "5"
click option "Order is verstuurd" at bounding box center [179, 40] width 0 height 0
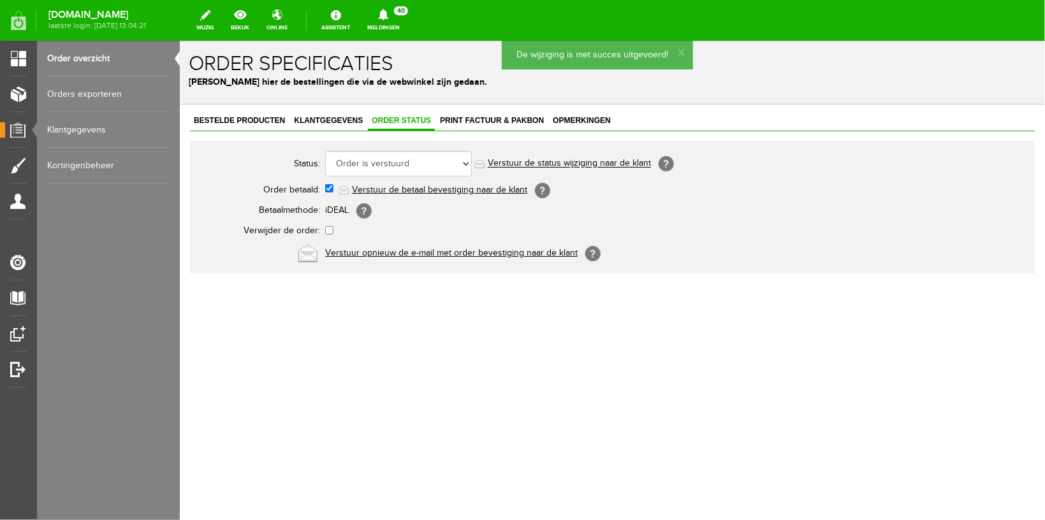
click at [310, 122] on span "Klantgegevens" at bounding box center [328, 119] width 77 height 9
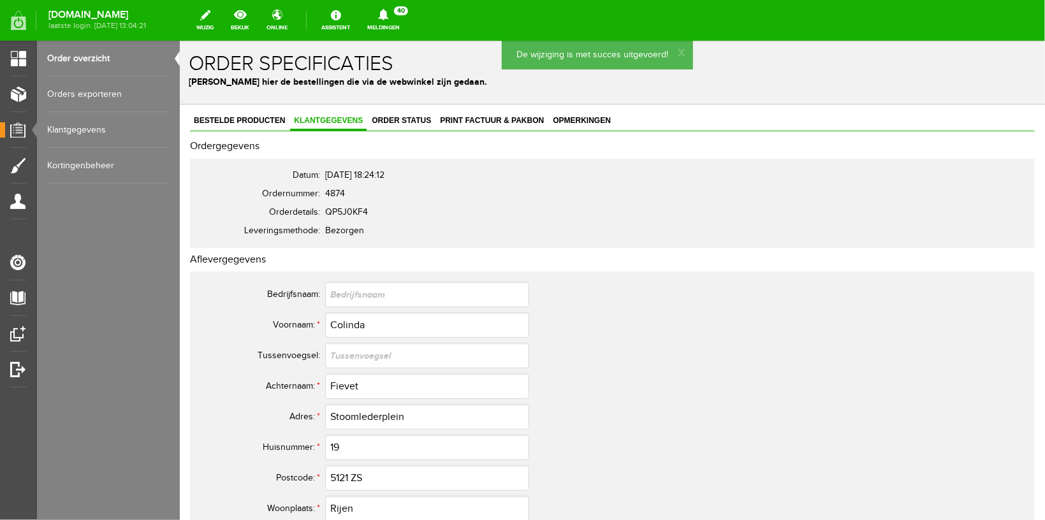
click at [388, 13] on icon at bounding box center [383, 14] width 10 height 11
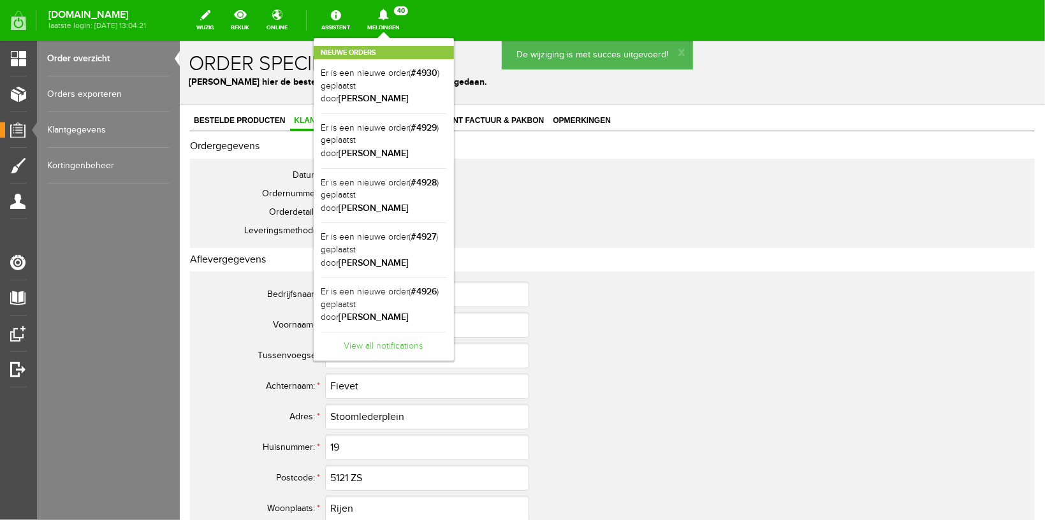
click at [396, 332] on link "View all notifications" at bounding box center [383, 342] width 125 height 21
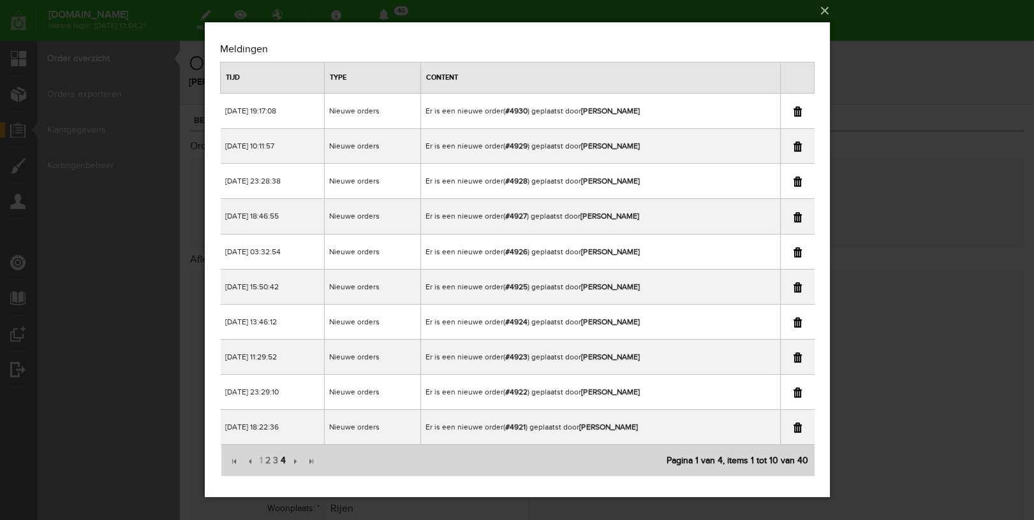
scroll to position [4, 0]
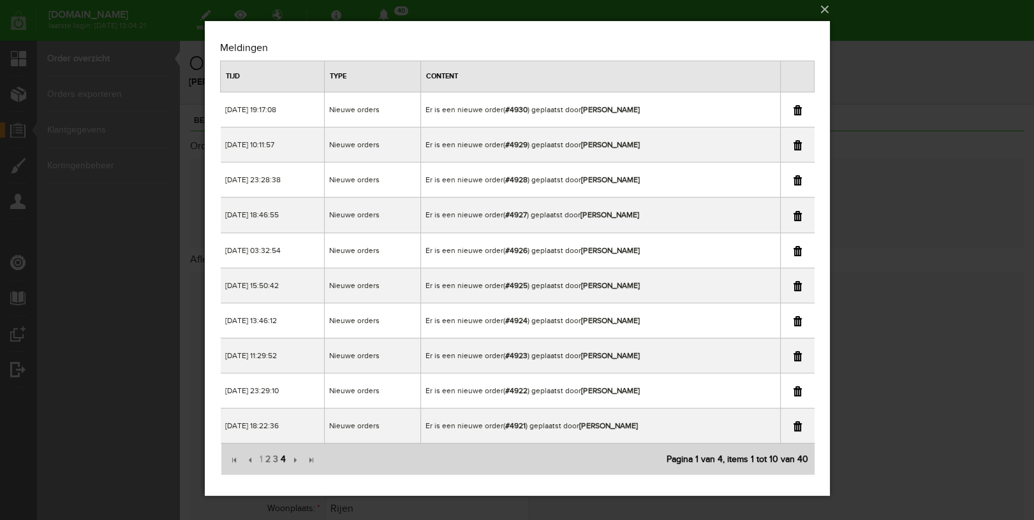
click at [284, 455] on span "4" at bounding box center [283, 460] width 8 height 26
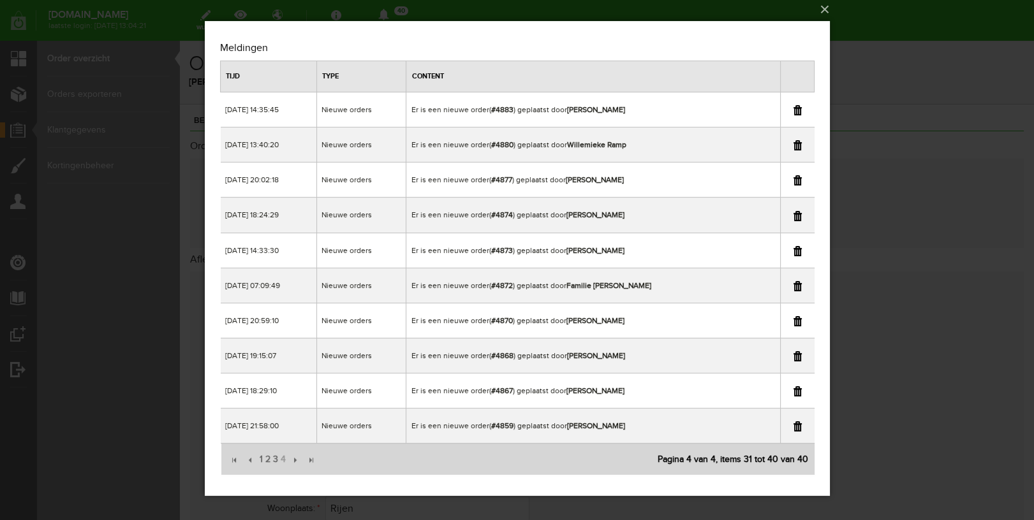
scroll to position [0, 0]
click at [793, 215] on link at bounding box center [797, 216] width 8 height 10
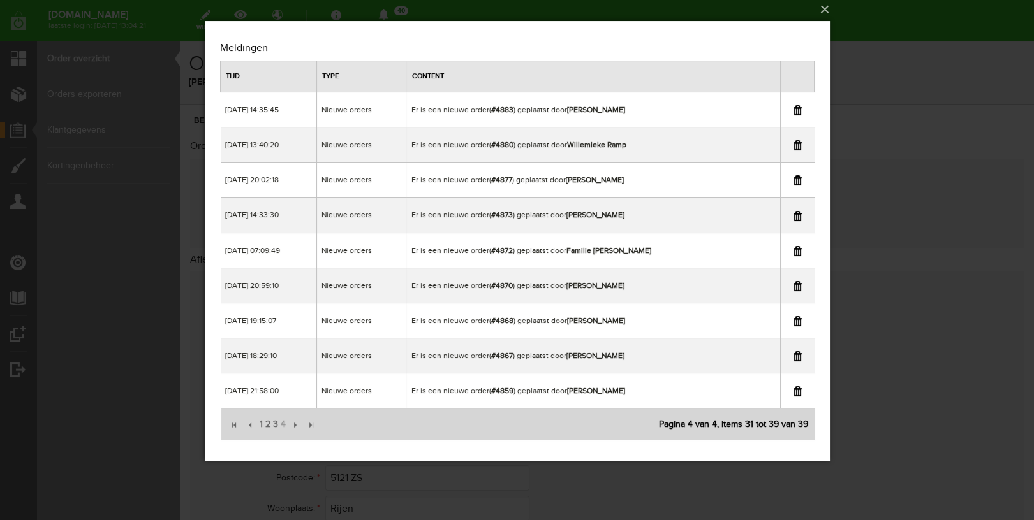
copy td "[PERSON_NAME]"
drag, startPoint x: 663, startPoint y: 217, endPoint x: 578, endPoint y: 215, distance: 85.5
click at [578, 215] on td "Er is een nieuwe order( #4873 ) geplaatst door [PERSON_NAME]" at bounding box center [593, 215] width 374 height 35
click at [888, 42] on div "×" at bounding box center [517, 256] width 1034 height 520
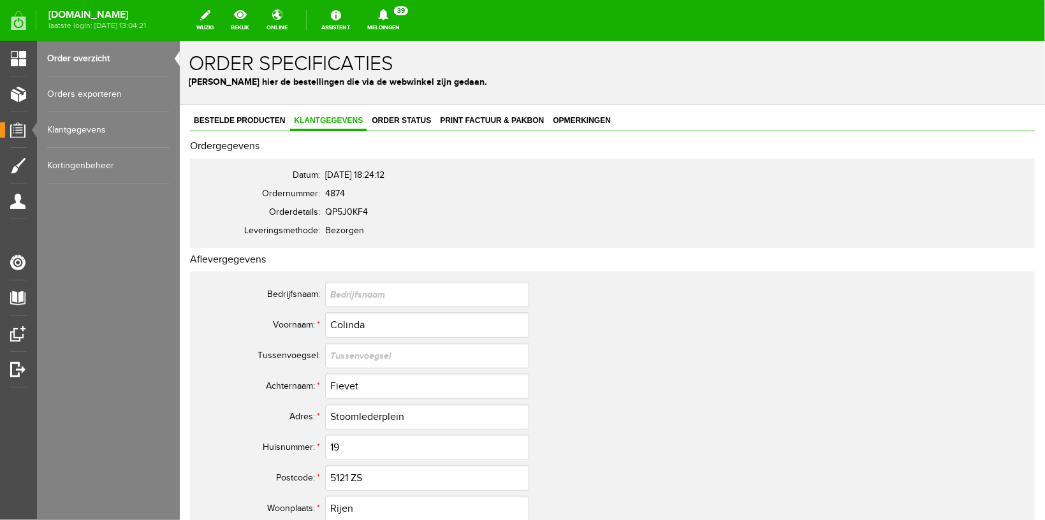
click at [80, 55] on link "Order overzicht" at bounding box center [108, 59] width 122 height 36
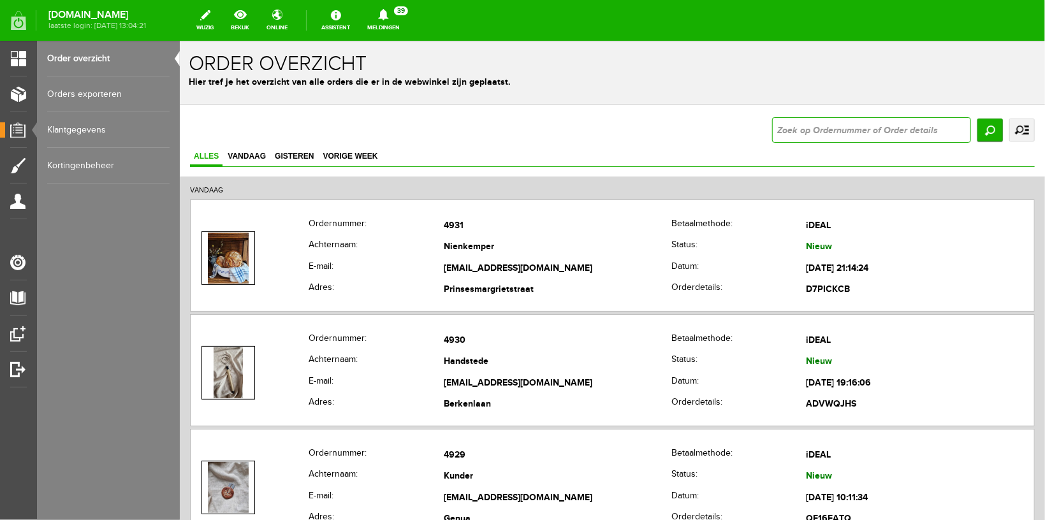
click at [795, 131] on input "text" at bounding box center [871, 130] width 199 height 26
type input "4873"
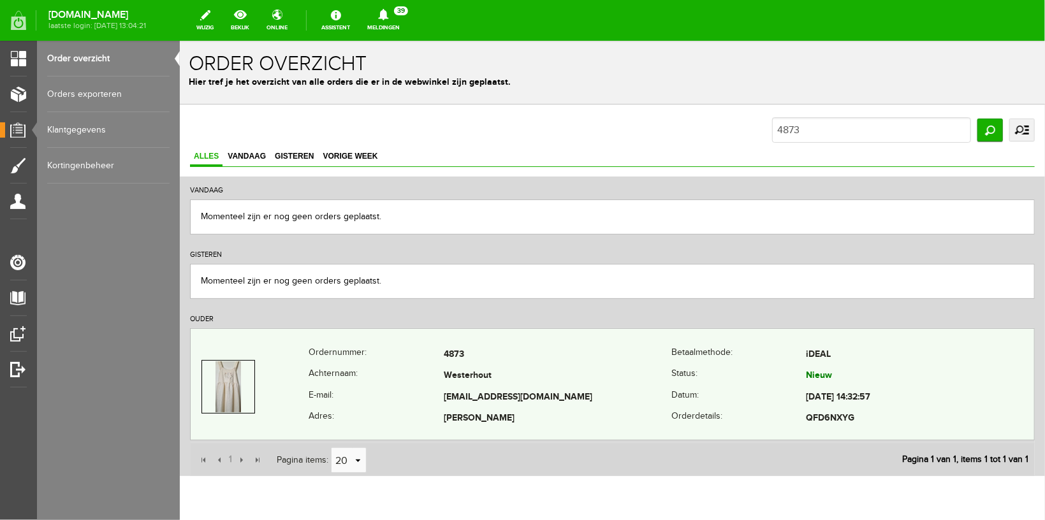
copy tr "[EMAIL_ADDRESS][DOMAIN_NAME]"
drag, startPoint x: 558, startPoint y: 393, endPoint x: 422, endPoint y: 383, distance: 136.2
click at [422, 402] on tr "E-mail: [EMAIL_ADDRESS][DOMAIN_NAME] Datum: [DATE] 14:32:57" at bounding box center [612, 397] width 844 height 22
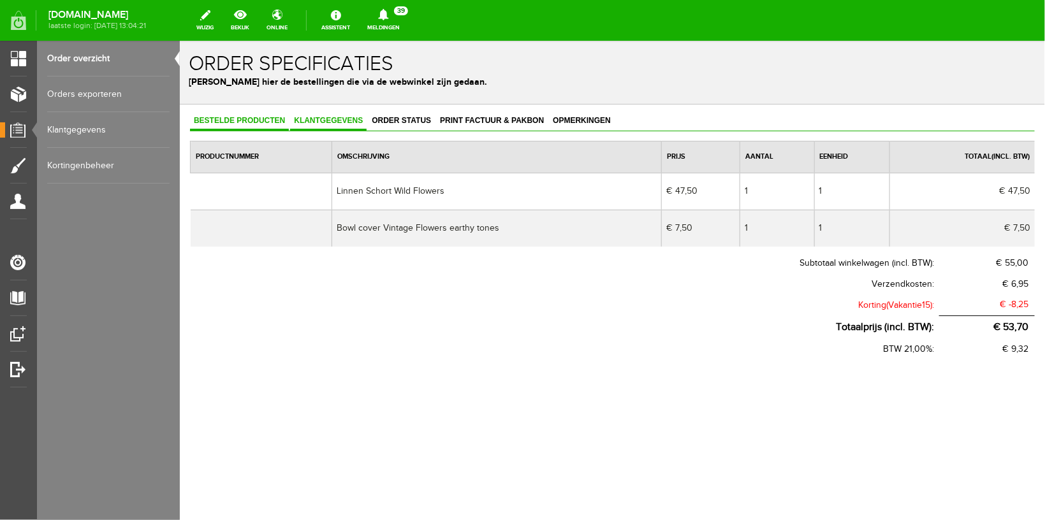
click at [338, 119] on span "Klantgegevens" at bounding box center [328, 119] width 77 height 9
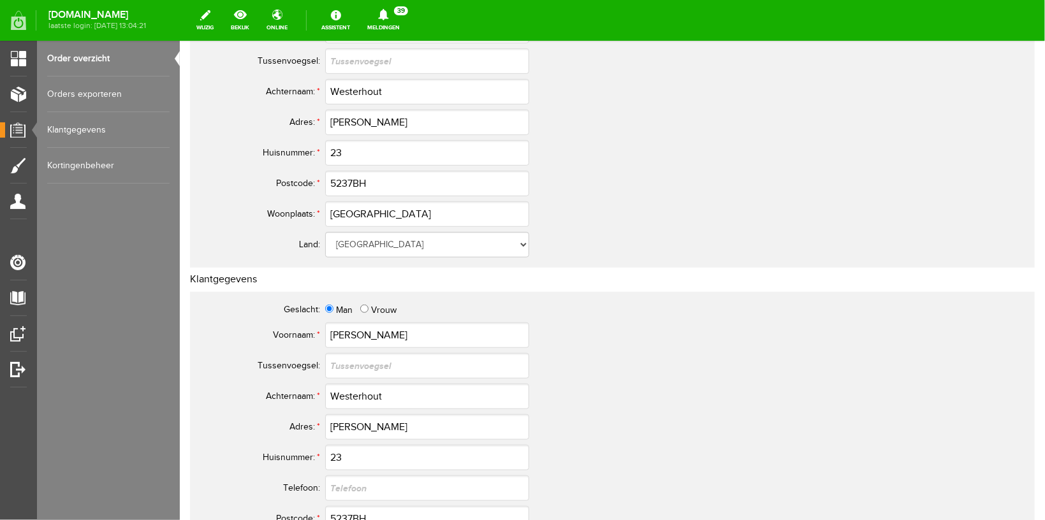
scroll to position [270, 0]
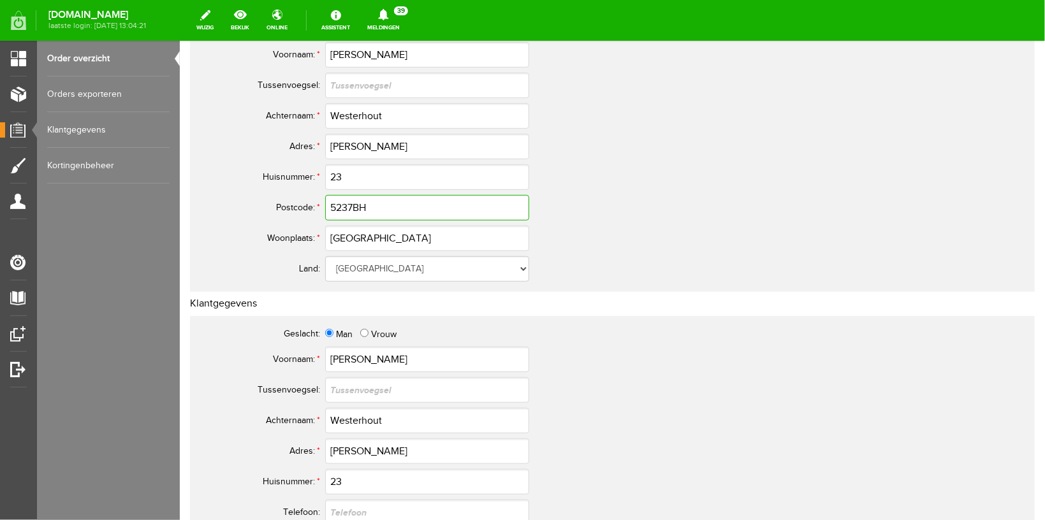
drag, startPoint x: 379, startPoint y: 208, endPoint x: 195, endPoint y: 180, distance: 186.3
click at [199, 182] on tbody "Bedrijfsnaam: Voornaam: * [PERSON_NAME] [GEOGRAPHIC_DATA]: Achternaam: * [GEOGR…" at bounding box center [503, 146] width 612 height 276
click at [366, 206] on input "5237BH" at bounding box center [427, 208] width 204 height 26
drag, startPoint x: 388, startPoint y: 206, endPoint x: 234, endPoint y: 214, distance: 154.6
click at [325, 214] on input "5237BH" at bounding box center [427, 208] width 204 height 26
